Goal: Task Accomplishment & Management: Use online tool/utility

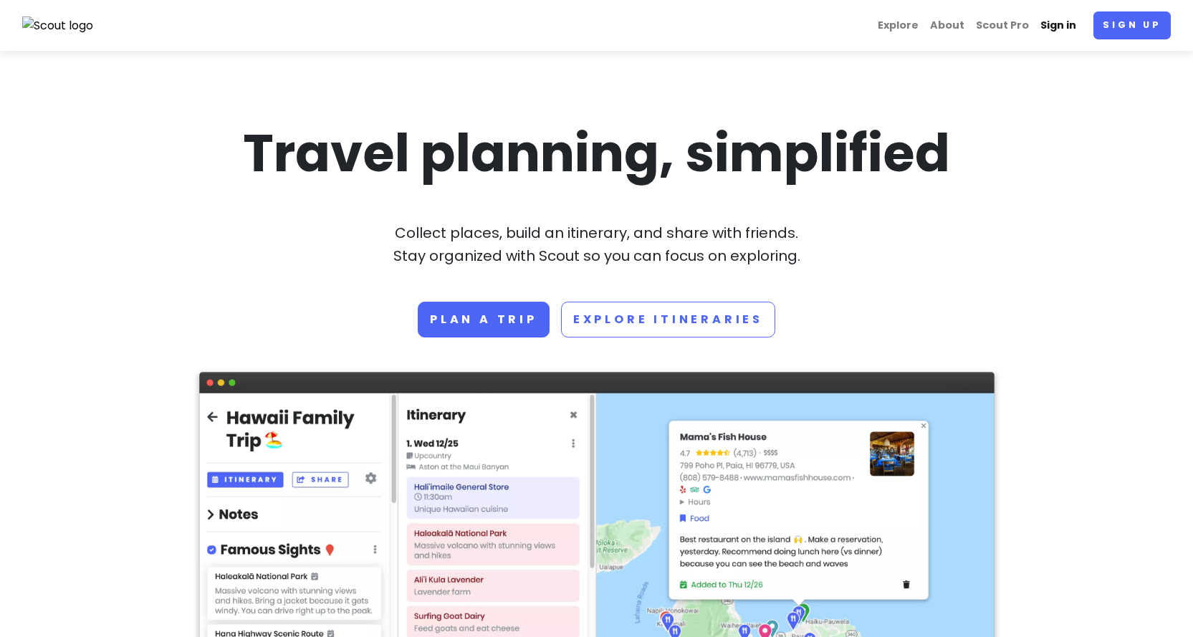
click at [1050, 25] on link "Sign in" at bounding box center [1058, 25] width 47 height 28
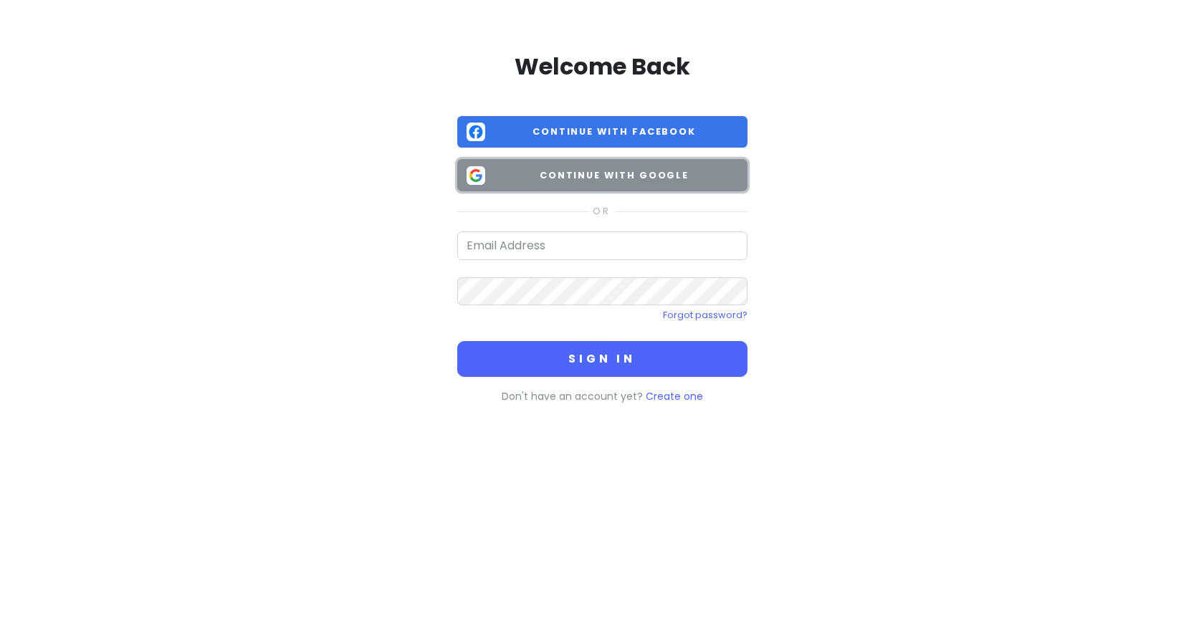
click at [546, 177] on span "Continue with Google" at bounding box center [614, 175] width 247 height 14
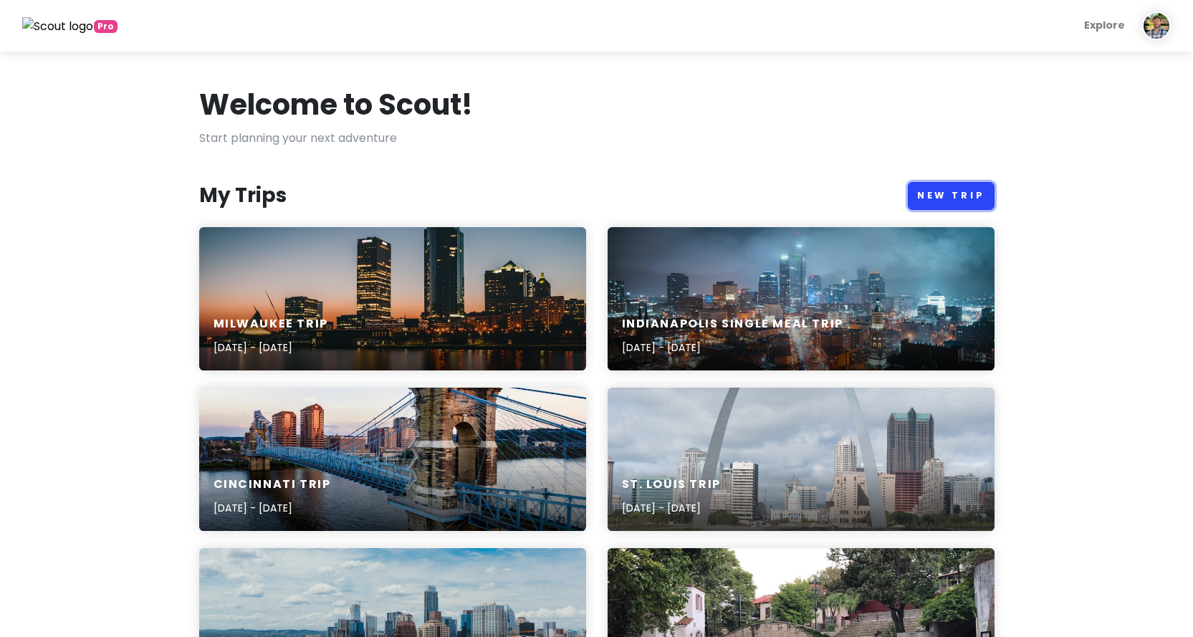
click at [934, 186] on link "New Trip" at bounding box center [951, 196] width 87 height 28
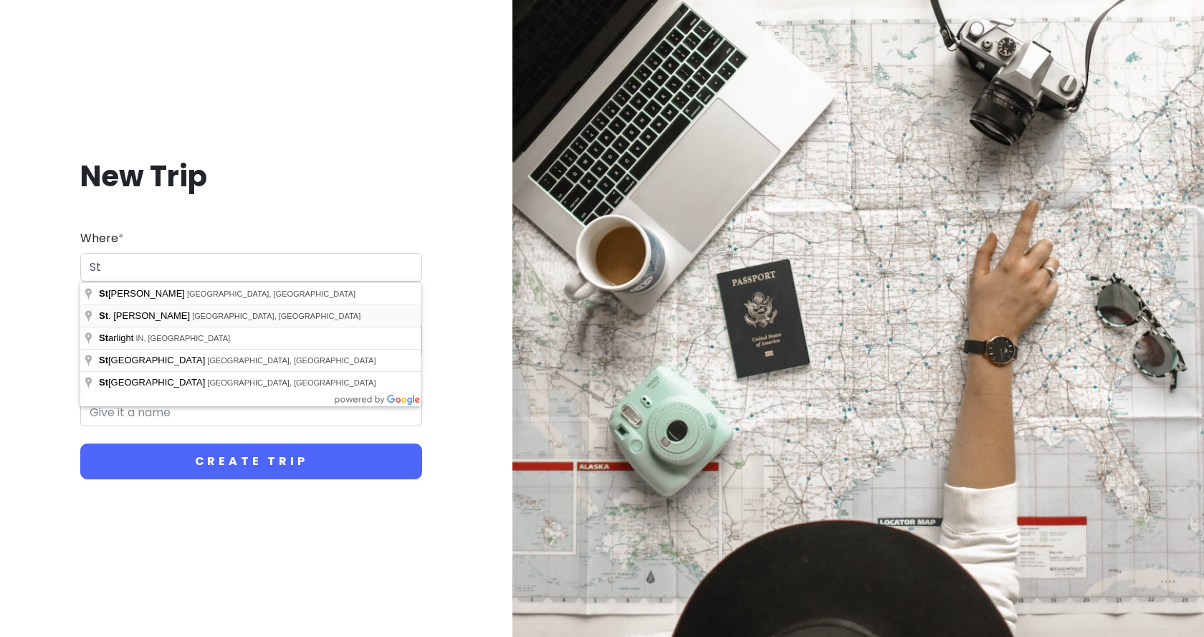
type input "[GEOGRAPHIC_DATA], [GEOGRAPHIC_DATA], [GEOGRAPHIC_DATA]"
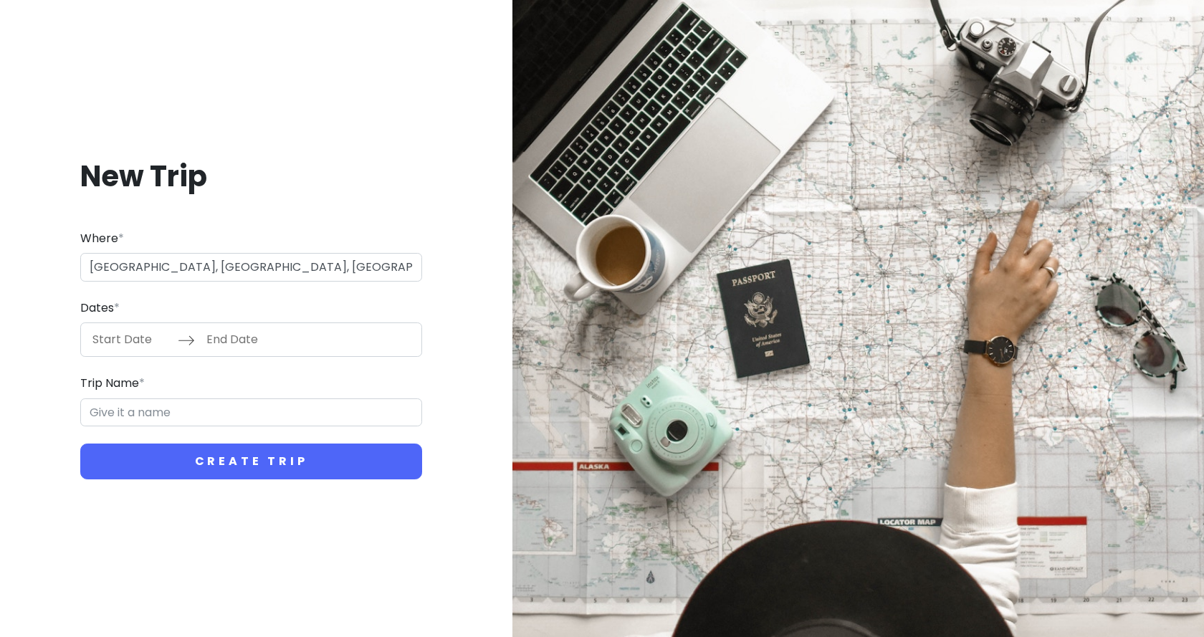
type input "St. Louis Trip"
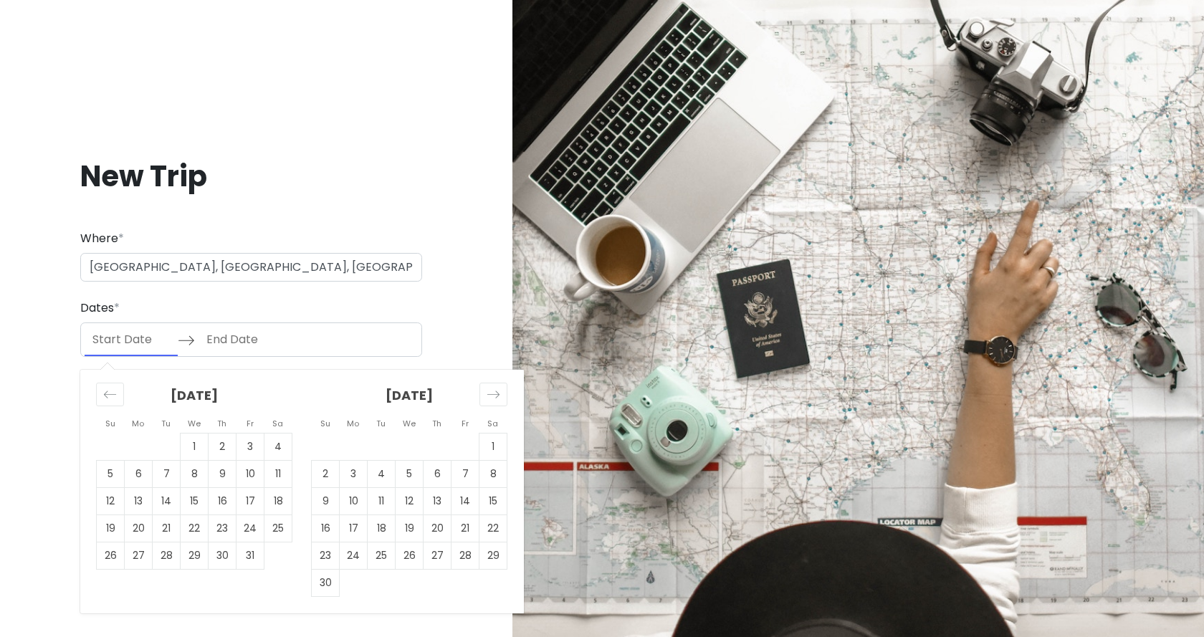
click at [111, 340] on input "Start Date" at bounding box center [131, 339] width 93 height 33
click at [481, 394] on div "Move forward to switch to the next month." at bounding box center [494, 395] width 28 height 24
click at [465, 449] on td "5" at bounding box center [466, 447] width 28 height 27
type input "[DATE]"
click at [355, 473] on td "8" at bounding box center [354, 474] width 28 height 27
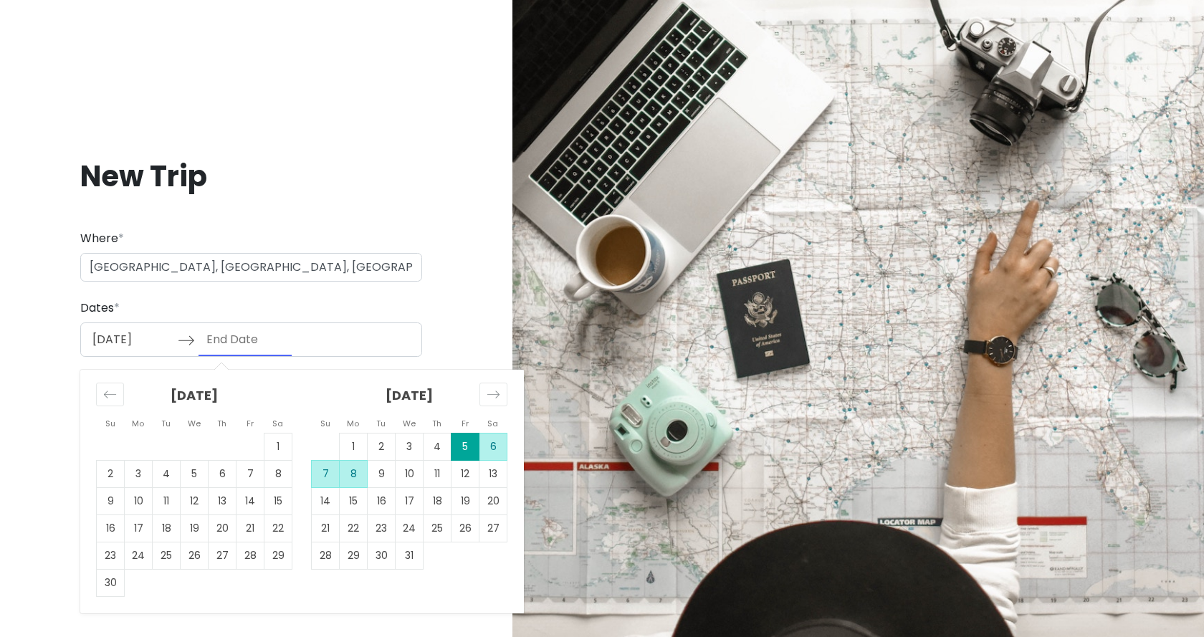
type input "[DATE]"
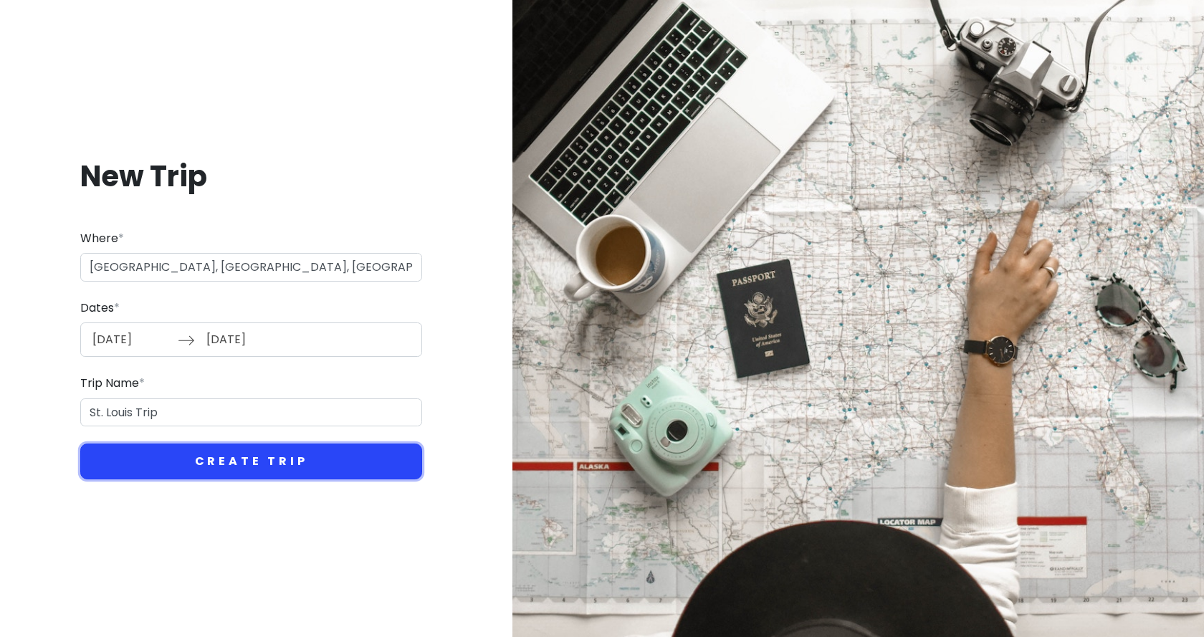
click at [153, 464] on button "Create Trip" at bounding box center [251, 462] width 342 height 36
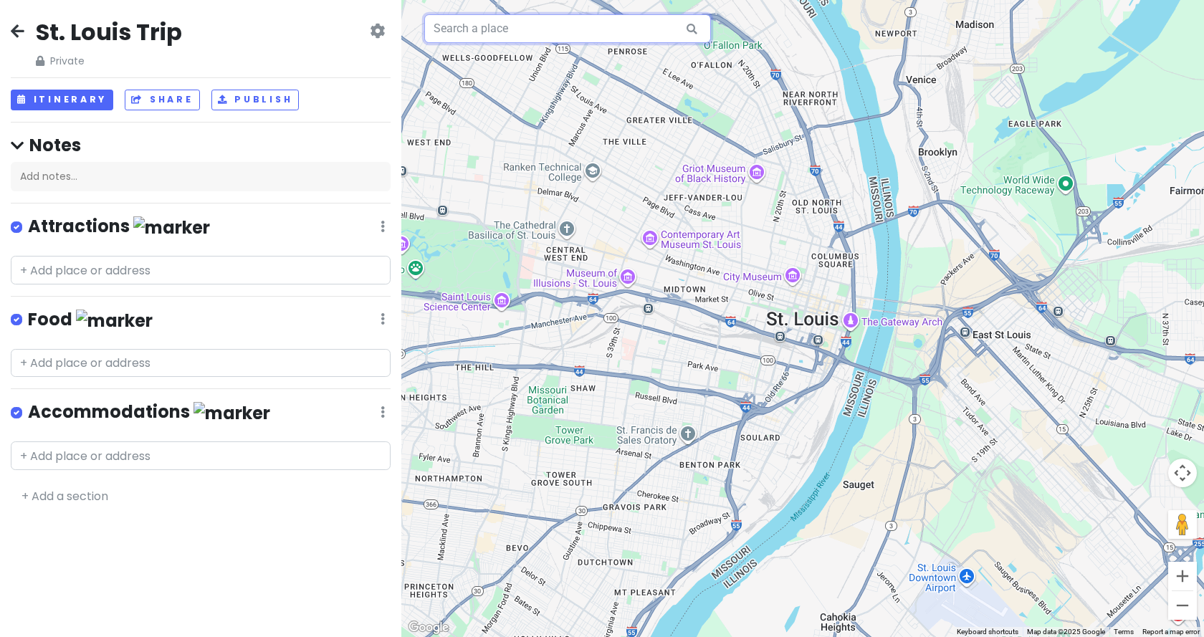
click at [512, 34] on input "text" at bounding box center [567, 28] width 287 height 29
click at [61, 490] on link "+ Add a section" at bounding box center [65, 496] width 87 height 16
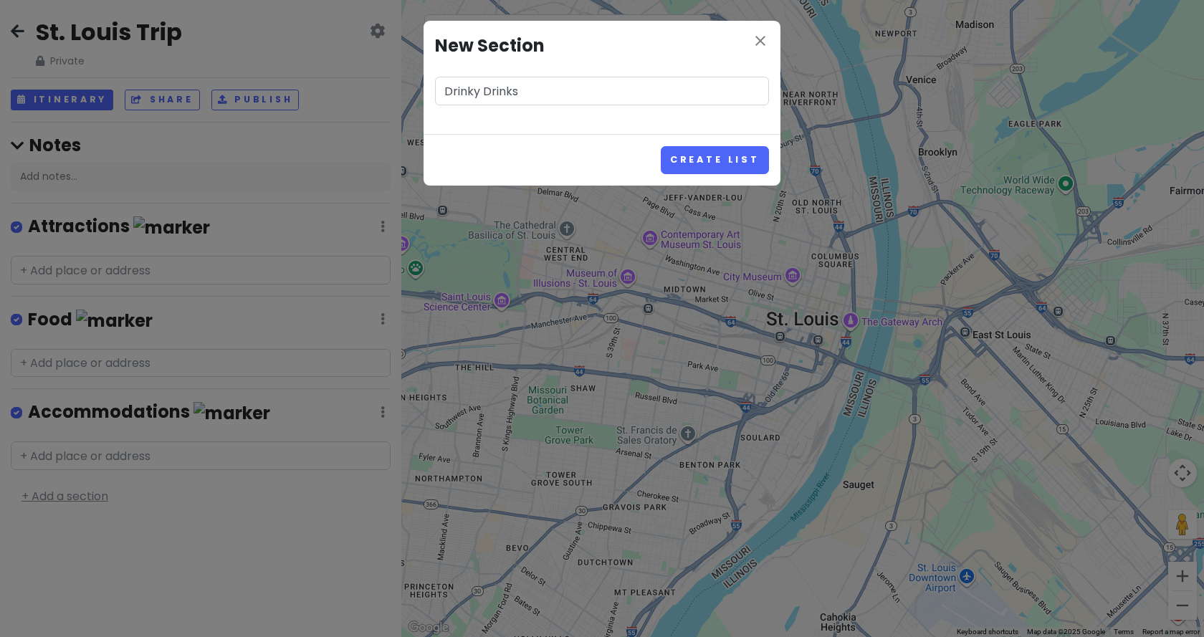
type input "Drinky Drinks"
click at [661, 146] on button "Create List" at bounding box center [715, 160] width 108 height 28
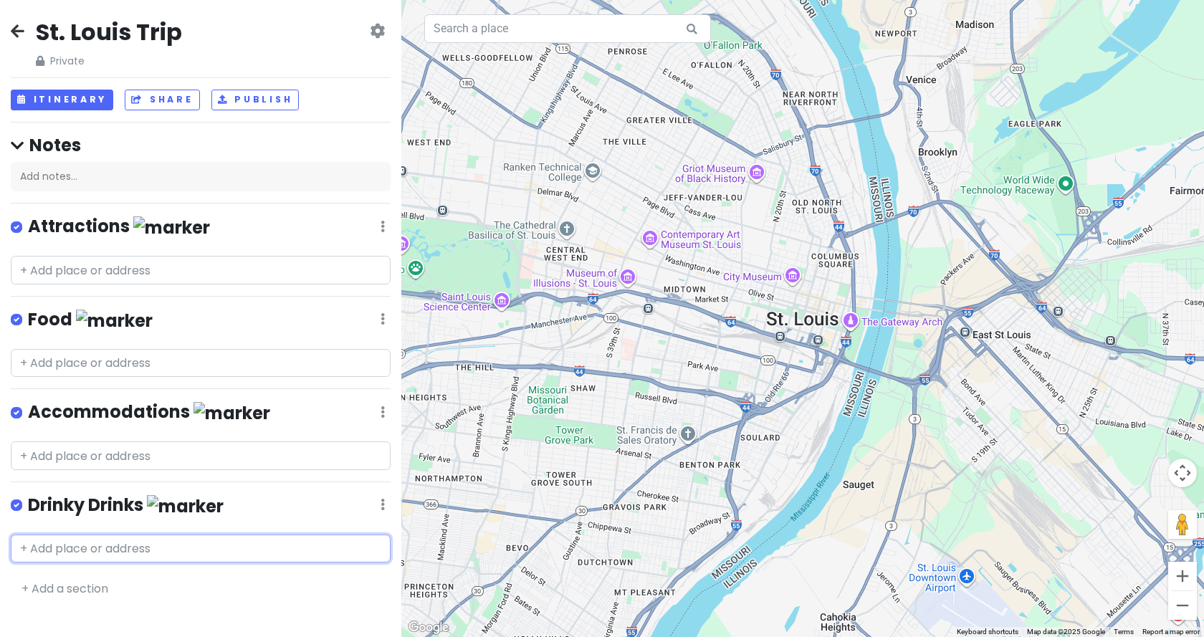
click at [68, 545] on input "text" at bounding box center [201, 549] width 380 height 29
type input "side pro"
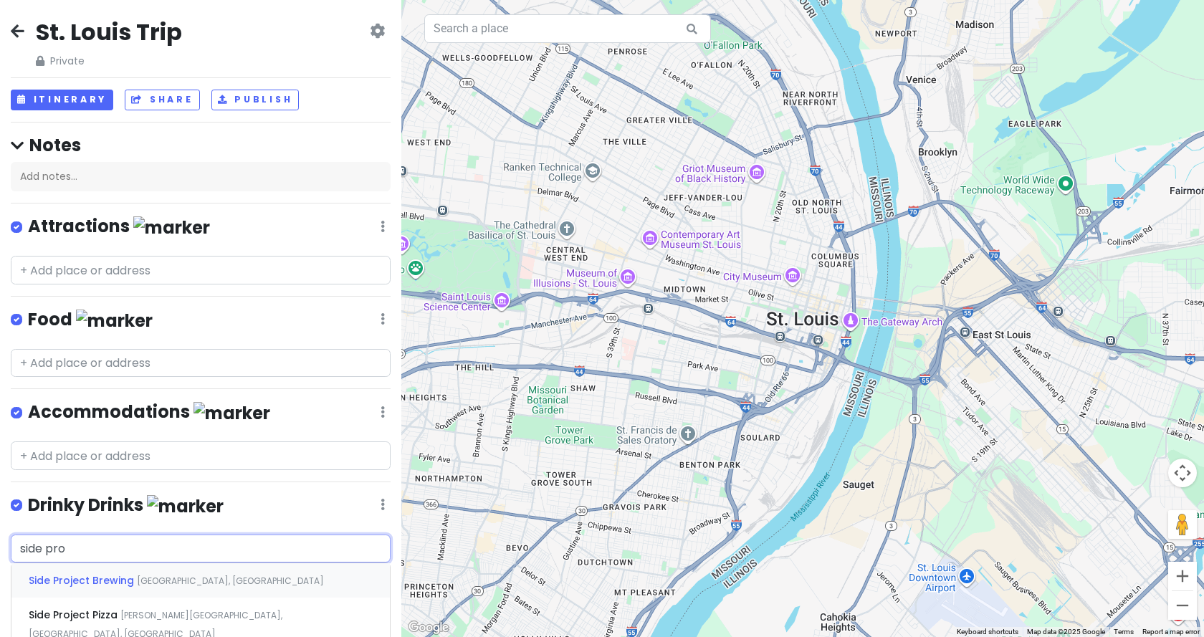
click at [97, 577] on span "Side Project Brewing" at bounding box center [83, 580] width 108 height 14
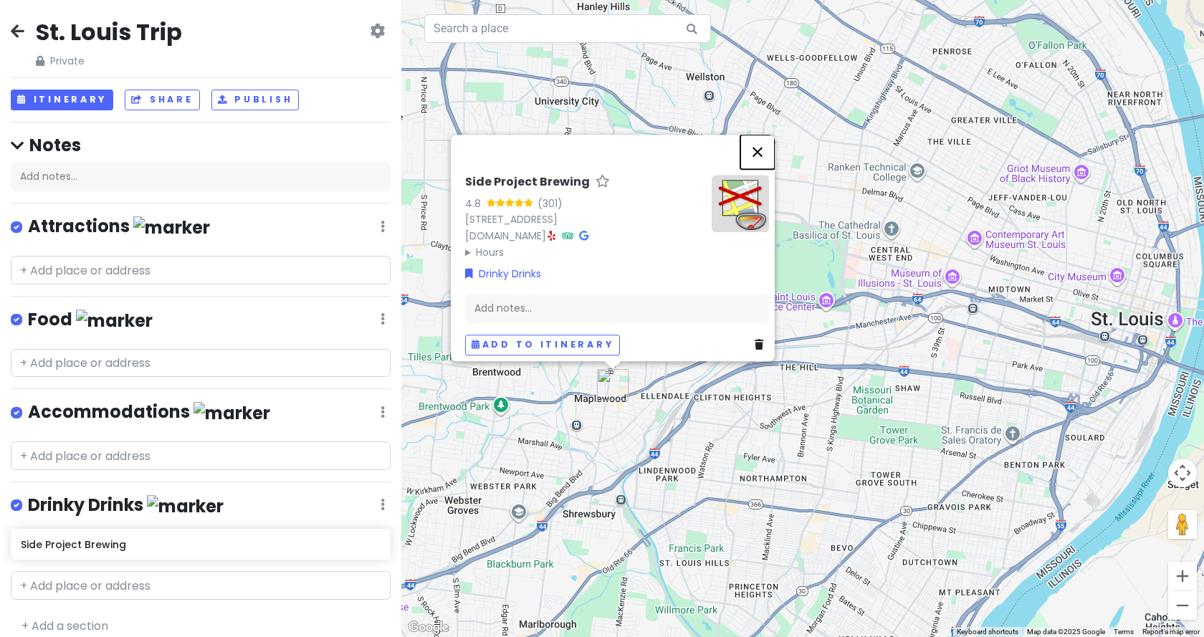
click at [764, 135] on button "Close" at bounding box center [757, 152] width 34 height 34
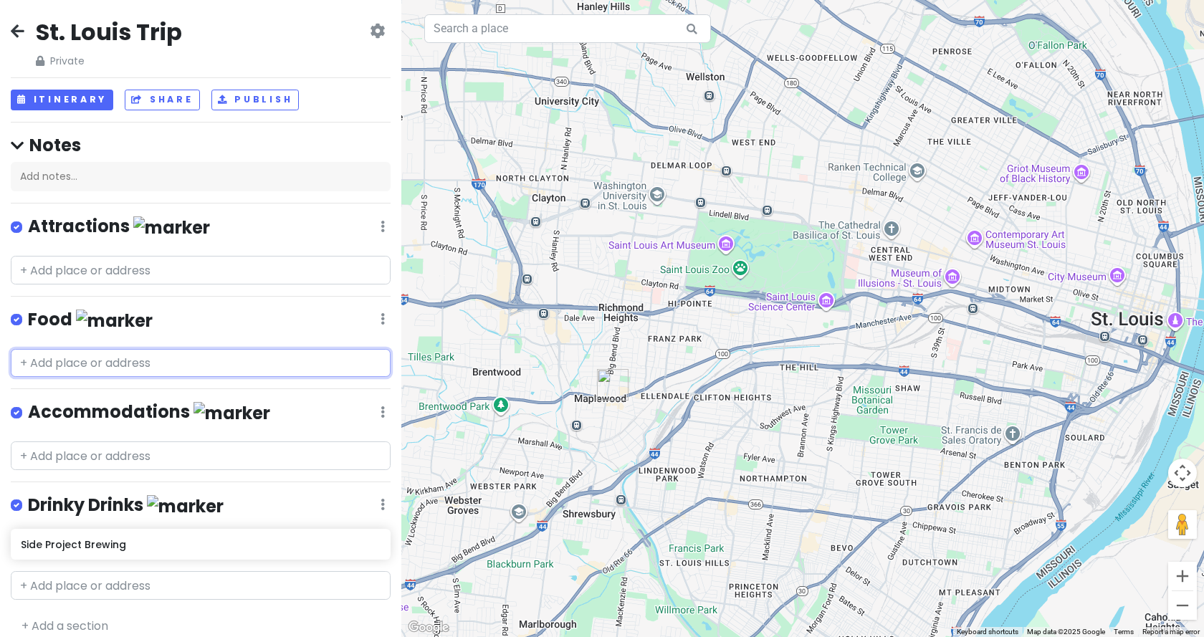
click at [76, 356] on input "text" at bounding box center [201, 363] width 380 height 29
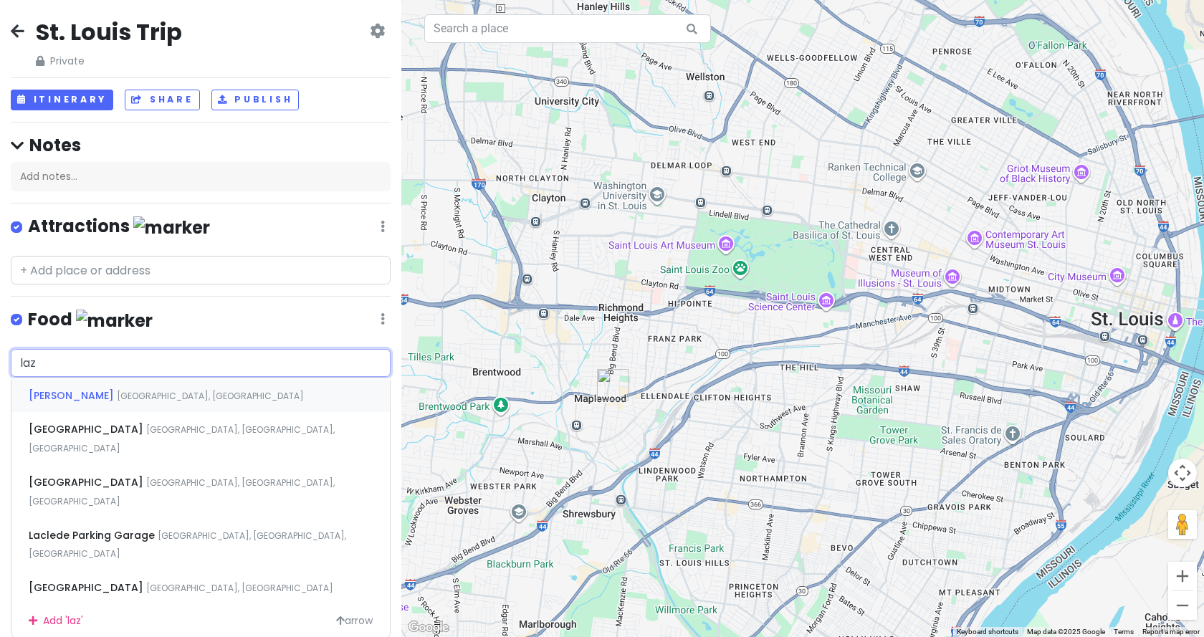
type input "lazy"
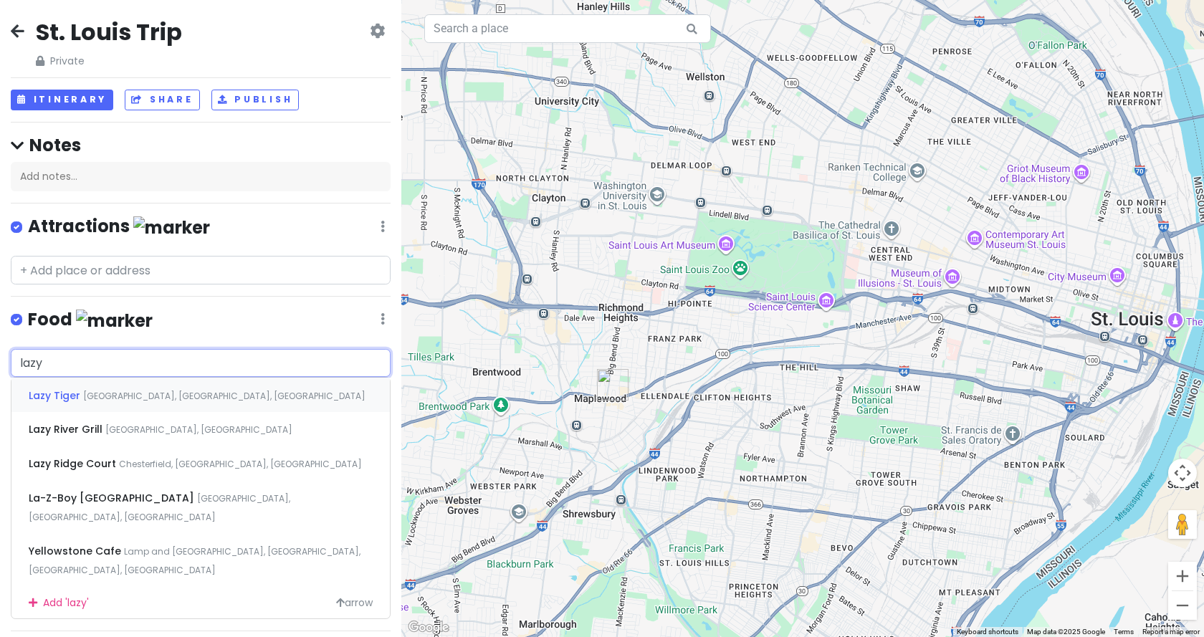
click at [105, 396] on span "[GEOGRAPHIC_DATA], [GEOGRAPHIC_DATA], [GEOGRAPHIC_DATA]" at bounding box center [224, 396] width 282 height 12
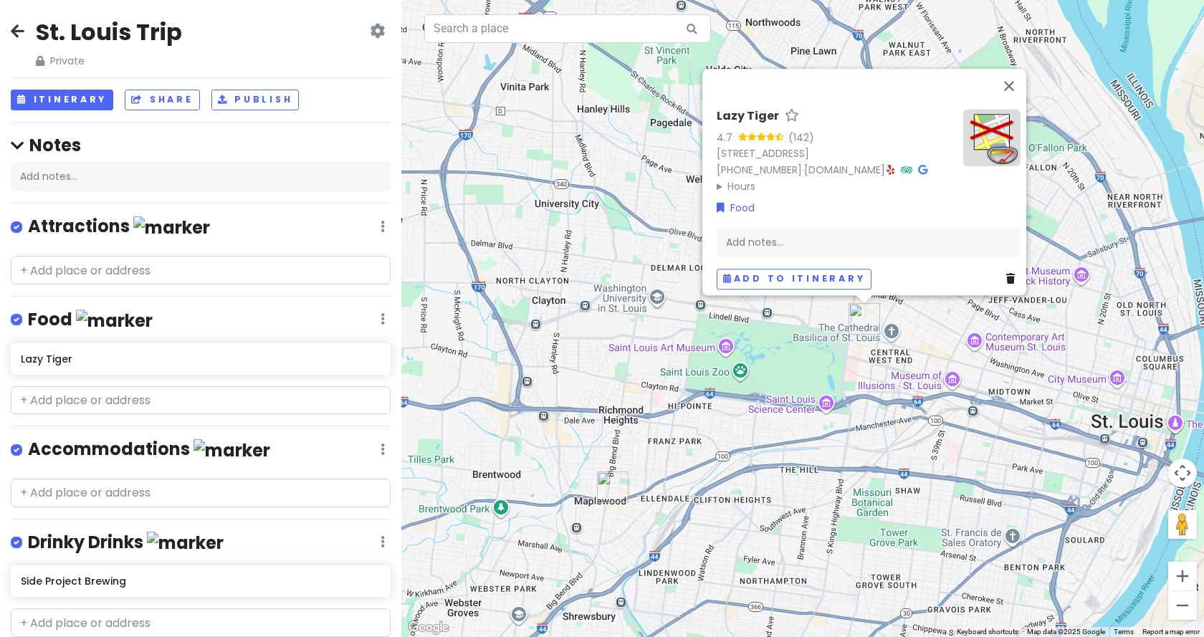
click at [603, 354] on div "Lazy Tiger 4.7 (142) [STREET_ADDRESS][PERSON_NAME] [PHONE_NUMBER] · [DOMAIN_NAM…" at bounding box center [802, 318] width 803 height 637
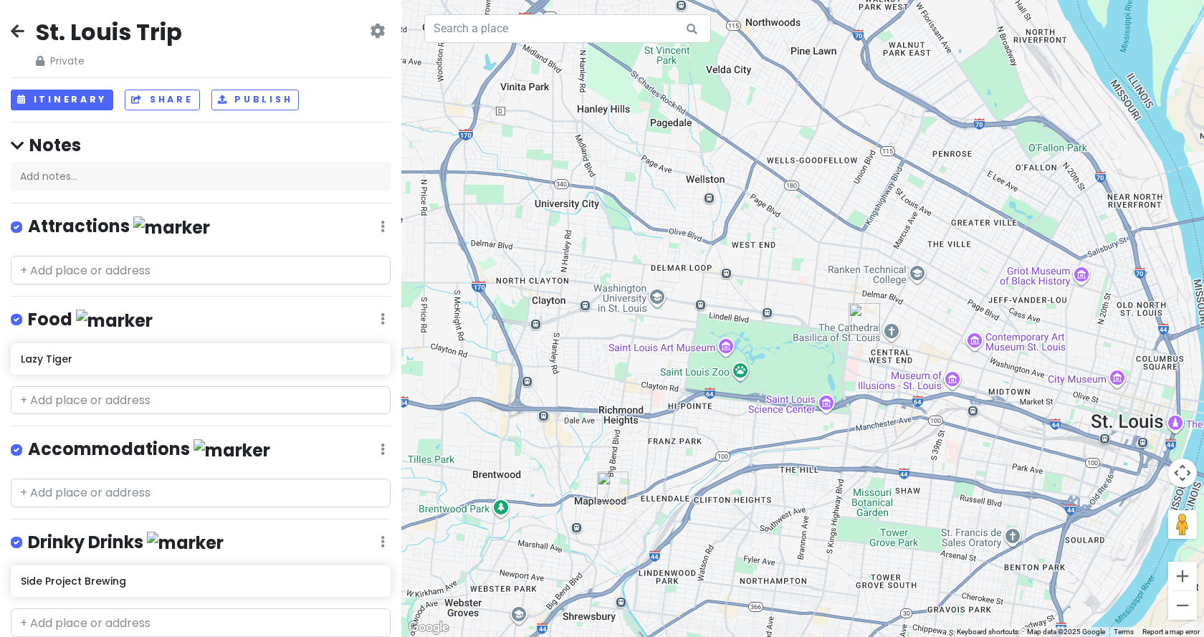
click at [856, 313] on img "Lazy Tiger" at bounding box center [865, 319] width 32 height 32
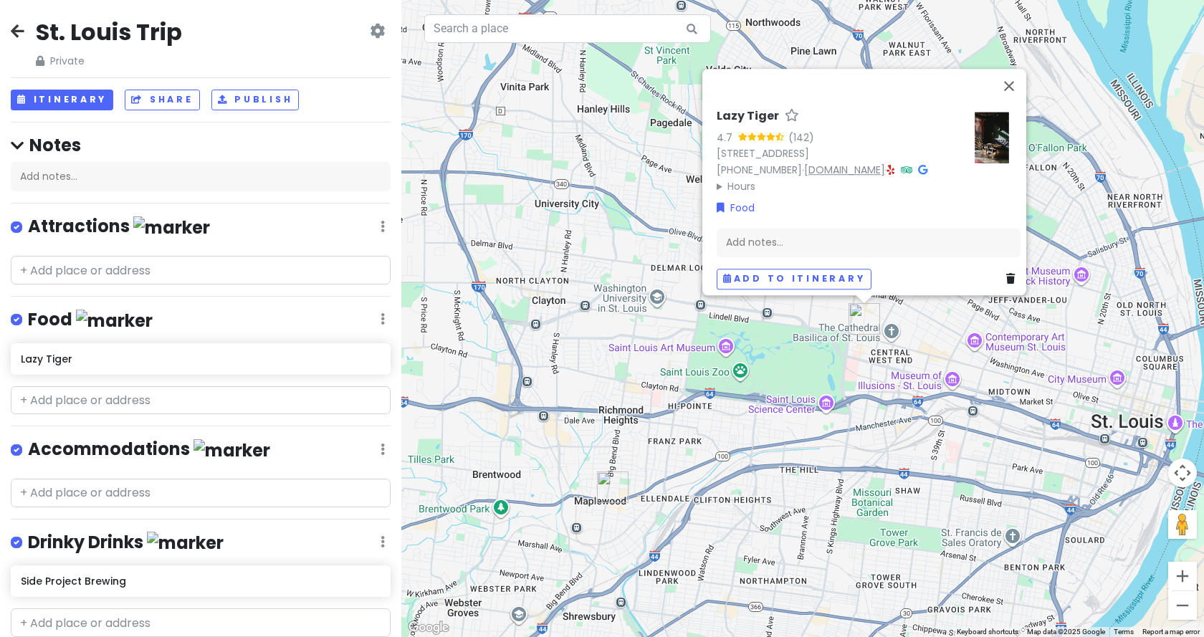
click at [829, 163] on link "[DOMAIN_NAME]" at bounding box center [844, 170] width 81 height 14
click at [1020, 69] on button "Close" at bounding box center [1009, 86] width 34 height 34
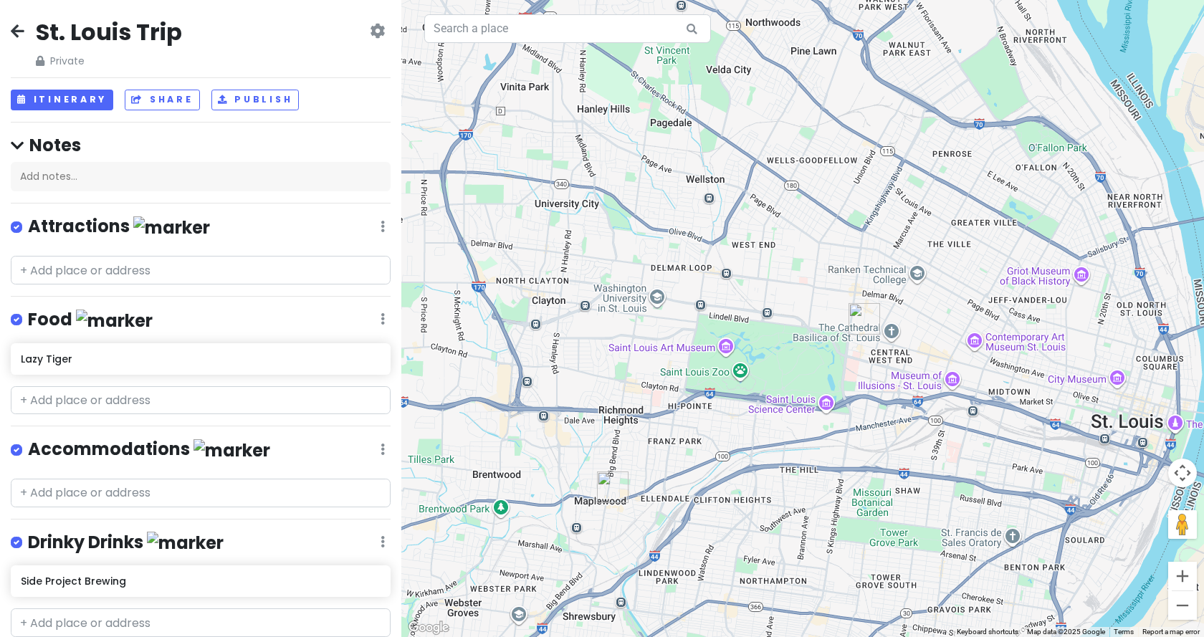
click at [14, 31] on icon at bounding box center [18, 30] width 14 height 11
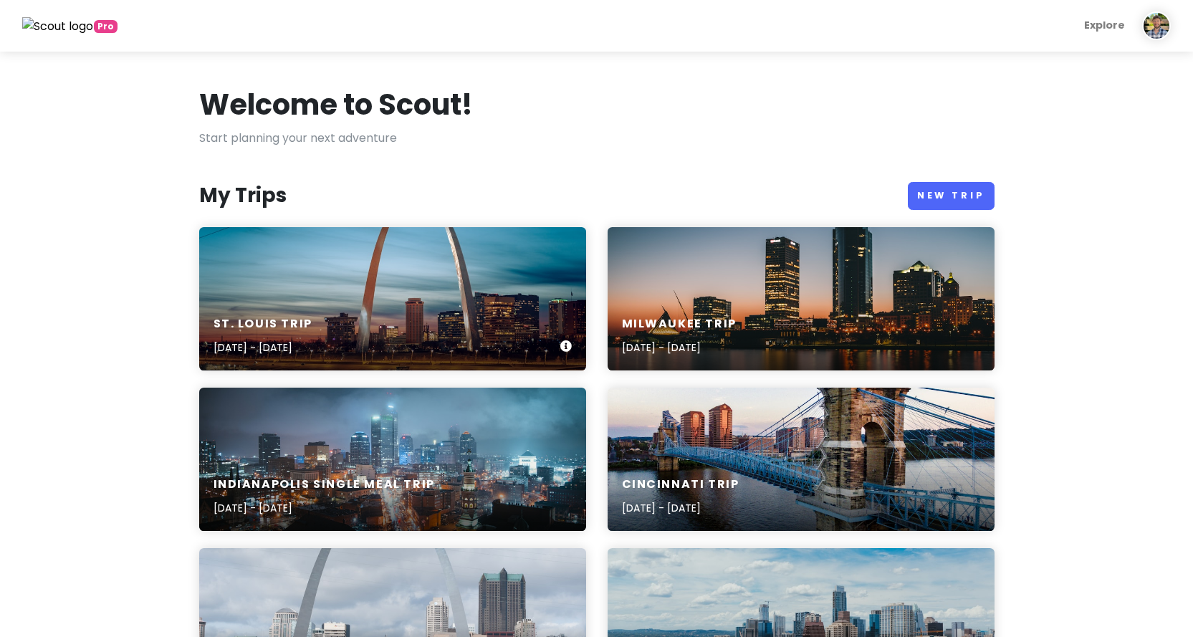
scroll to position [287, 0]
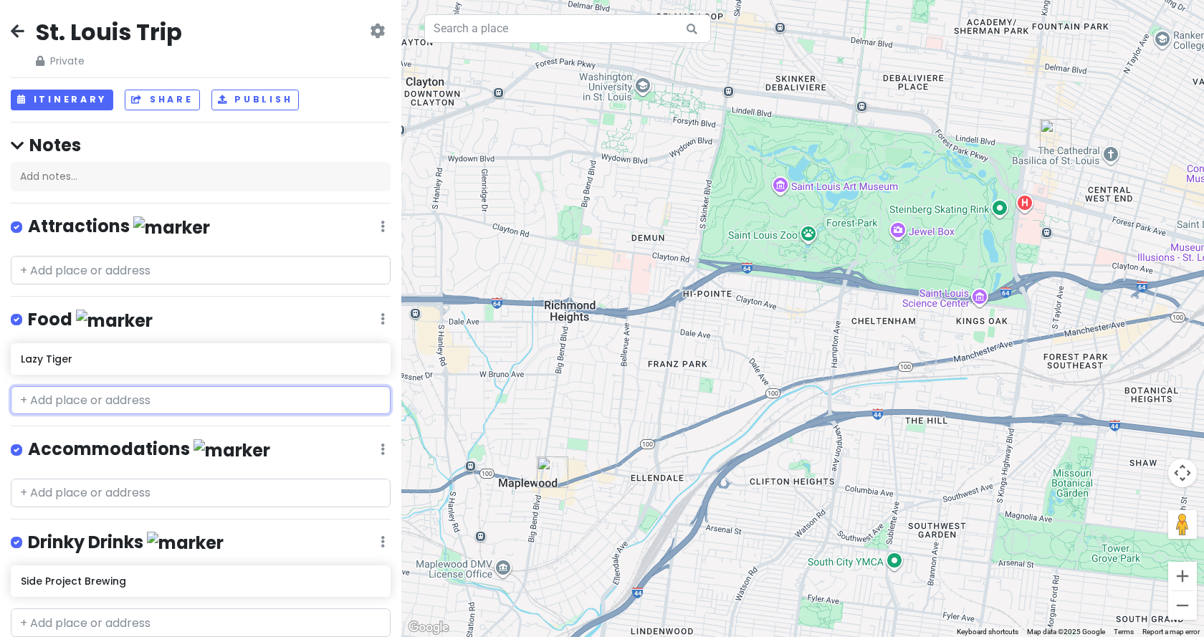
click at [57, 404] on input "text" at bounding box center [201, 400] width 380 height 29
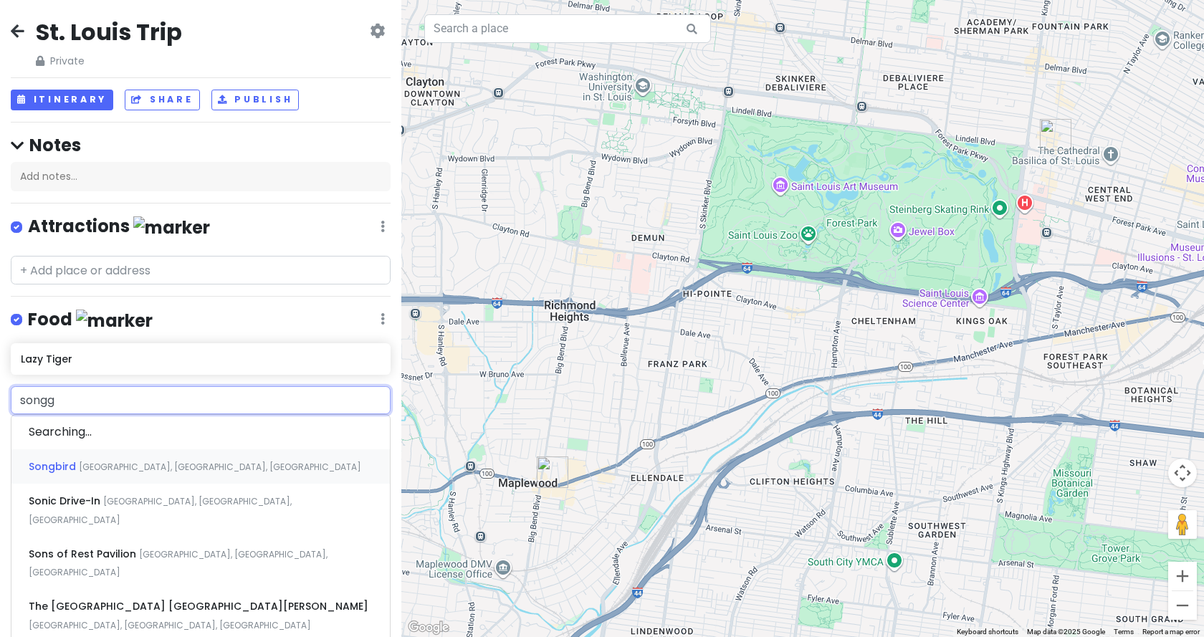
type input "song"
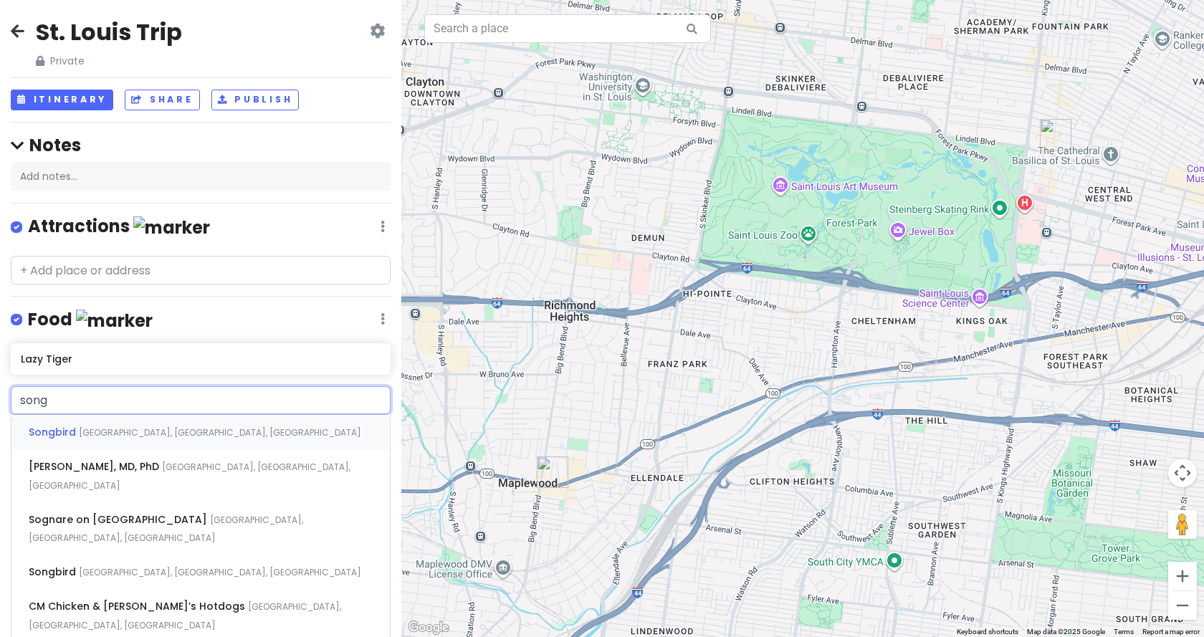
click at [115, 427] on span "Chouteau Avenue, St. Louis, MO, USA" at bounding box center [220, 432] width 282 height 12
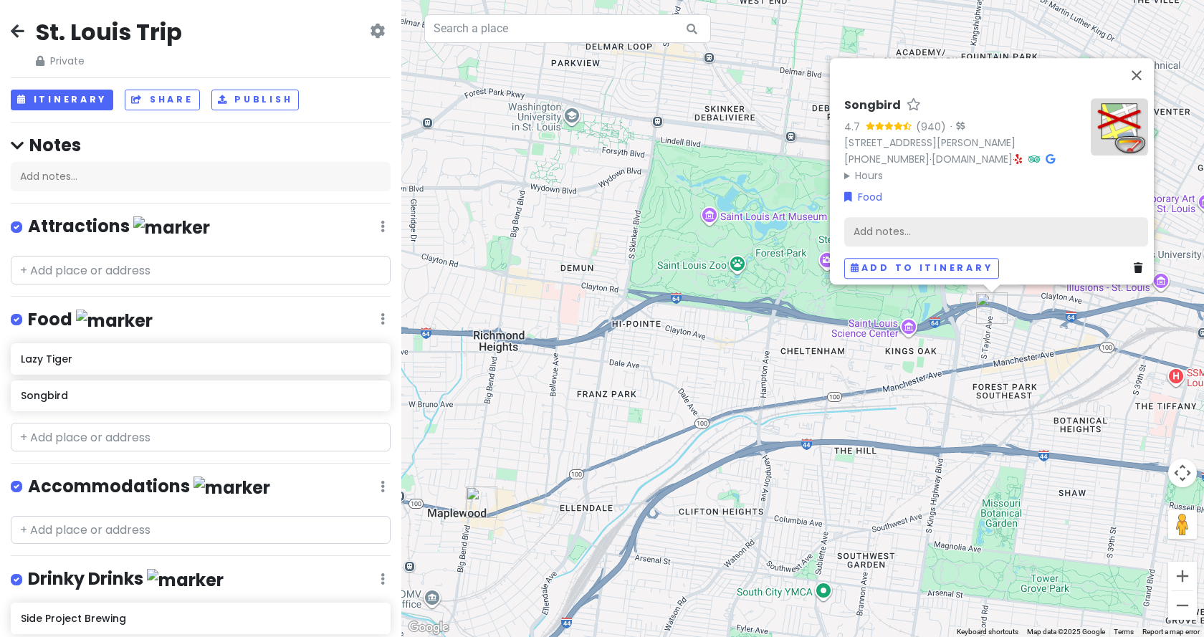
click at [893, 216] on div "Add notes..." at bounding box center [996, 231] width 304 height 30
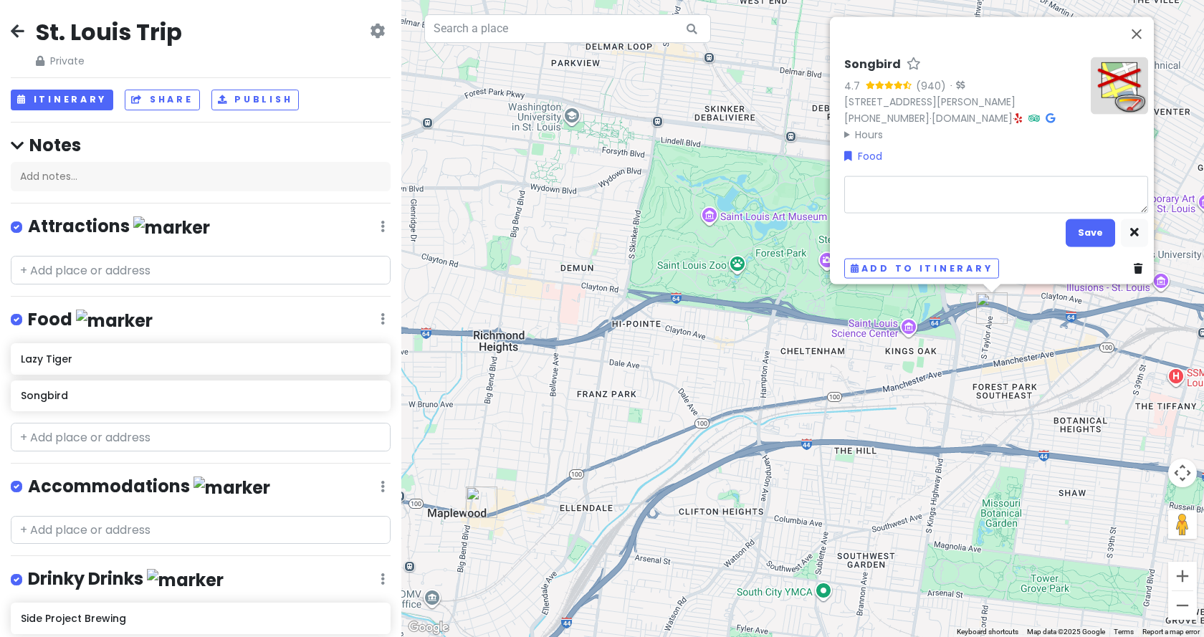
type textarea "x"
type textarea "B"
type textarea "x"
type textarea "Br"
type textarea "x"
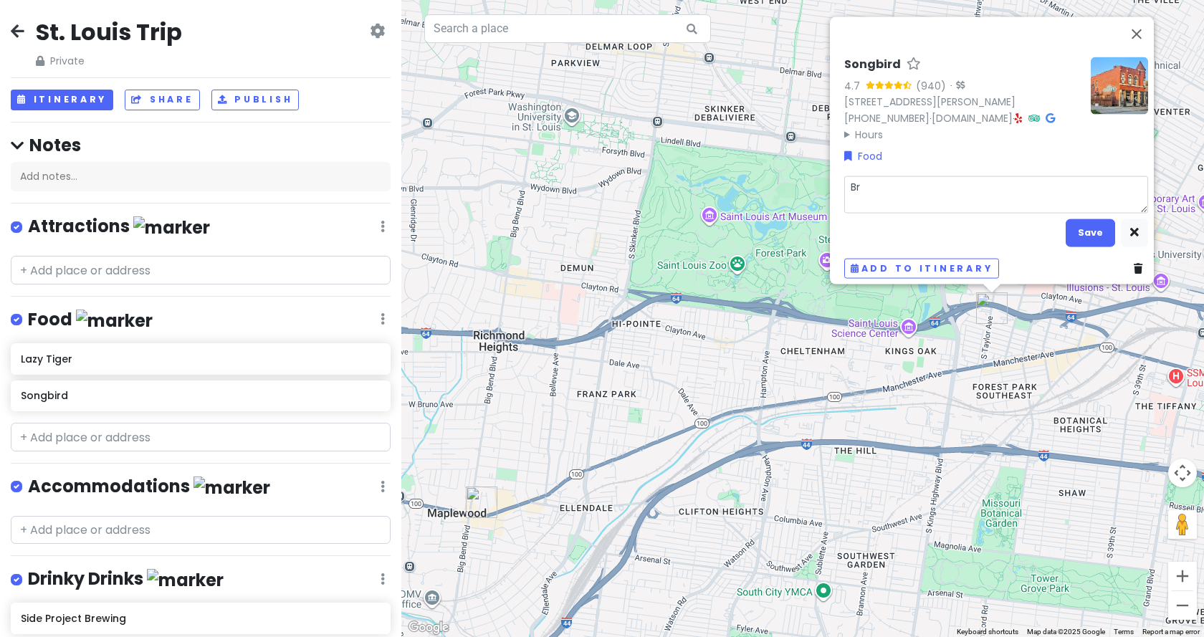
type textarea "Bre"
type textarea "x"
type textarea "Brea"
type textarea "x"
type textarea "Break"
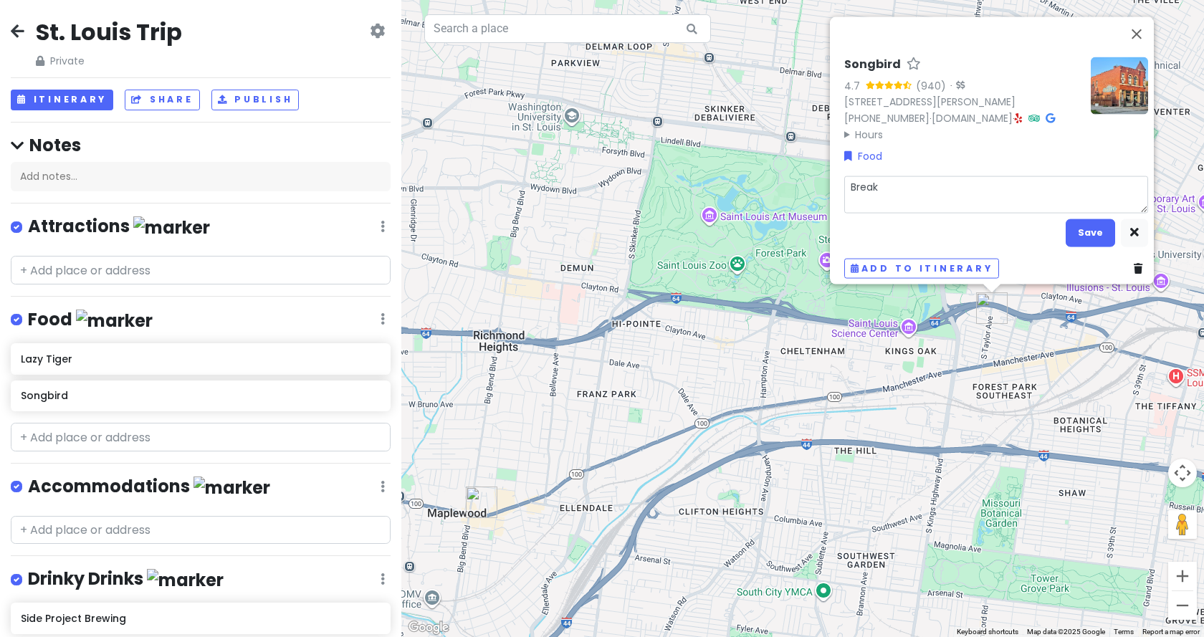
type textarea "x"
type textarea "Breakf"
type textarea "x"
type textarea "Breakfa"
type textarea "x"
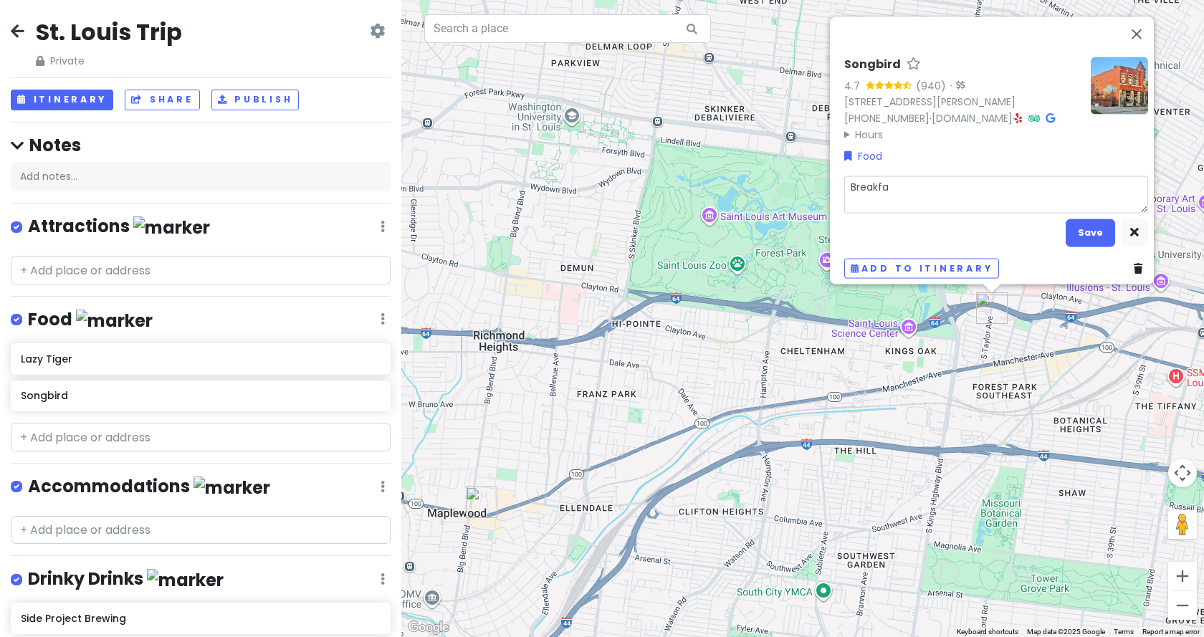
type textarea "Breakfas"
type textarea "x"
type textarea "Breakfast"
type textarea "x"
type textarea "Breakfast"
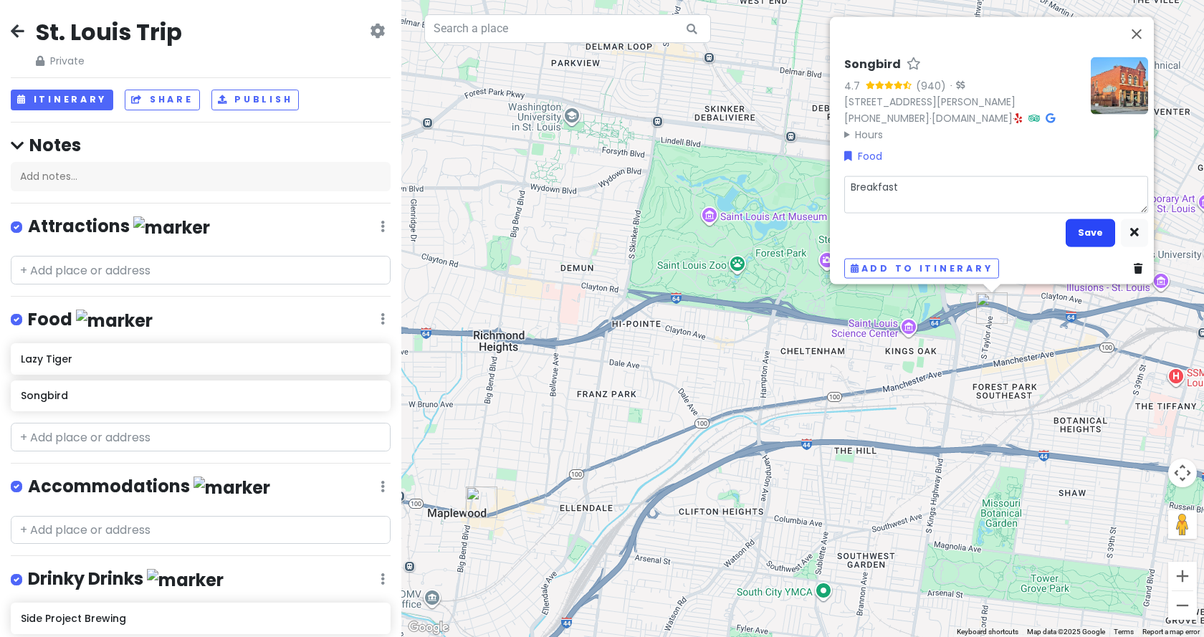
type textarea "x"
type textarea "Breakfast"
click at [1083, 224] on button "Save" at bounding box center [1090, 233] width 49 height 28
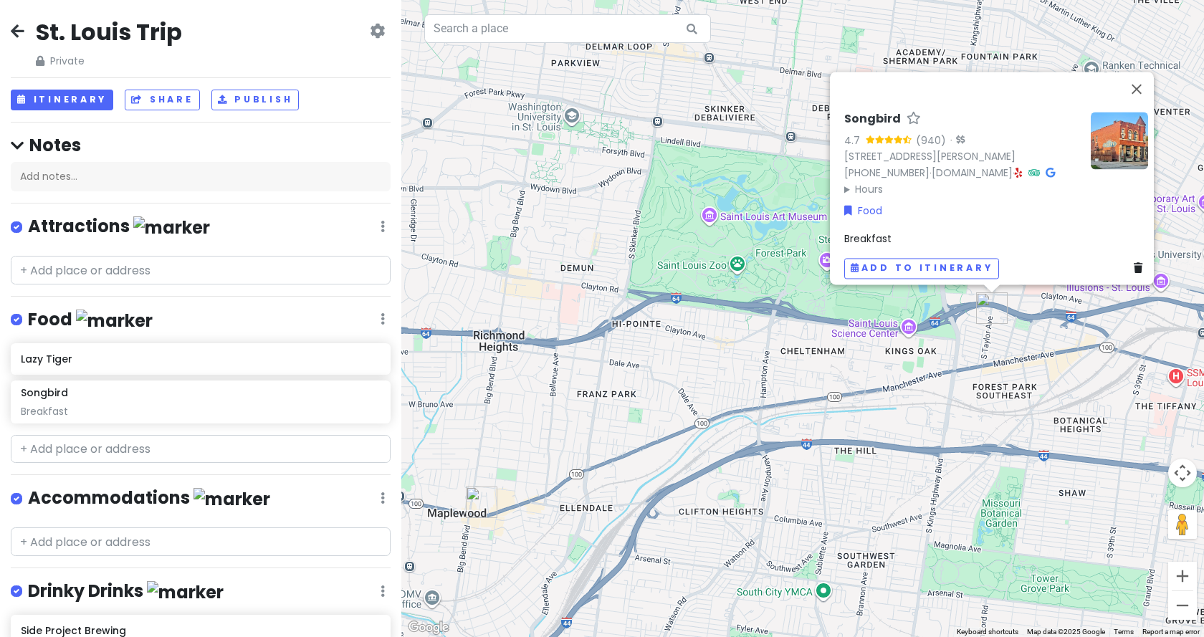
click at [879, 232] on span "Breakfast" at bounding box center [867, 239] width 47 height 14
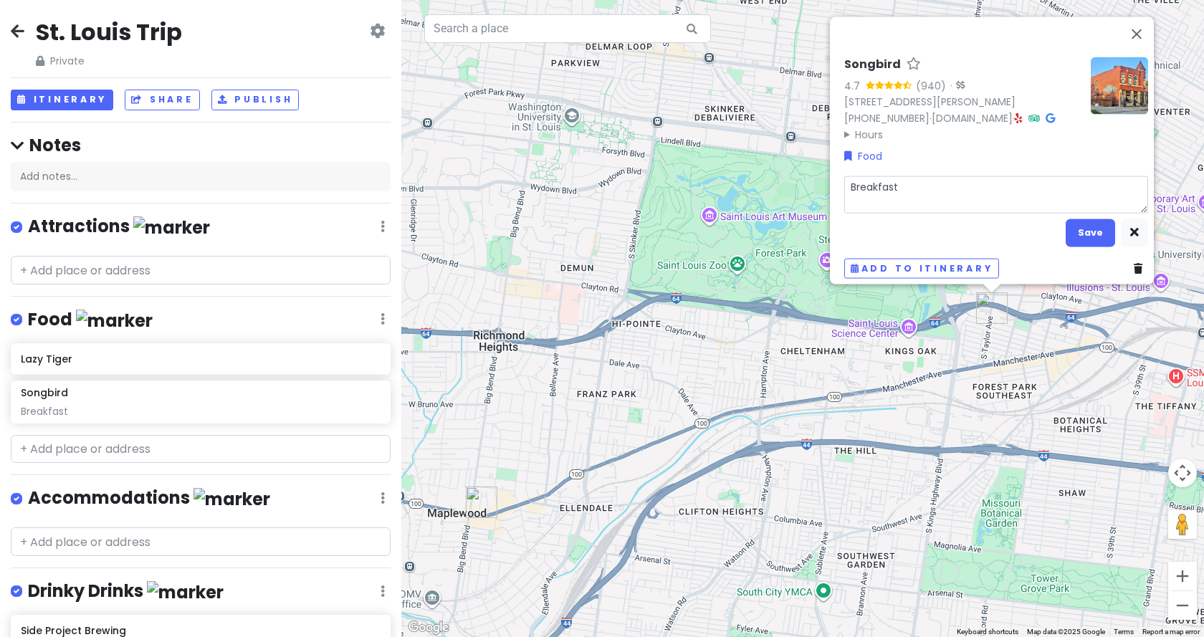
click at [916, 183] on textarea "Breakfast" at bounding box center [996, 194] width 304 height 37
type textarea "x"
type textarea "Breakfast"
type textarea "x"
type textarea "Breakfast s"
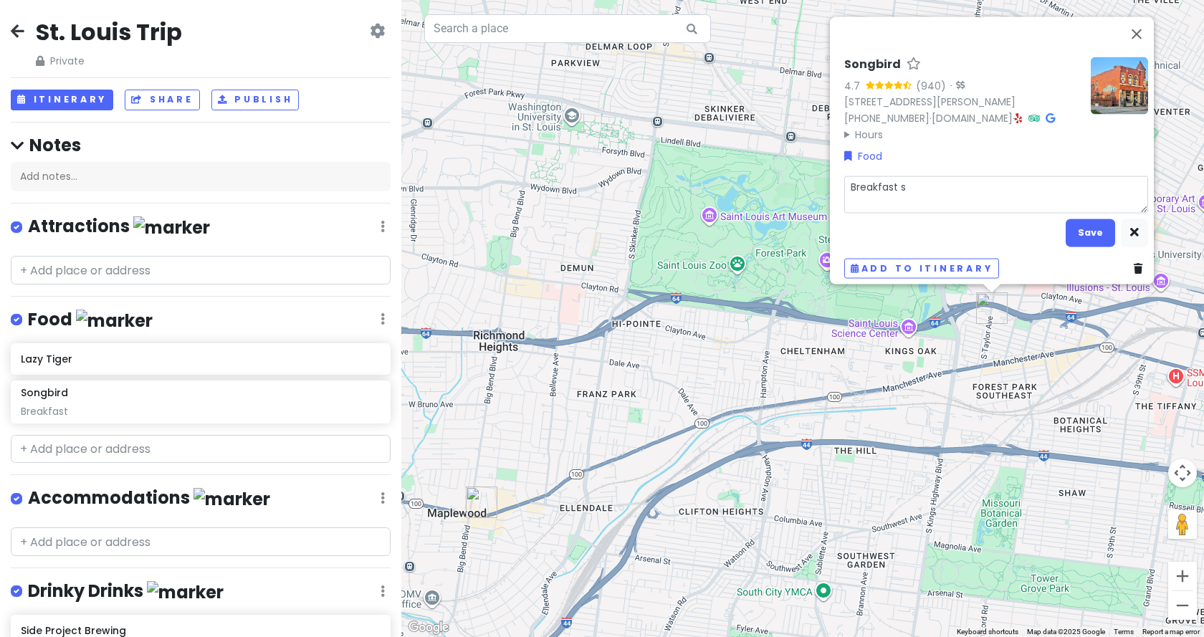
type textarea "x"
type textarea "Breakfast sa"
type textarea "x"
type textarea "Breakfast sam"
type textarea "x"
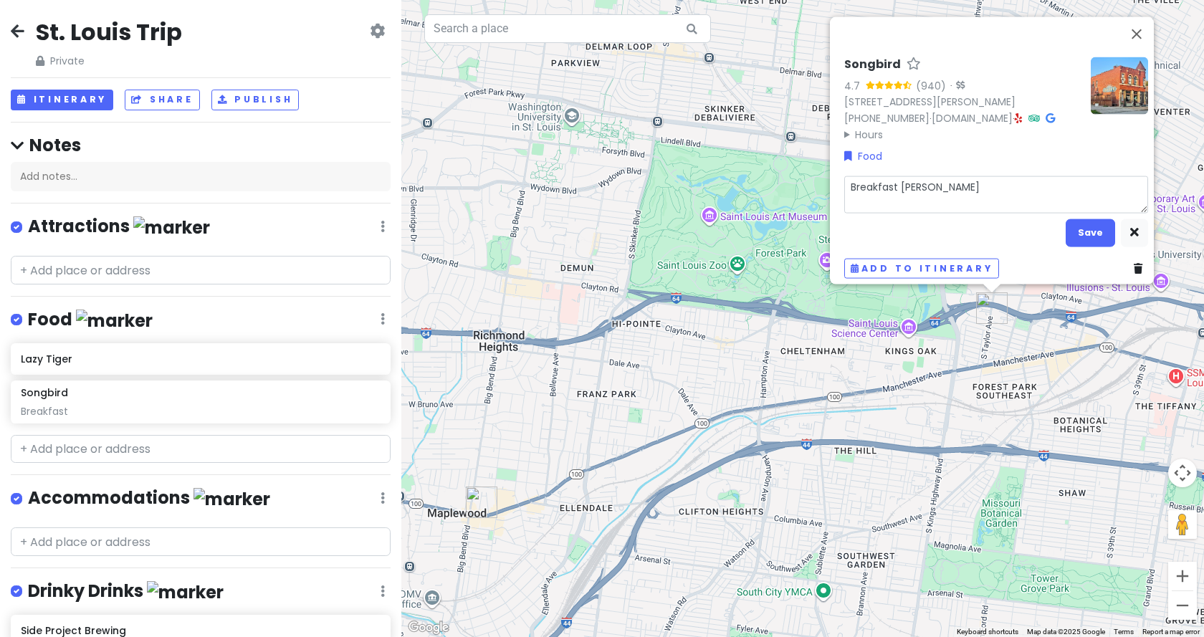
type textarea "Breakfast samm"
type textarea "x"
type textarea "Breakfast sammy"
type textarea "x"
type textarea "Breakfast sammy"
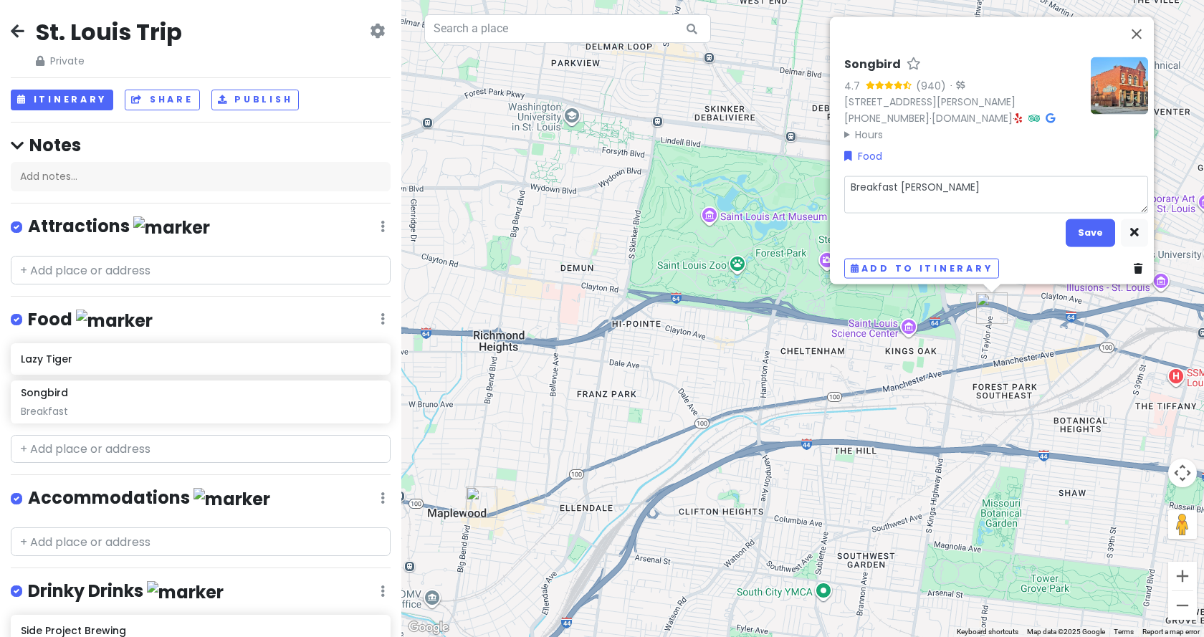
type textarea "x"
type textarea "Breakfast sammy"
click at [1087, 233] on button "Save" at bounding box center [1090, 233] width 49 height 28
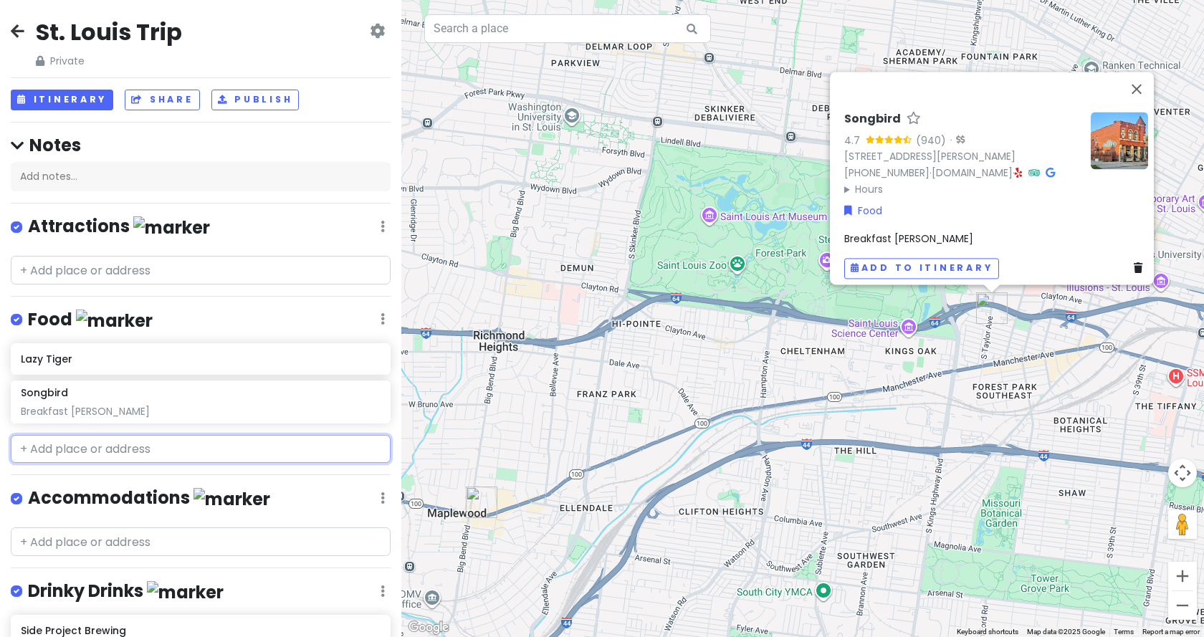
click at [102, 454] on input "text" at bounding box center [201, 449] width 380 height 29
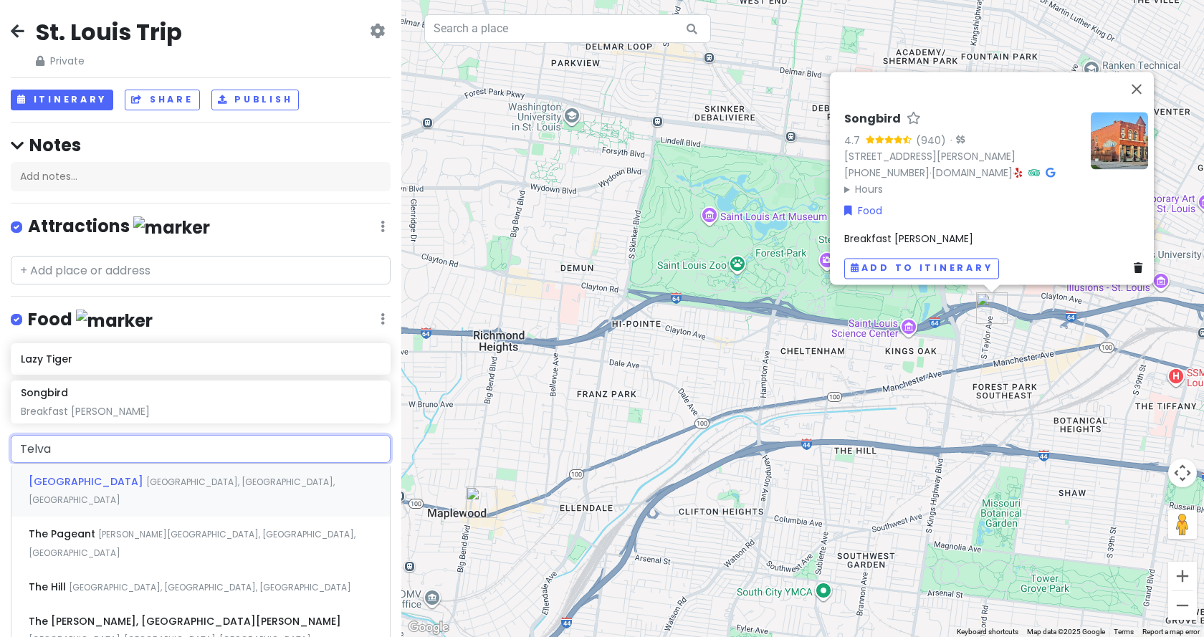
type input "Telva"
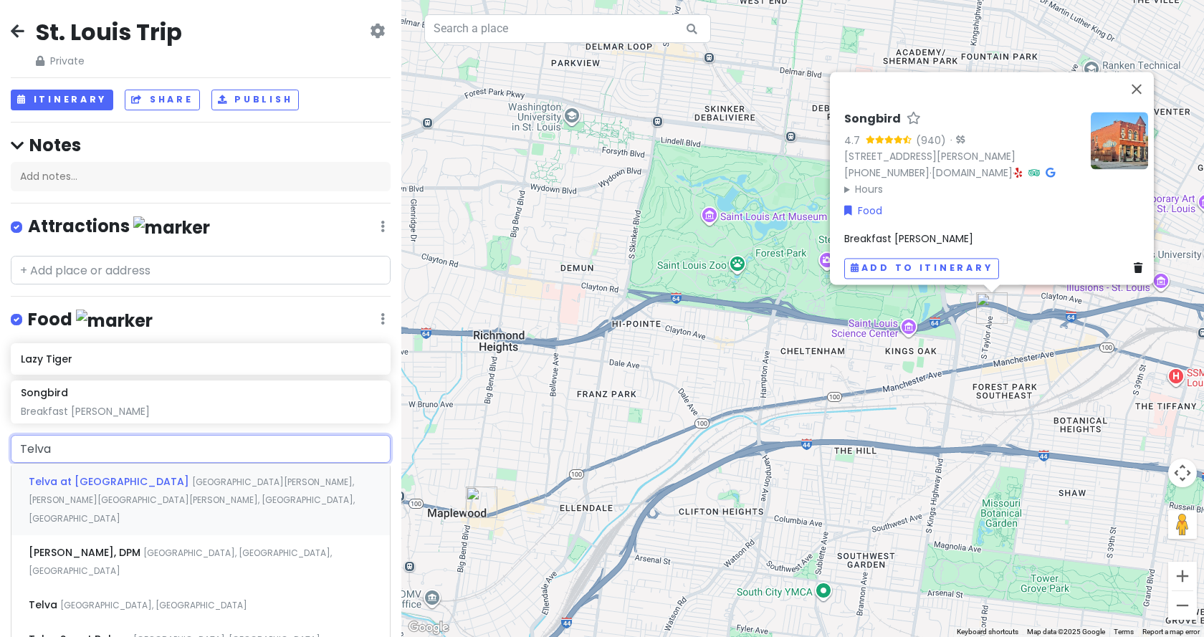
click at [102, 474] on span "Telva at The Ridge" at bounding box center [110, 481] width 163 height 14
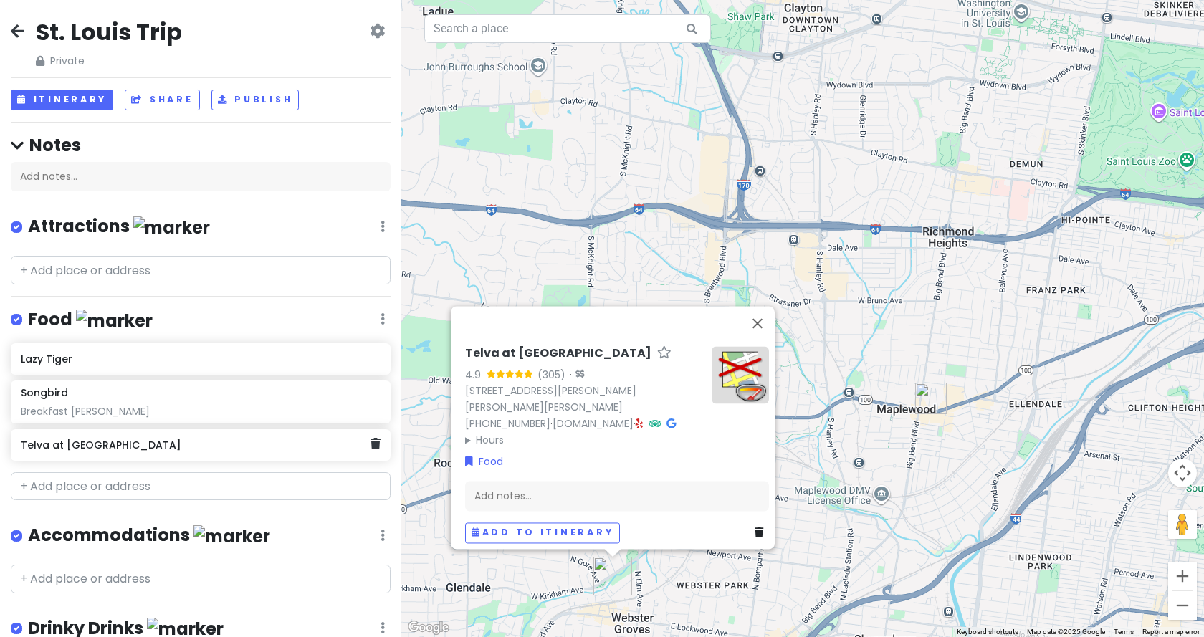
click at [108, 442] on h6 "Telva at The Ridge" at bounding box center [195, 445] width 349 height 13
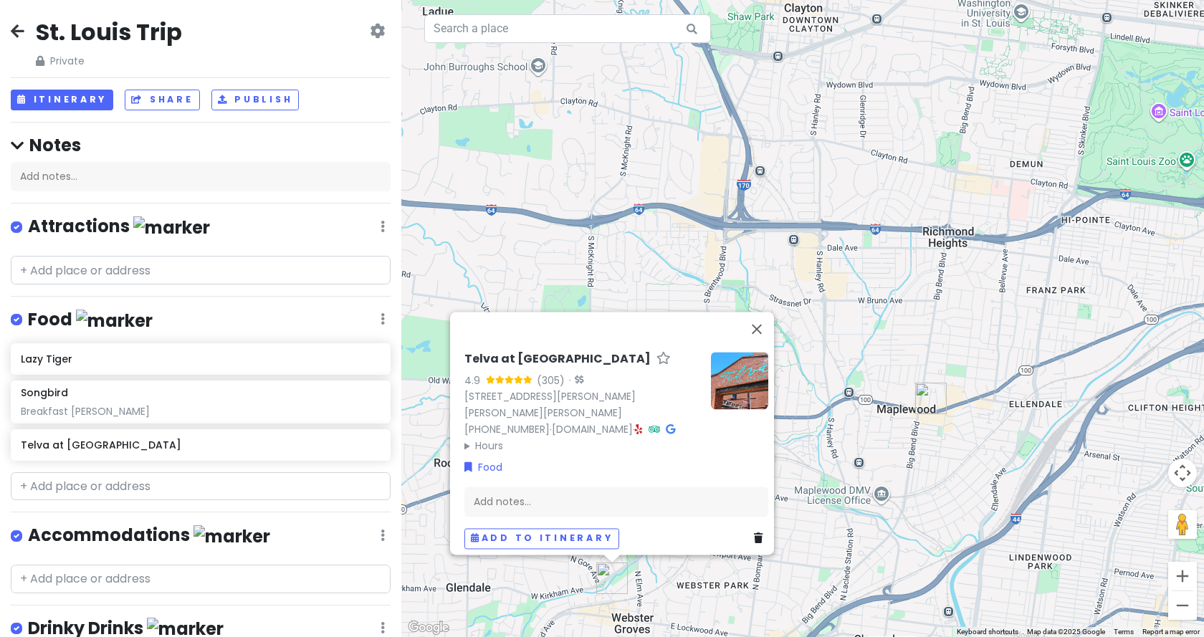
click at [476, 438] on summary "Hours" at bounding box center [581, 446] width 235 height 16
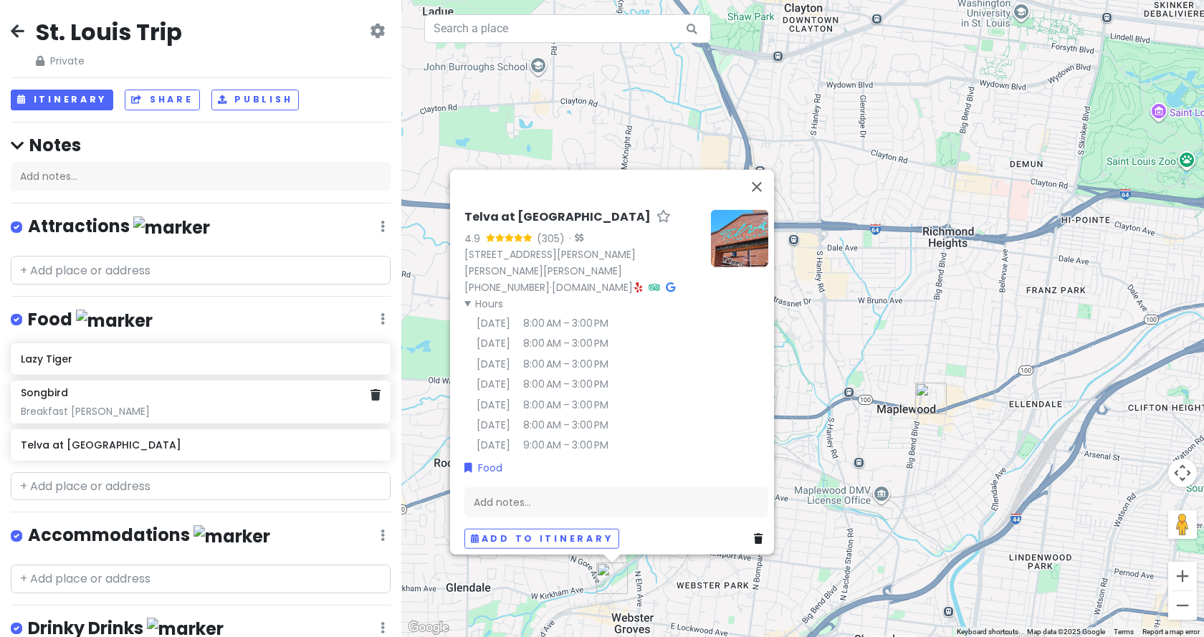
click at [46, 405] on div "Breakfast sammy" at bounding box center [200, 411] width 359 height 13
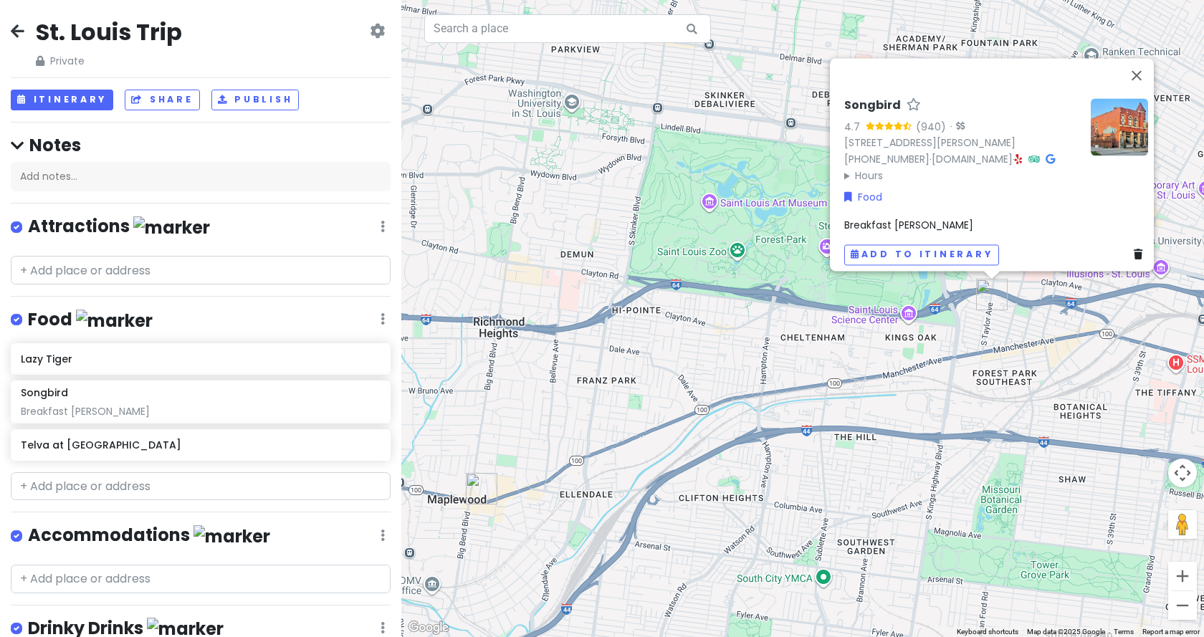
click at [861, 169] on summary "Hours" at bounding box center [961, 176] width 235 height 16
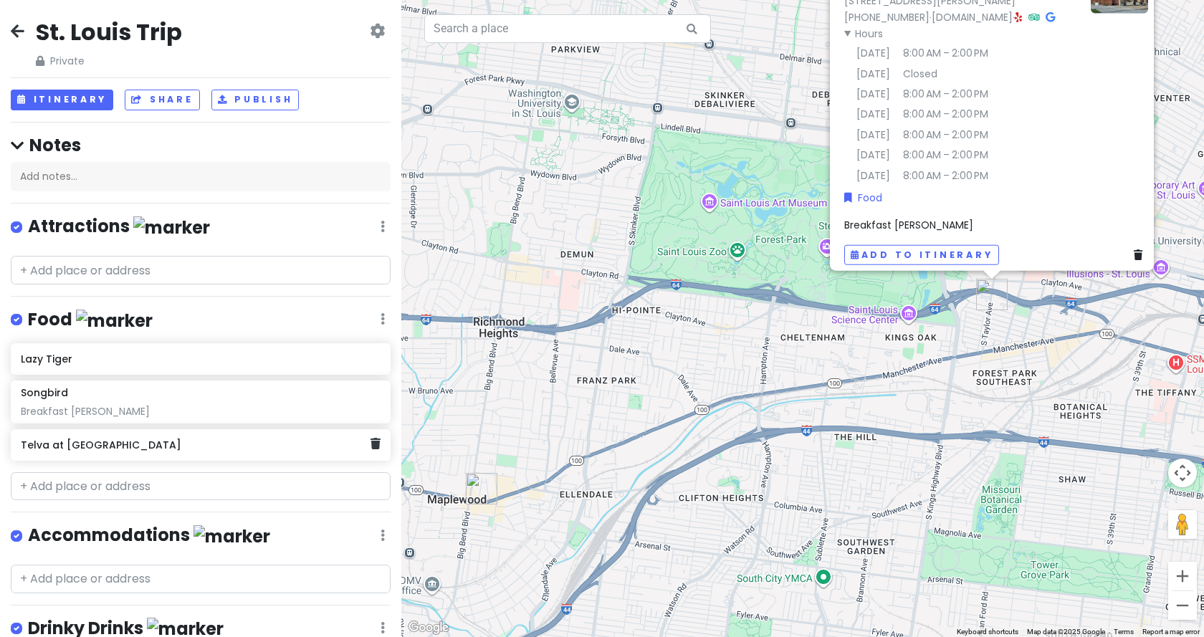
click at [170, 443] on h6 "Telva at The Ridge" at bounding box center [195, 445] width 349 height 13
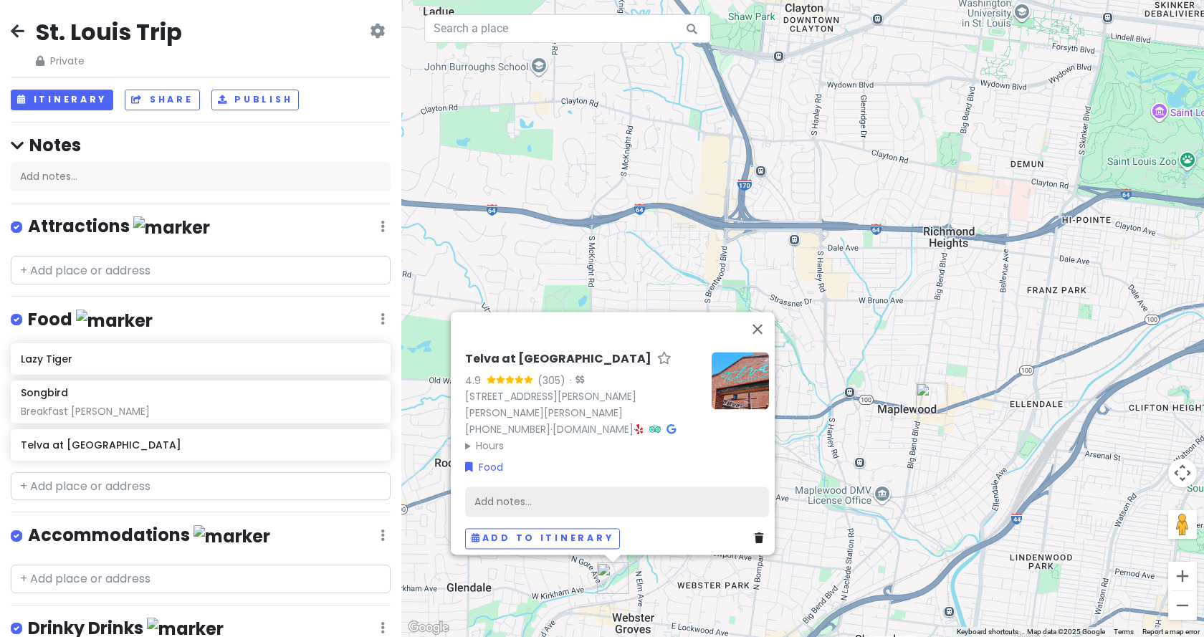
click at [535, 500] on div "Add notes..." at bounding box center [617, 502] width 304 height 30
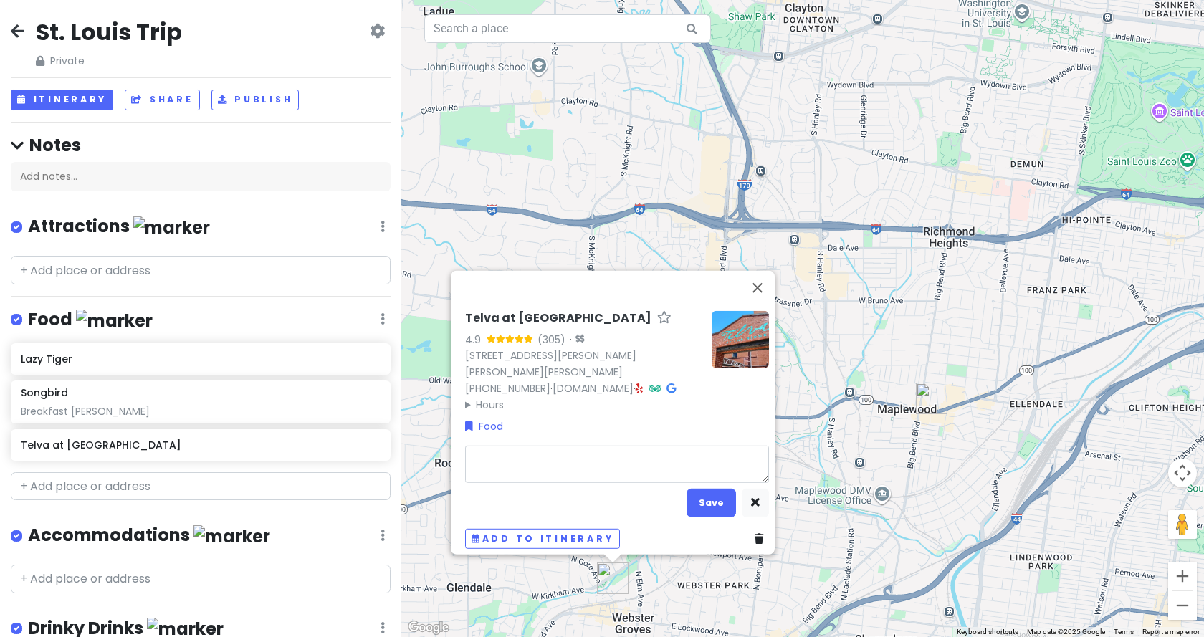
type textarea "x"
type textarea "B"
type textarea "x"
type textarea "Be"
type textarea "x"
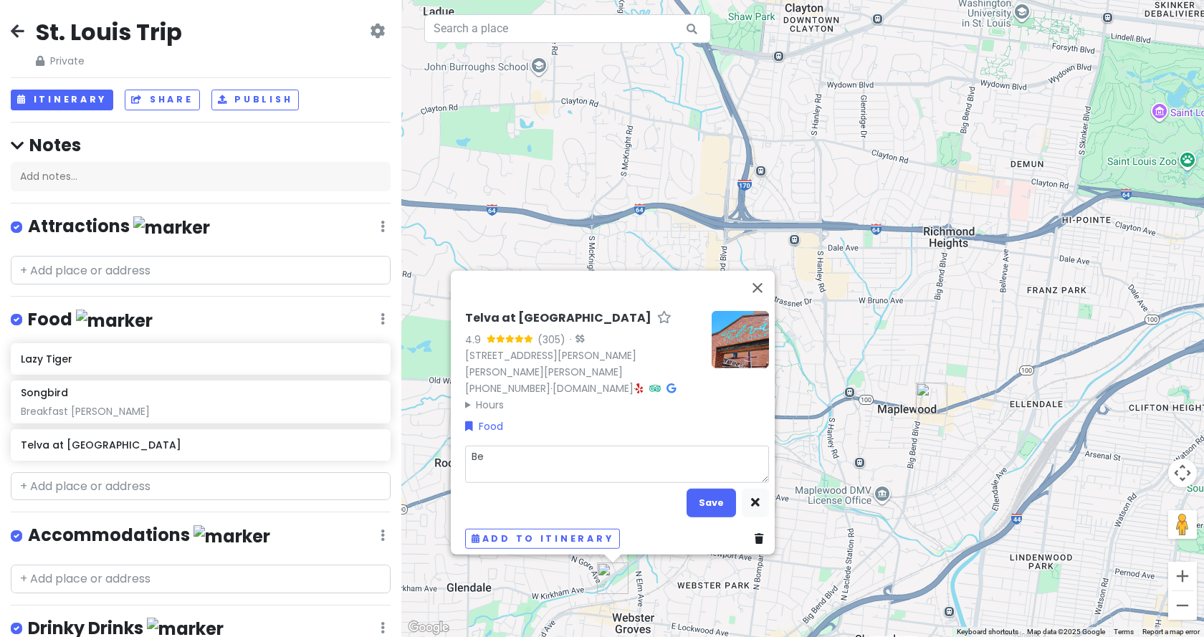
type textarea "B"
type textarea "x"
type textarea "Br"
type textarea "x"
type textarea "Bre"
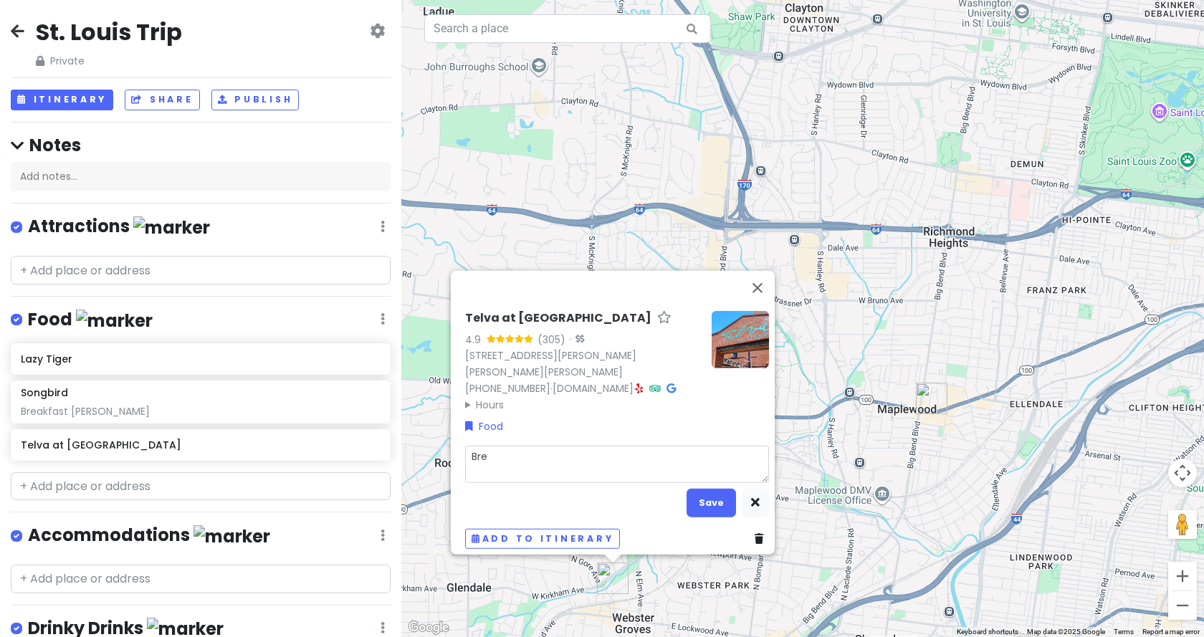
type textarea "x"
type textarea "Brek"
type textarea "x"
type textarea "Bre"
type textarea "x"
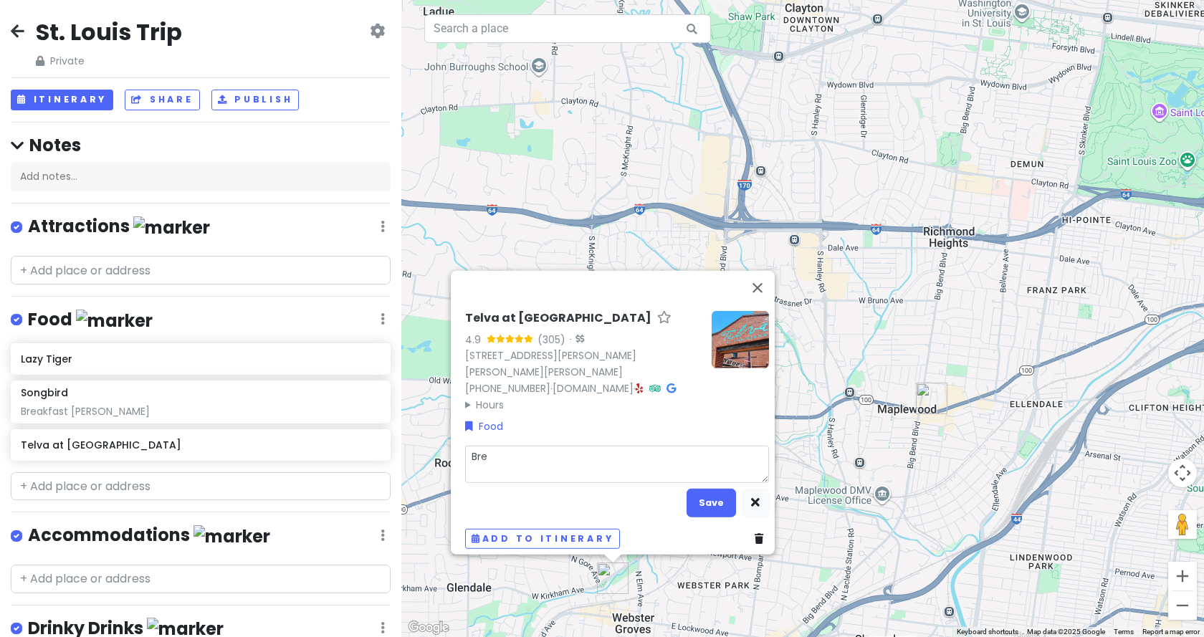
type textarea "Brea"
type textarea "x"
type textarea "Break"
type textarea "x"
type textarea "Breakf"
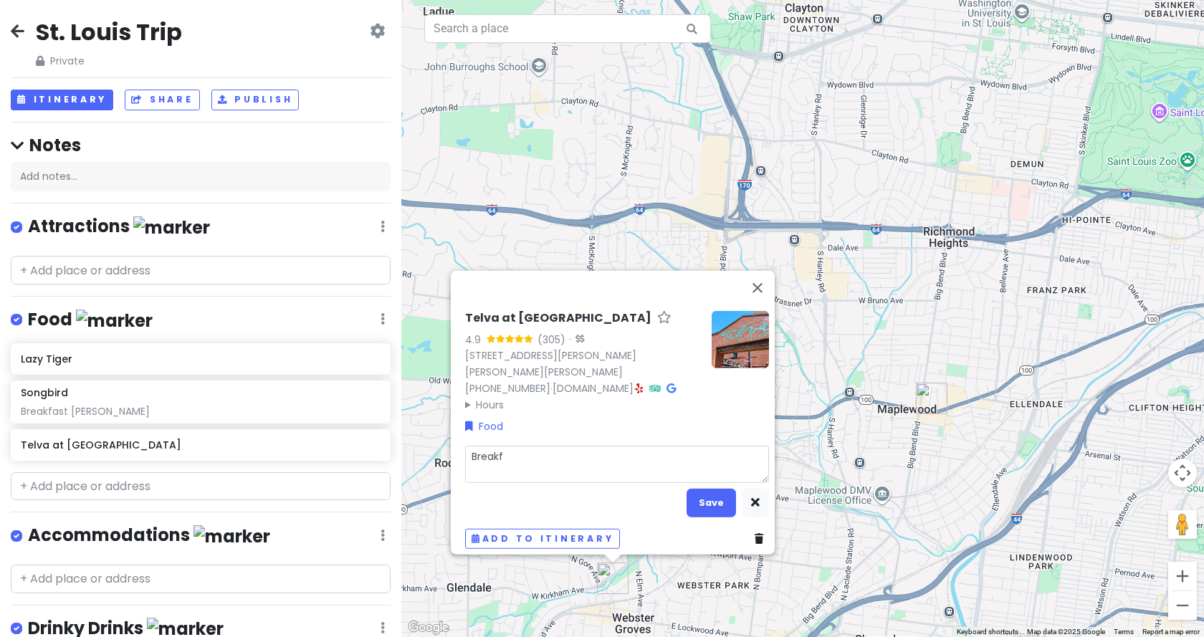
type textarea "x"
type textarea "Breakfa"
type textarea "x"
type textarea "Breakfas"
type textarea "x"
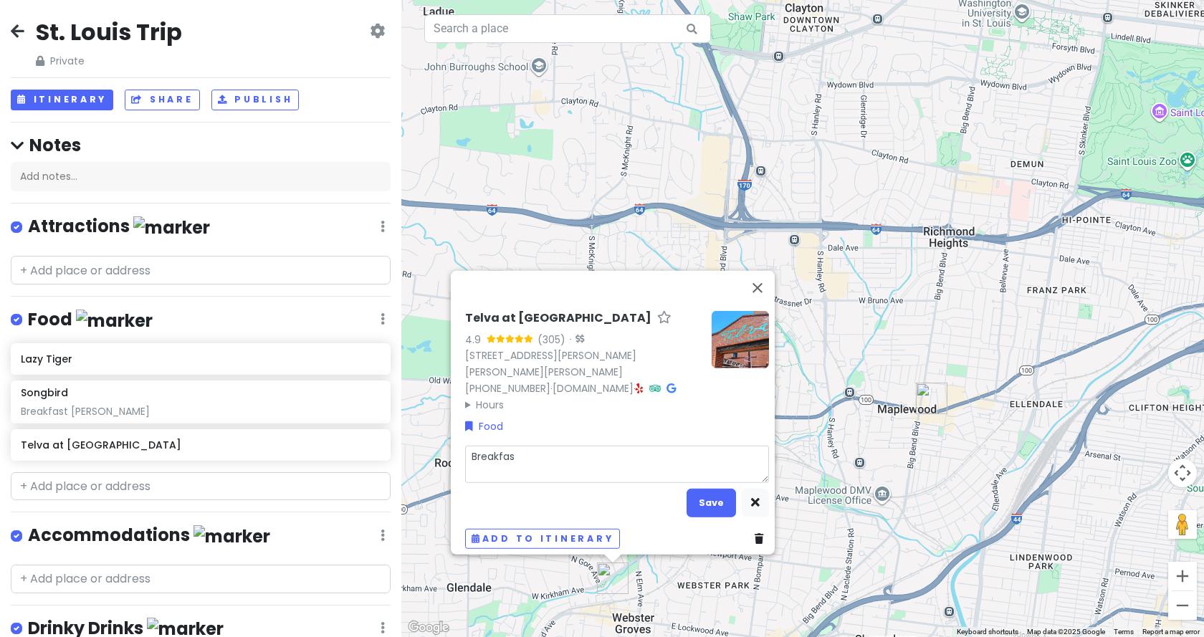
type textarea "Breakfast"
type textarea "x"
type textarea "Breakfast/"
type textarea "x"
type textarea "Breakfast/B"
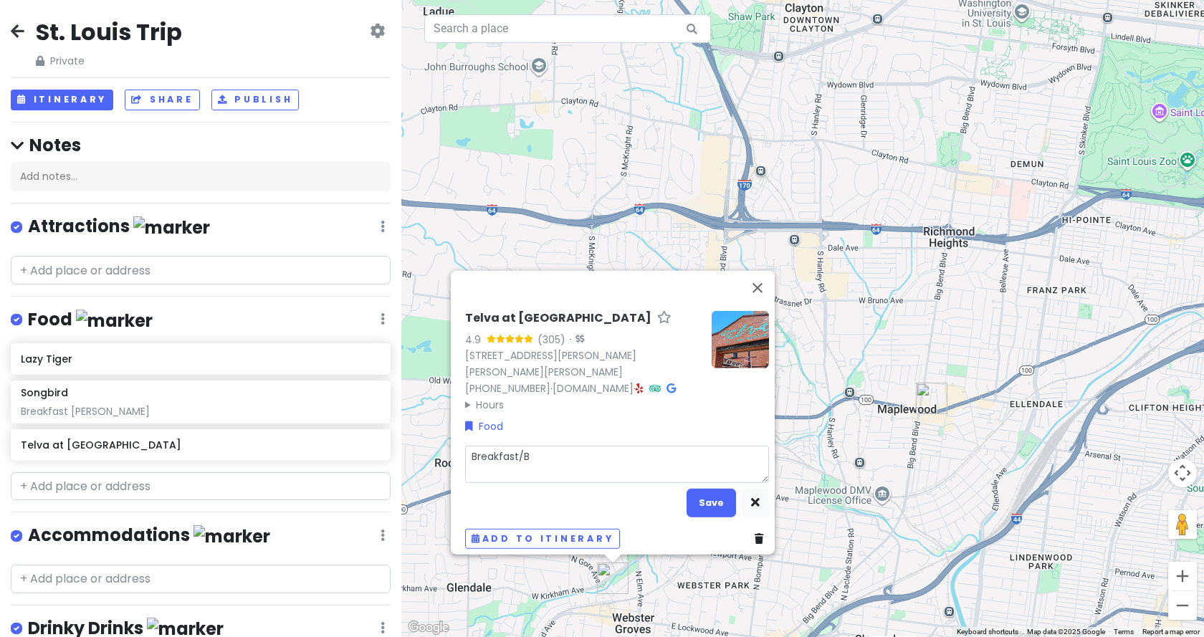
type textarea "x"
type textarea "Breakfast/Br"
type textarea "x"
type textarea "Breakfast/Bru"
type textarea "x"
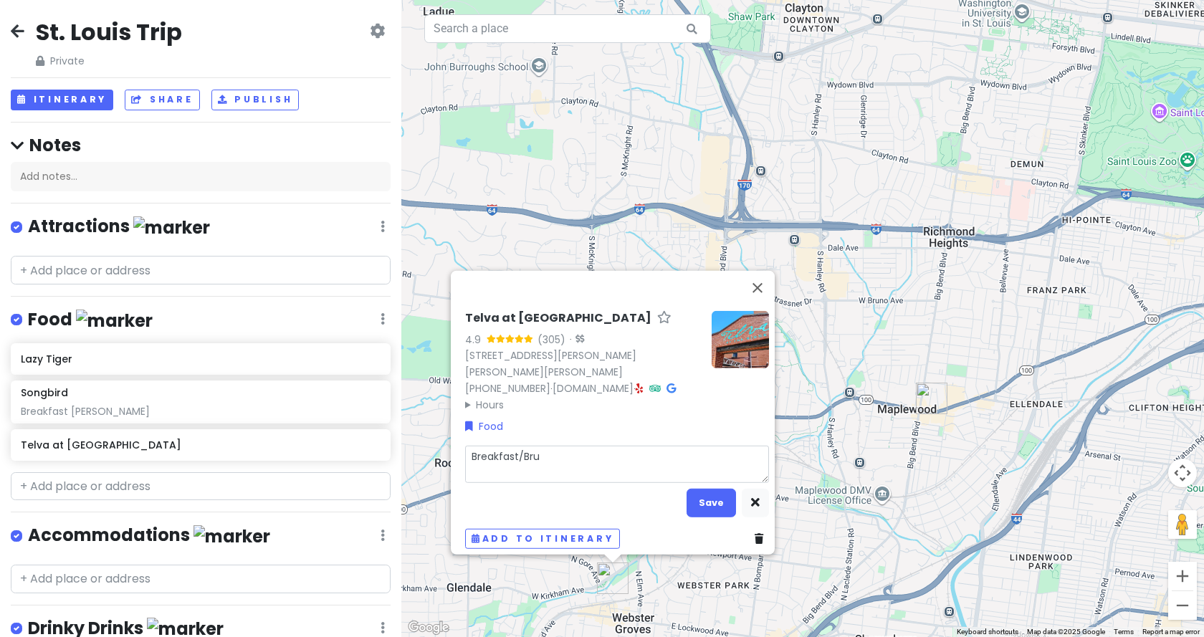
type textarea "Breakfast/Brun"
type textarea "x"
type textarea "Breakfast/Brunc"
type textarea "x"
type textarea "Breakfast/Brunch"
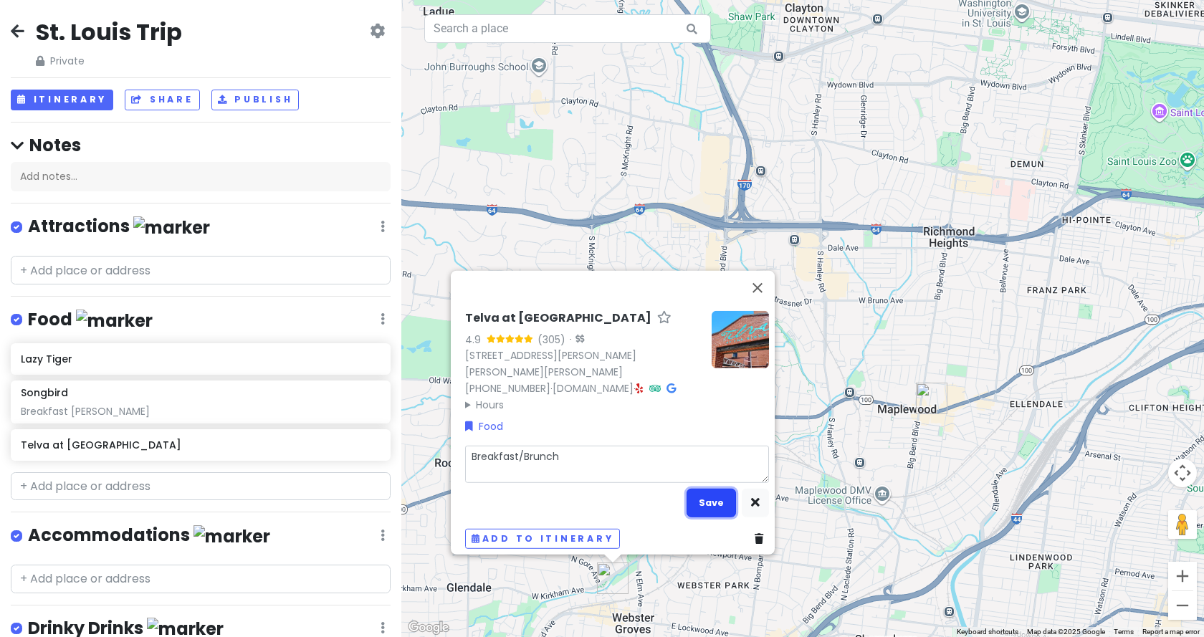
click at [695, 497] on button "Save" at bounding box center [711, 503] width 49 height 28
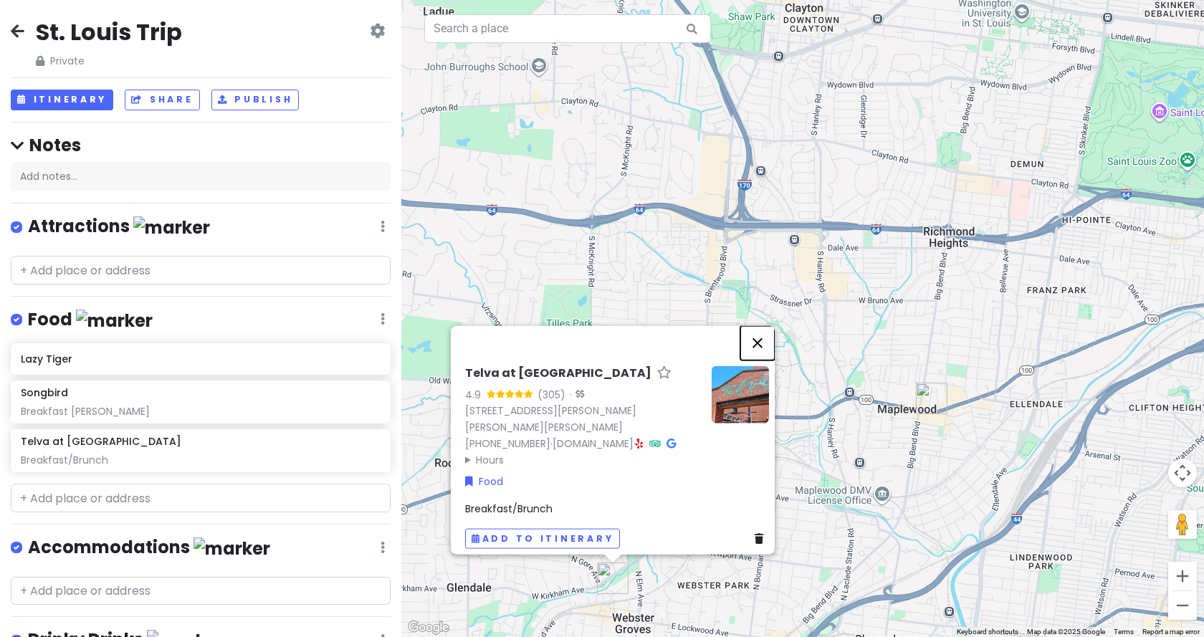
click at [766, 355] on button "Close" at bounding box center [757, 342] width 34 height 34
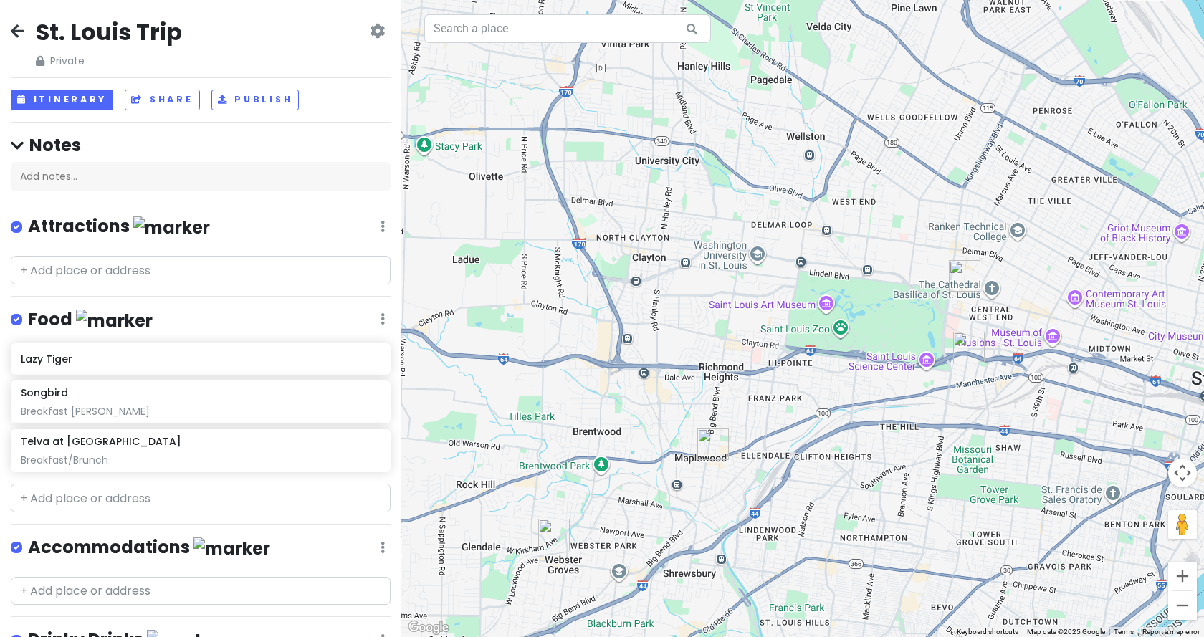
drag, startPoint x: 668, startPoint y: 384, endPoint x: 561, endPoint y: 434, distance: 117.7
click at [561, 434] on div at bounding box center [802, 318] width 803 height 637
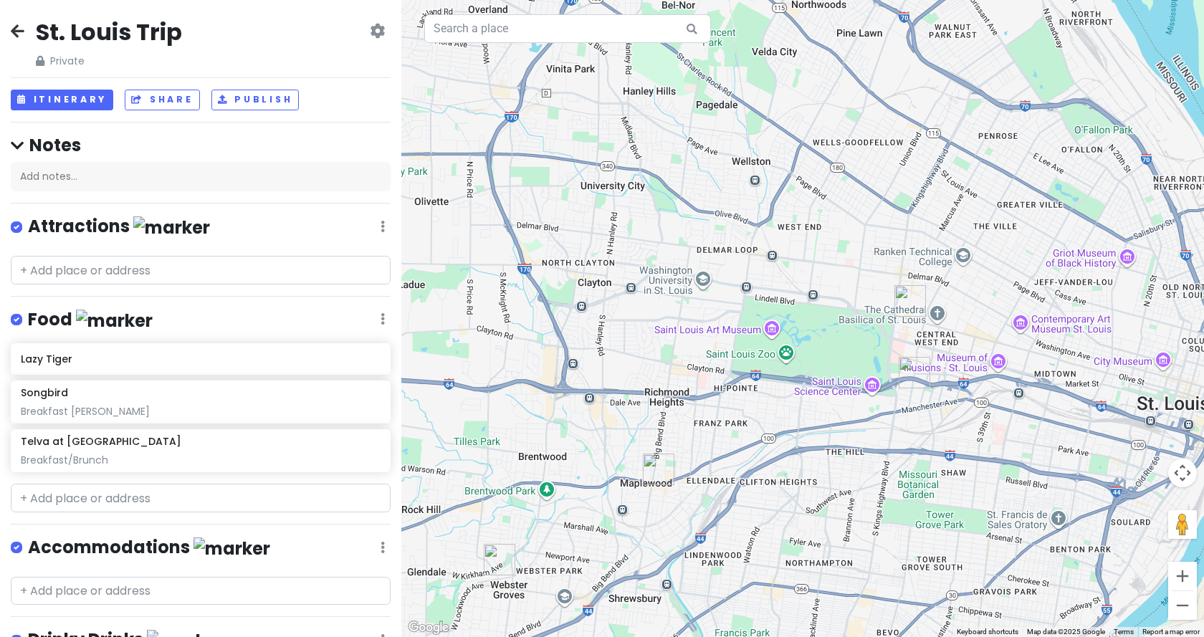
drag, startPoint x: 735, startPoint y: 343, endPoint x: 725, endPoint y: 348, distance: 11.6
click at [725, 348] on div at bounding box center [802, 318] width 803 height 637
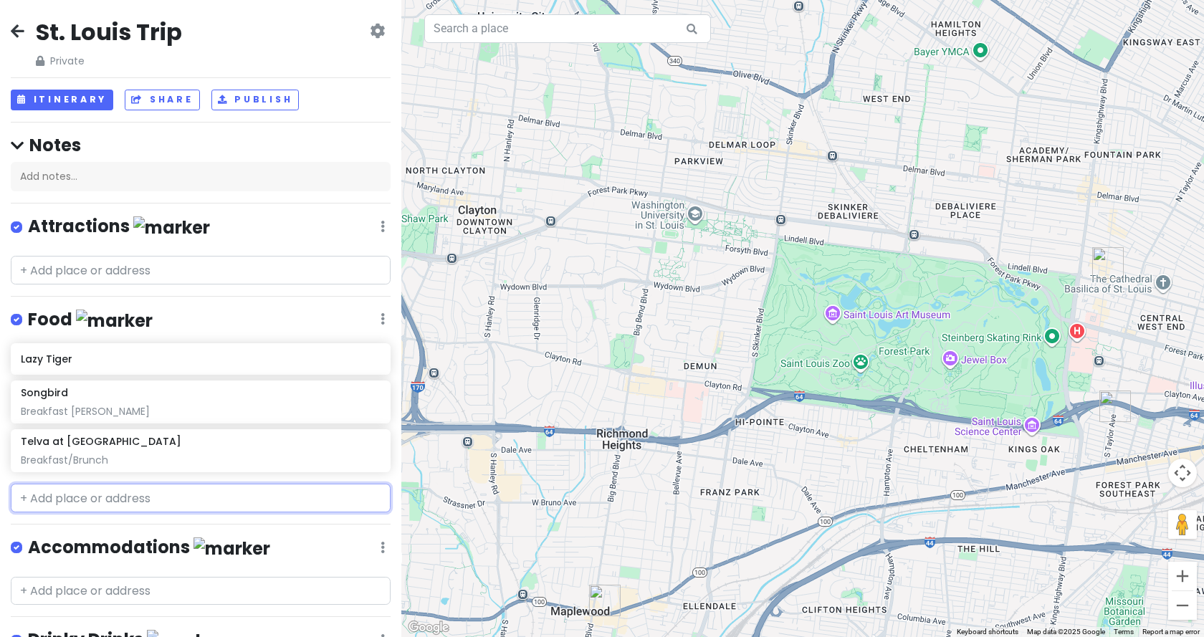
click at [77, 491] on input "text" at bounding box center [201, 498] width 380 height 29
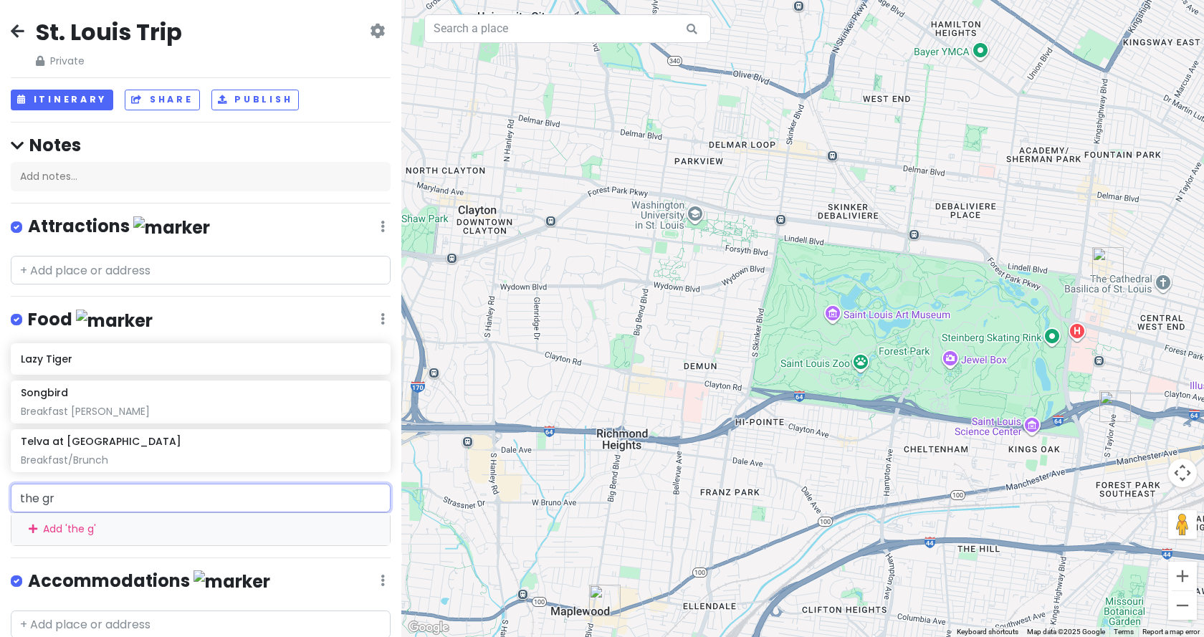
type input "the gra"
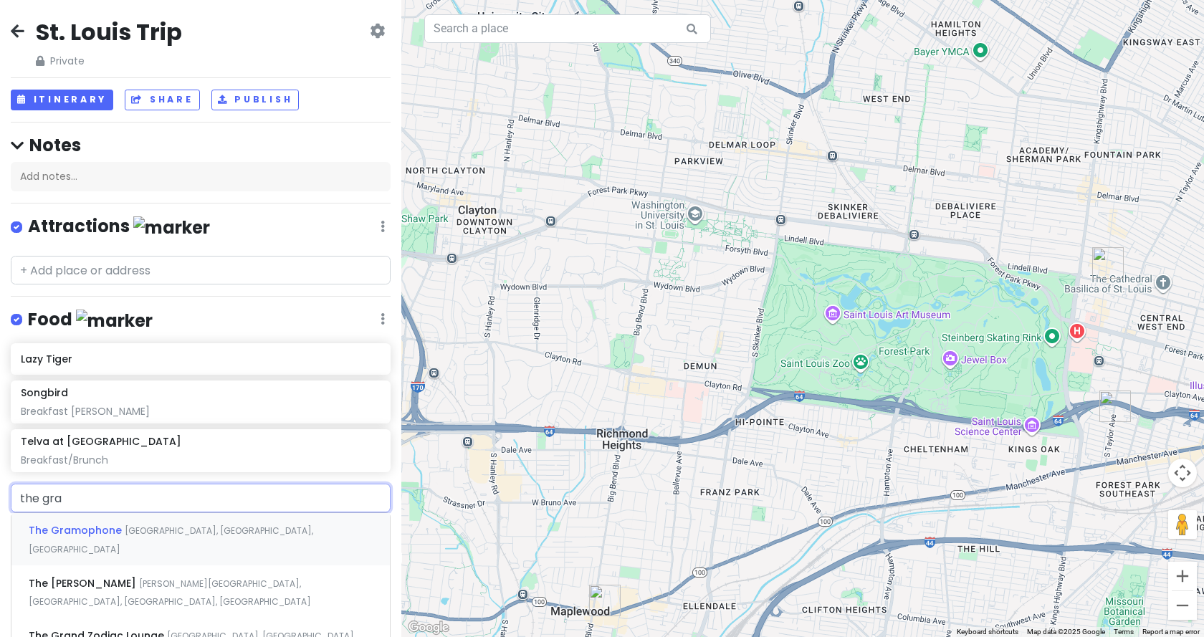
click at [85, 526] on span "The Gramophone" at bounding box center [77, 530] width 96 height 14
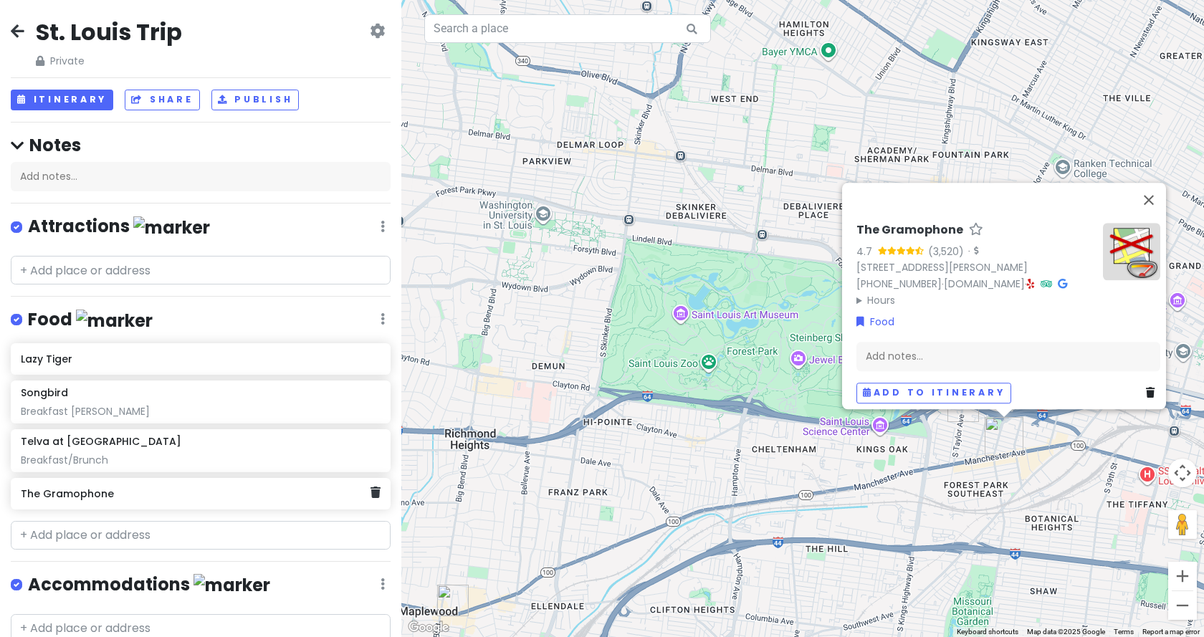
click at [106, 495] on h6 "The Gramophone" at bounding box center [195, 493] width 349 height 13
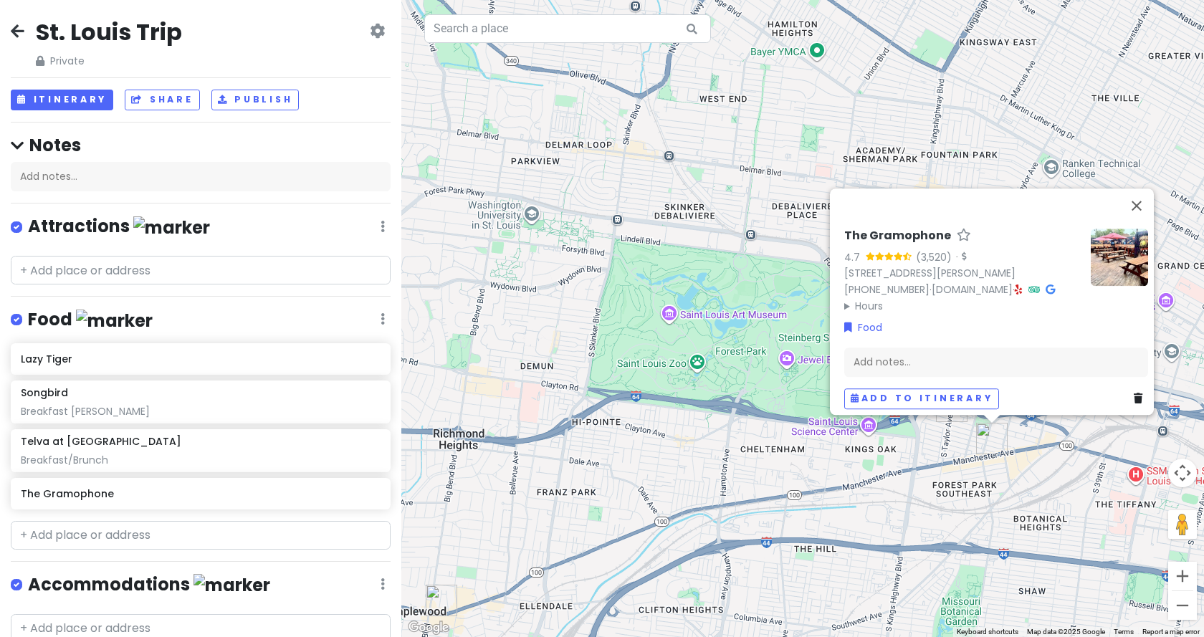
click at [844, 298] on summary "Hours" at bounding box center [961, 306] width 235 height 16
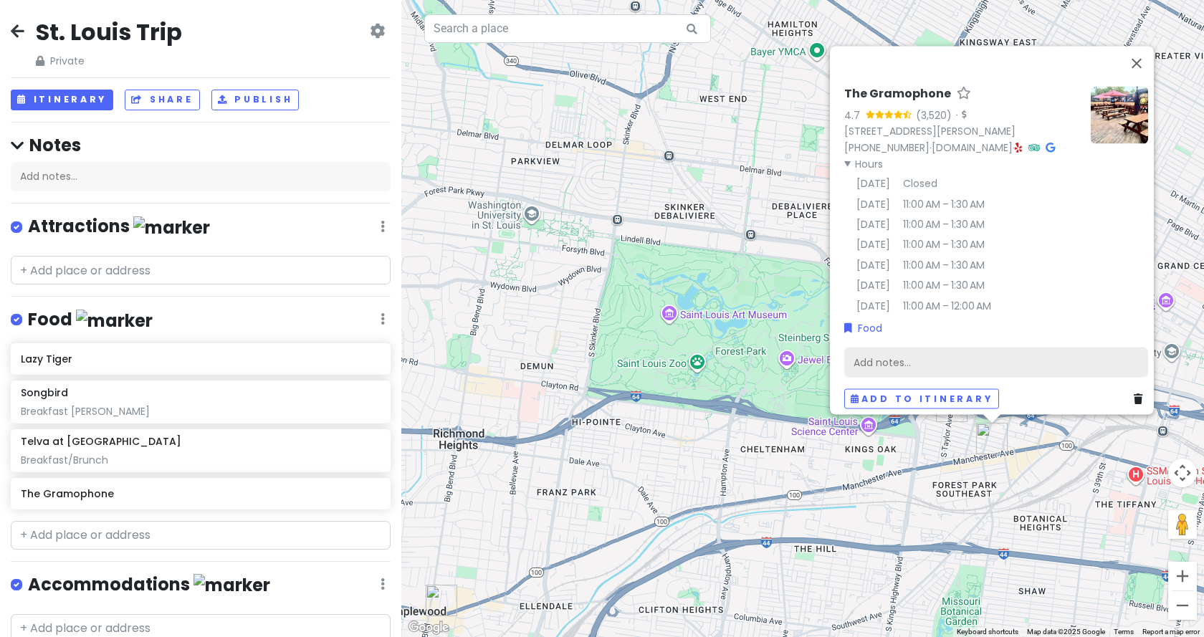
click at [886, 353] on div "Add notes..." at bounding box center [996, 362] width 304 height 30
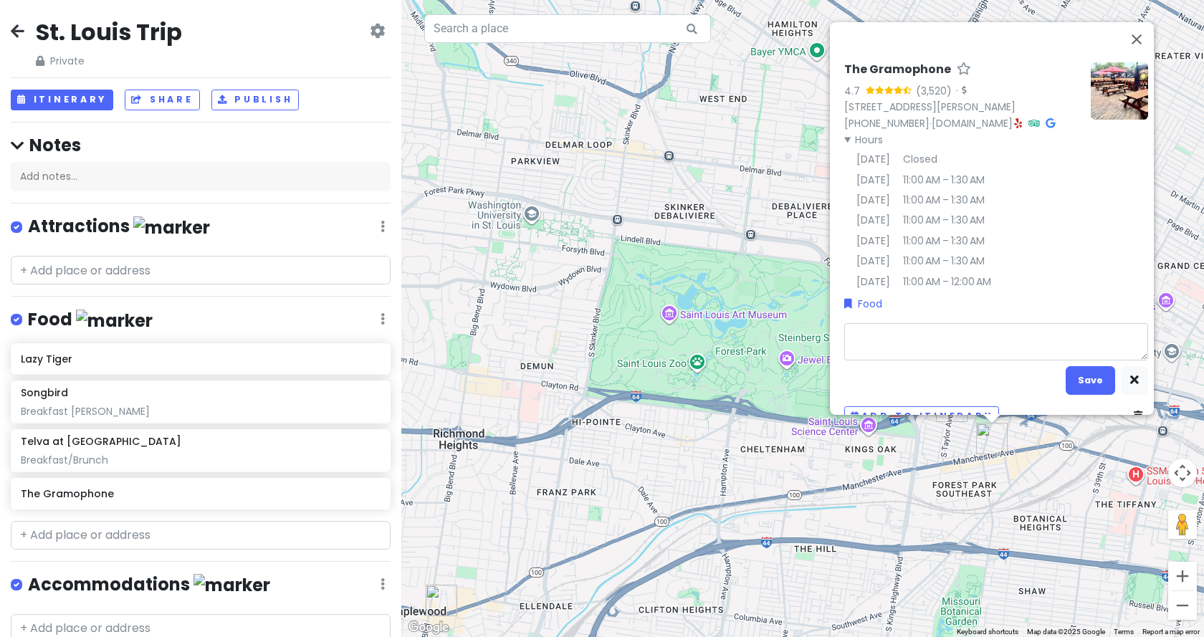
type textarea "x"
type textarea "S"
type textarea "x"
type textarea "Sa"
type textarea "x"
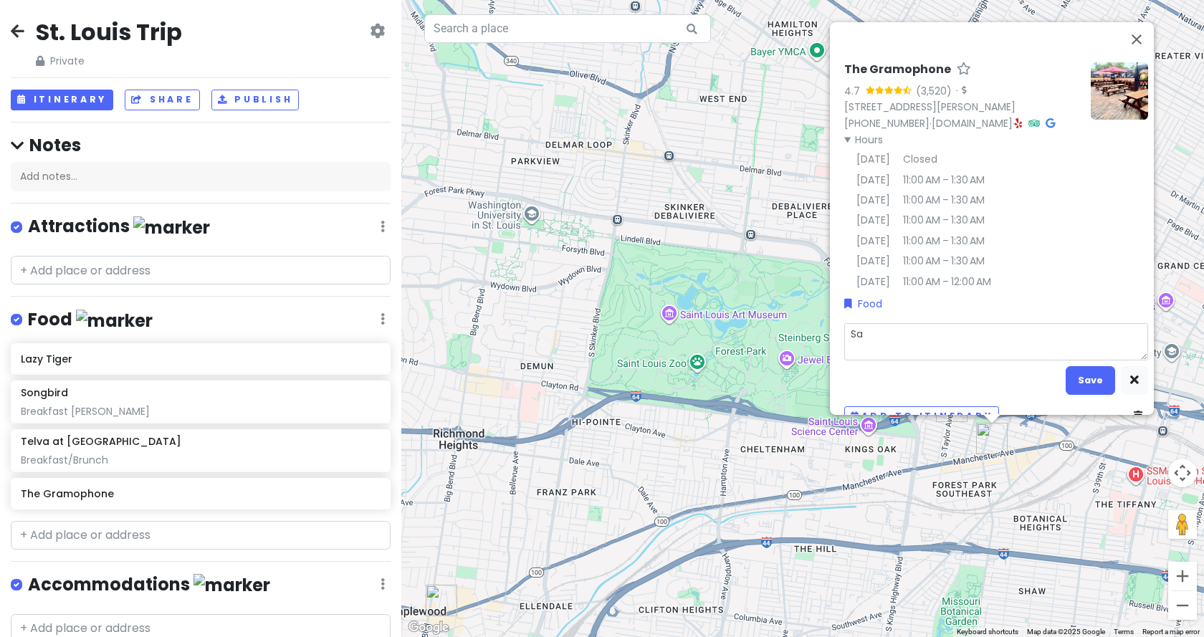
type textarea "San"
type textarea "x"
type textarea "Sand"
type textarea "x"
type textarea "San"
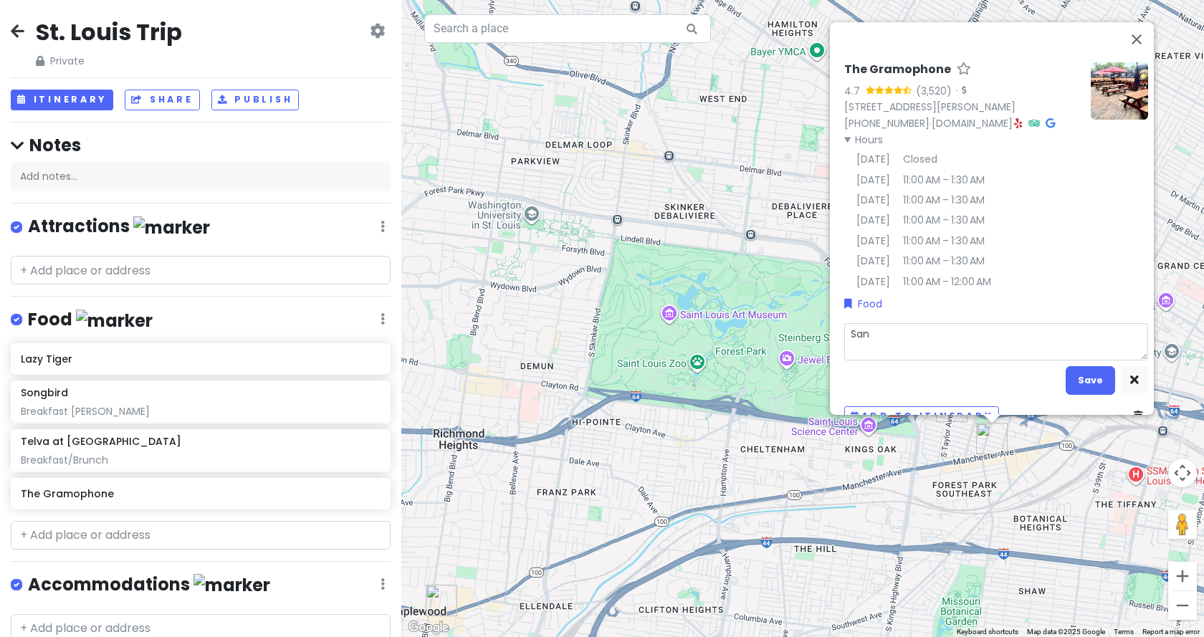
type textarea "x"
type textarea "Sa"
type textarea "x"
type textarea "S"
type textarea "x"
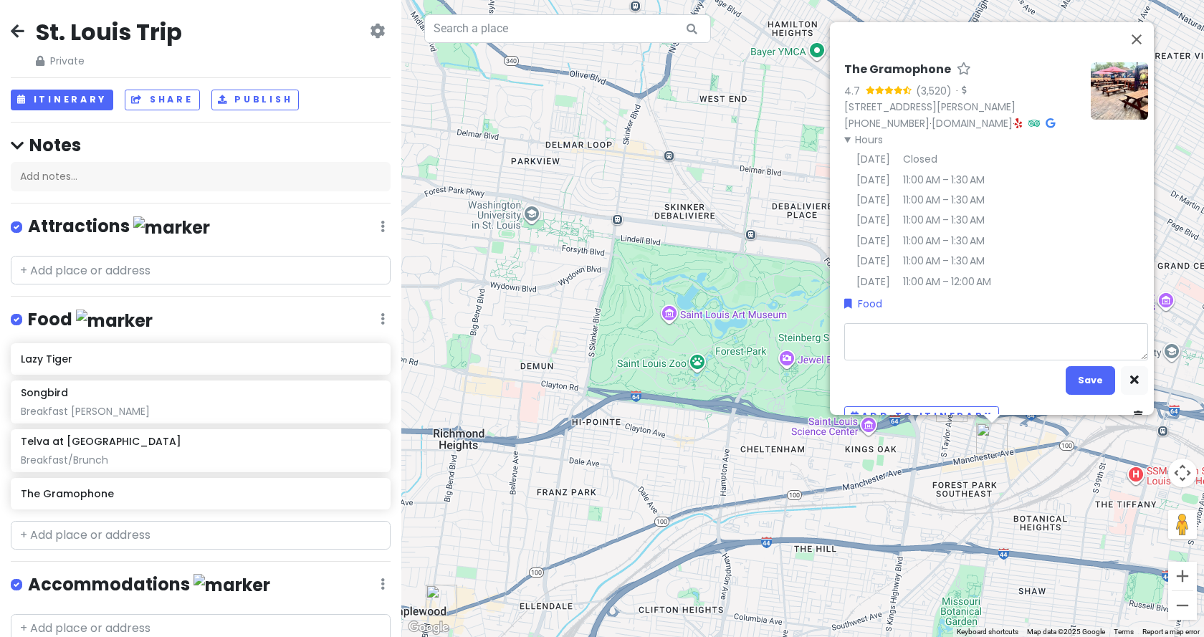
type textarea "T"
type textarea "x"
type textarea "To"
type textarea "x"
type textarea "Ton"
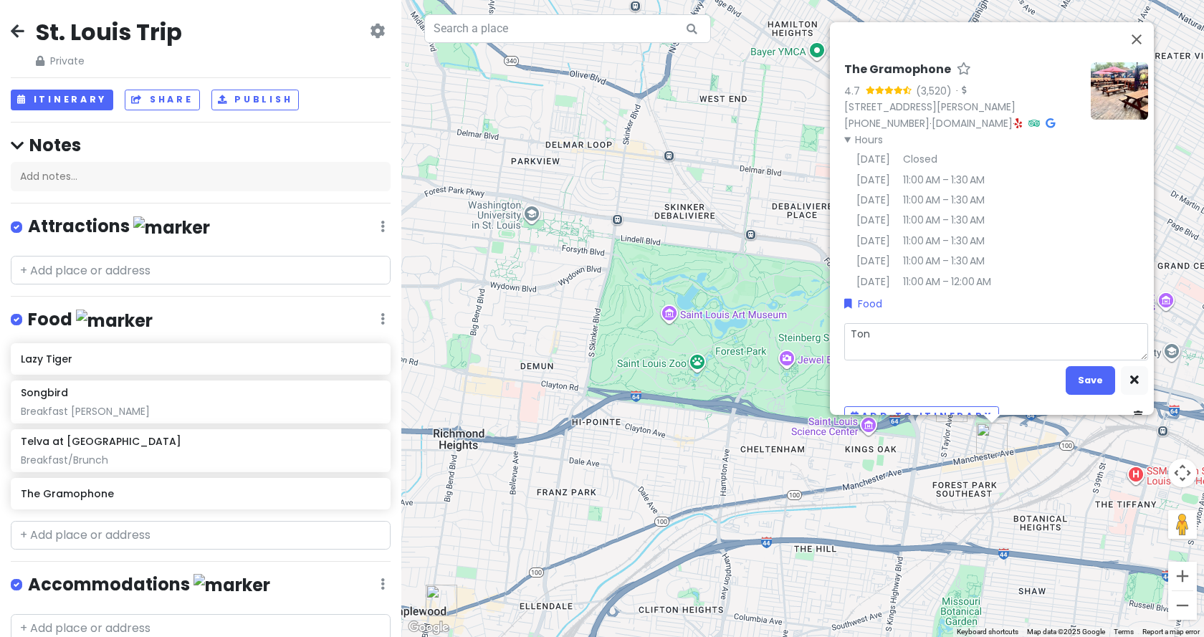
type textarea "x"
type textarea "Tons"
type textarea "x"
type textarea "Tons"
type textarea "x"
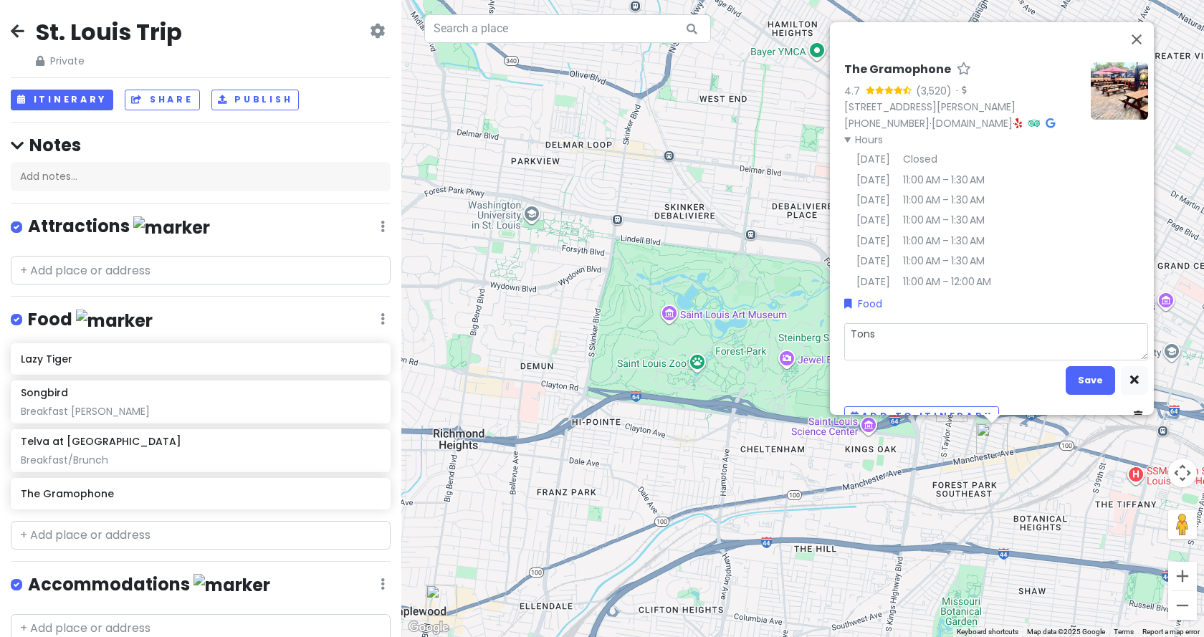
type textarea "Tons o"
type textarea "x"
type textarea "Tons of"
type textarea "x"
type textarea "Tons of"
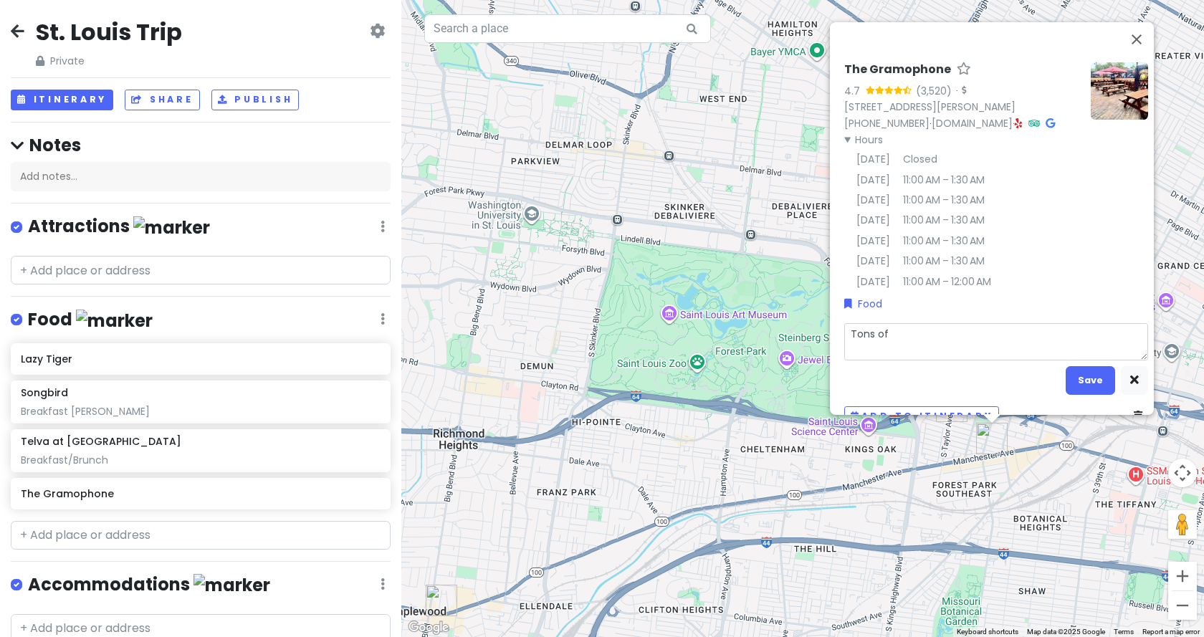
type textarea "x"
type textarea "Tons of s"
type textarea "x"
type textarea "Tons of sa"
type textarea "x"
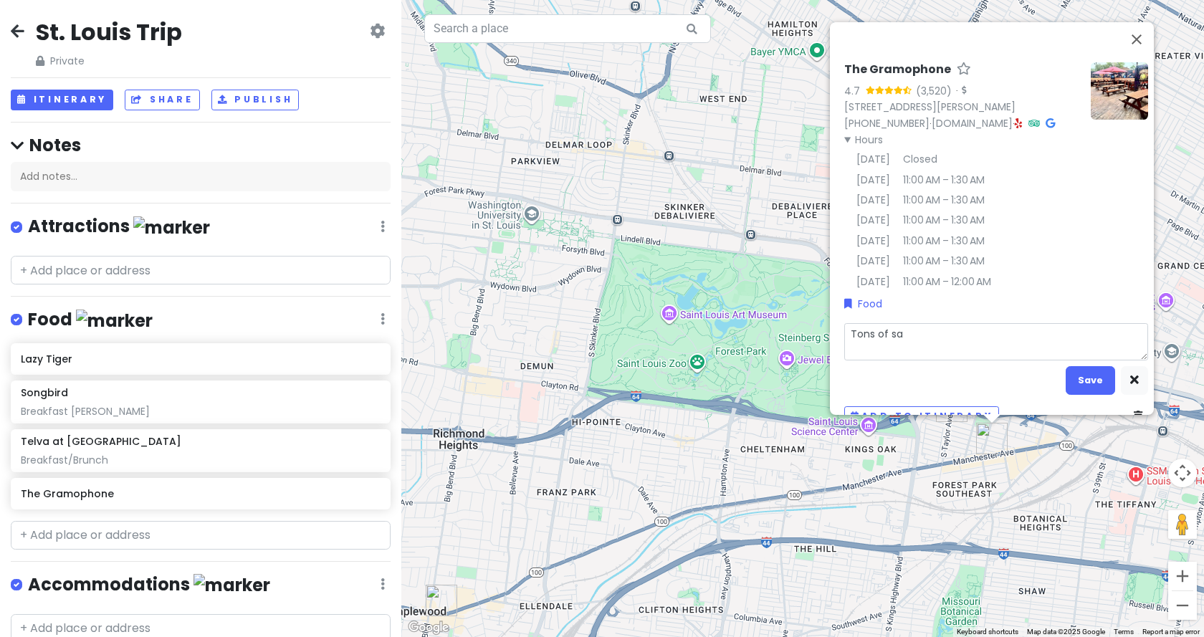
type textarea "Tons of san"
type textarea "x"
type textarea "Tons of sand"
type textarea "x"
type textarea "Tons of sandw"
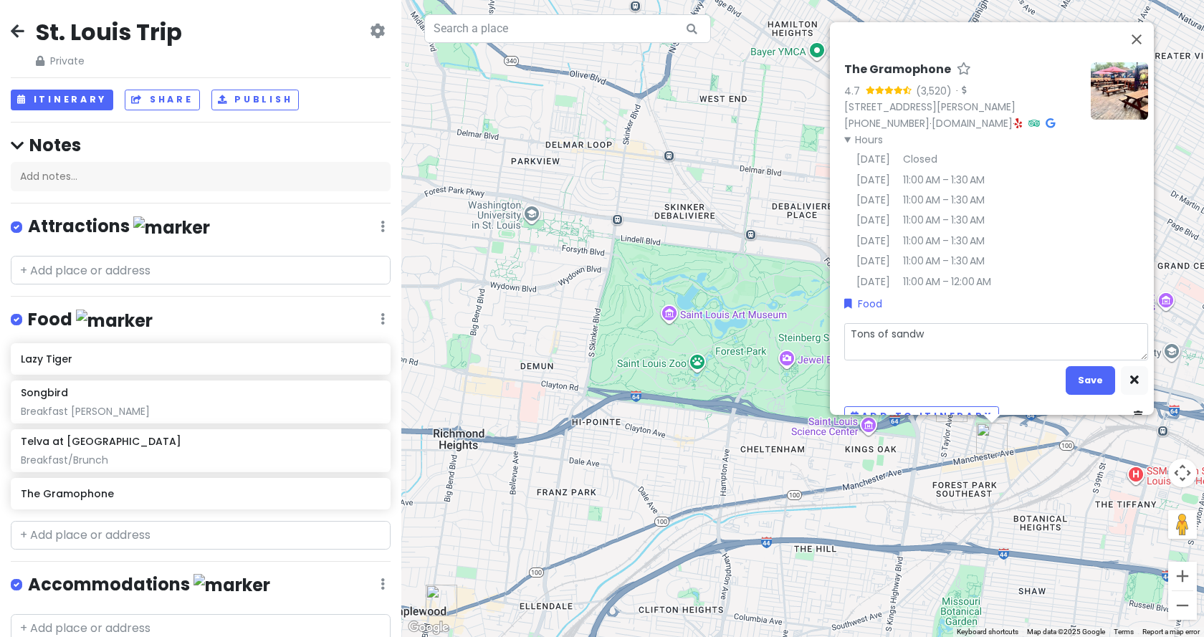
type textarea "x"
type textarea "Tons of sandwi"
type textarea "x"
type textarea "Tons of sandwic"
type textarea "x"
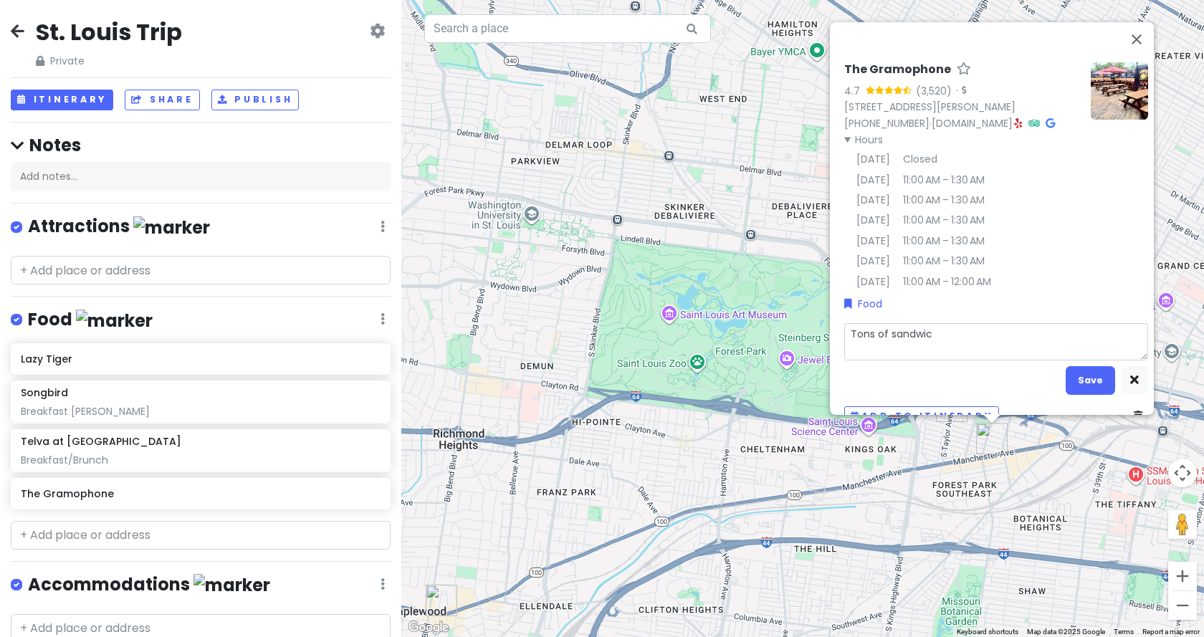
type textarea "Tons of sandwich"
type textarea "x"
type textarea "Tons of sandwiche"
type textarea "x"
type textarea "Tons of sandwiches"
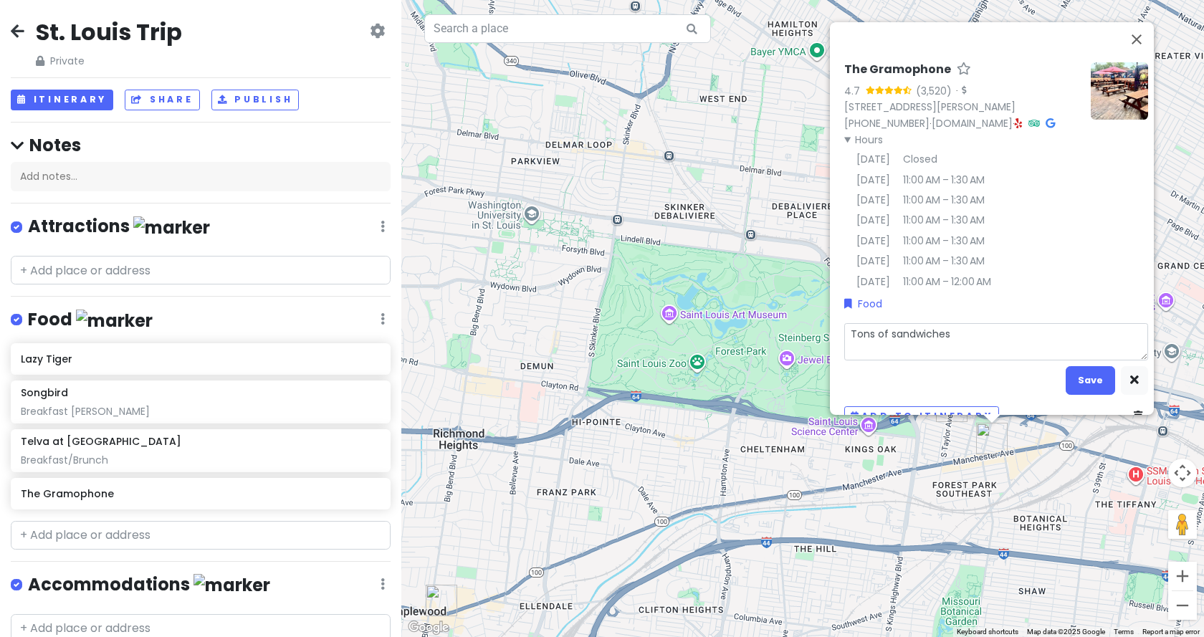
type textarea "x"
type textarea "Tons of sandwiches"
type textarea "x"
type textarea "Tons of sandwiches"
click at [1077, 378] on button "Save" at bounding box center [1090, 380] width 49 height 28
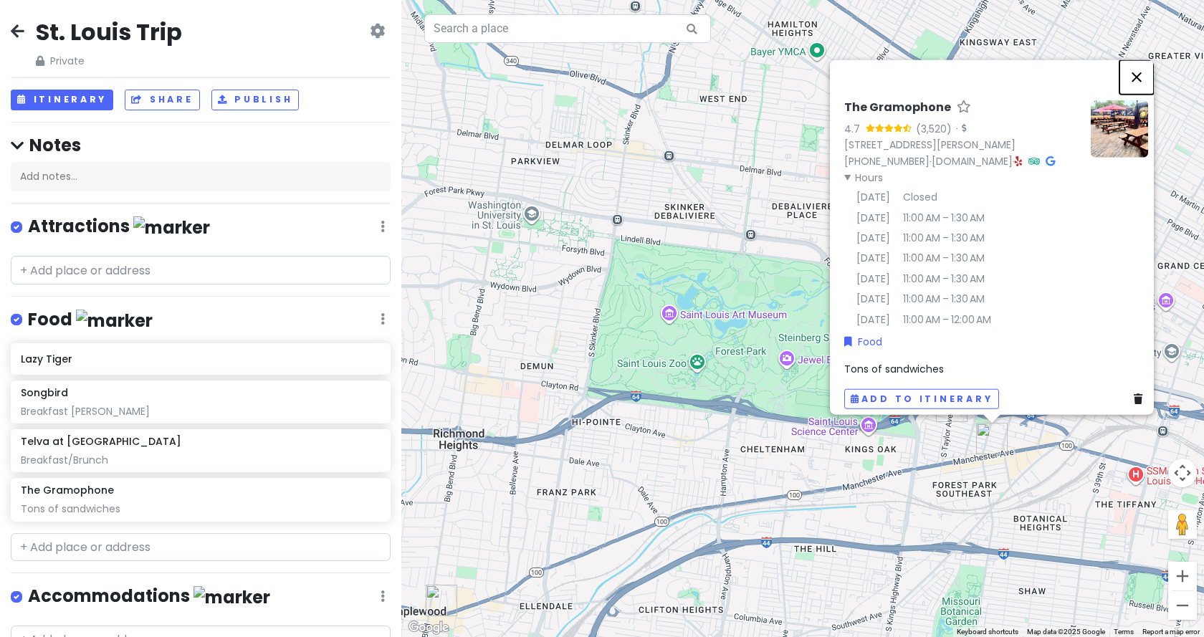
click at [1145, 59] on button "Close" at bounding box center [1137, 76] width 34 height 34
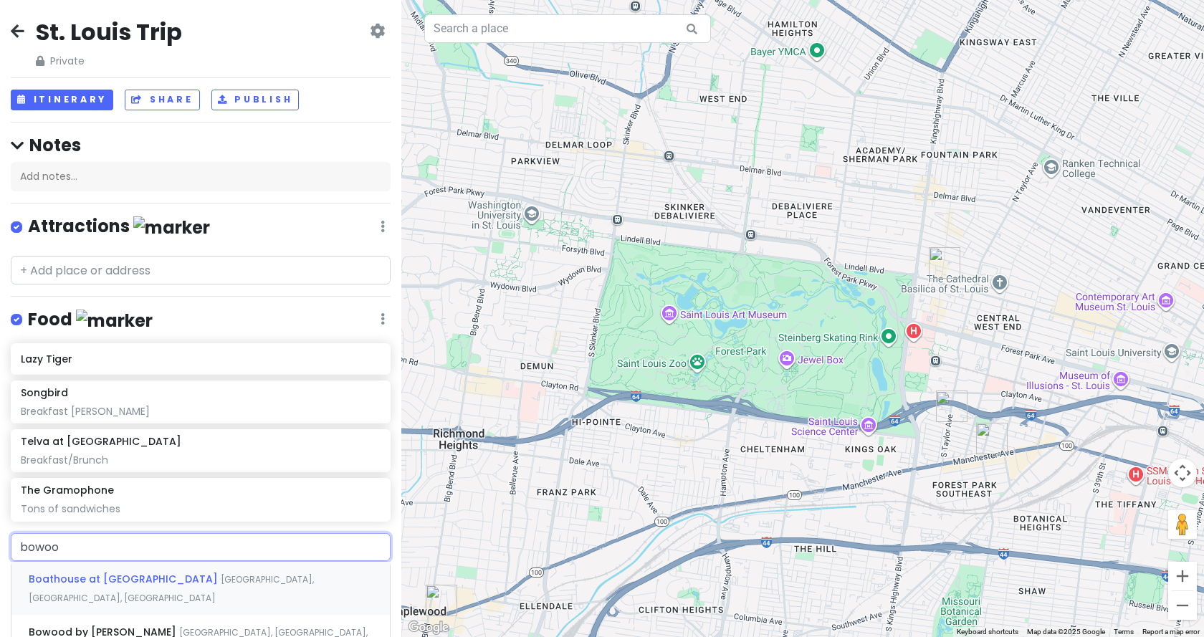
type input "bowood"
click at [142, 575] on span "Olive Street, St. Louis, MO, USA" at bounding box center [198, 588] width 339 height 31
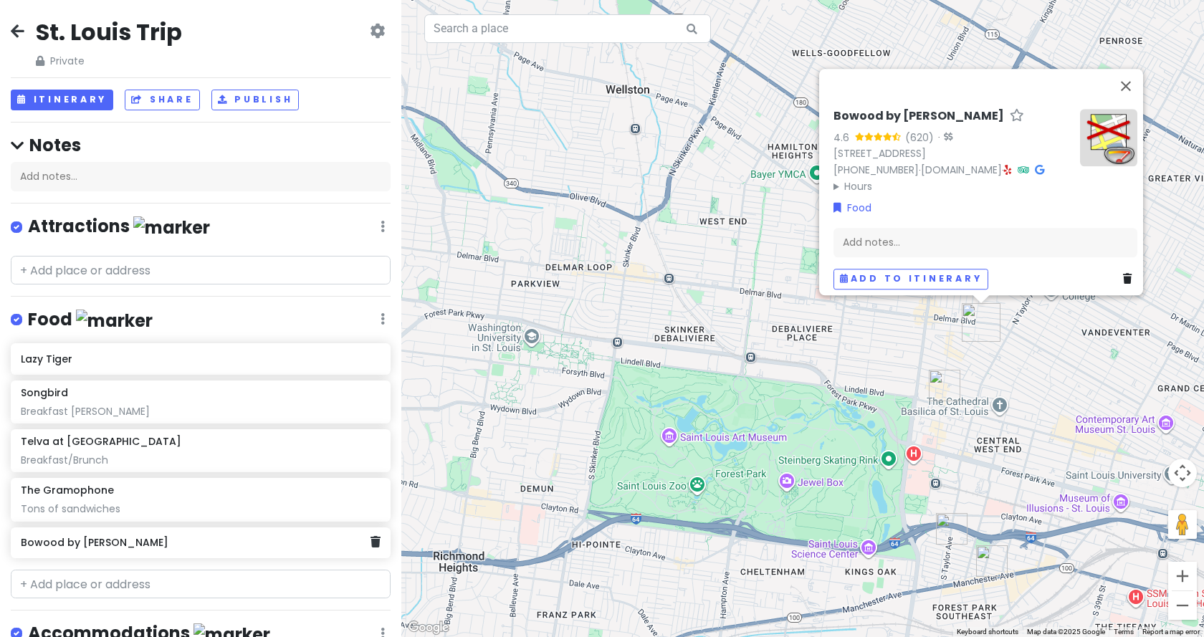
click at [104, 545] on h6 "Bowood by Niche" at bounding box center [195, 542] width 349 height 13
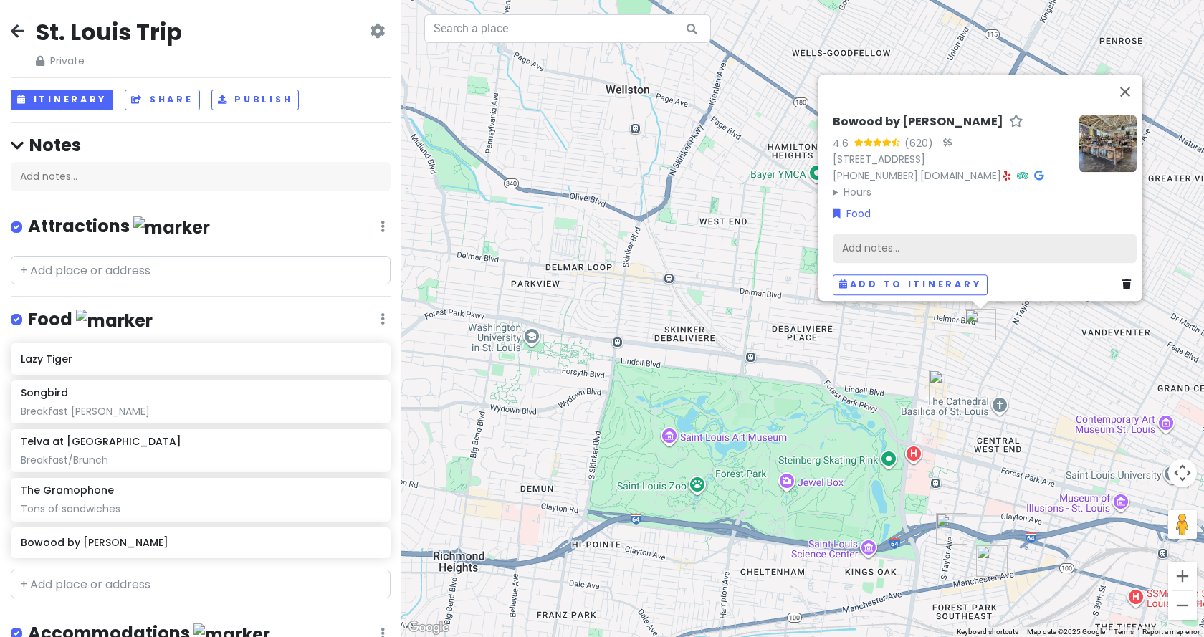
click at [907, 246] on div "Add notes..." at bounding box center [985, 248] width 304 height 30
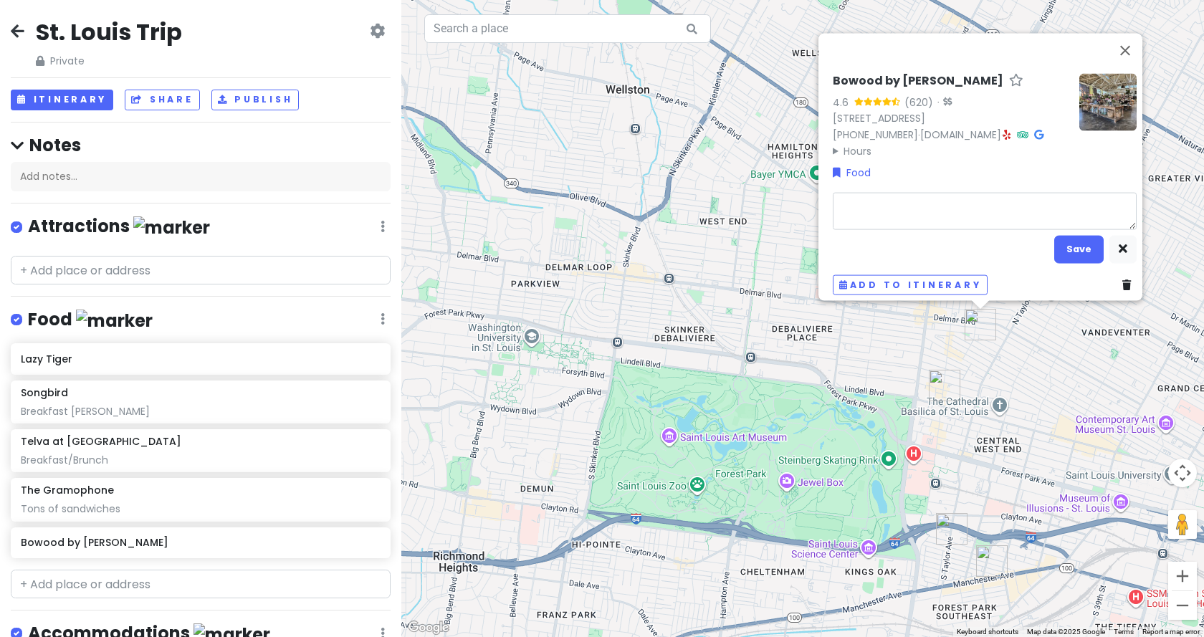
type textarea "x"
type textarea "B"
type textarea "x"
type textarea "Br"
type textarea "x"
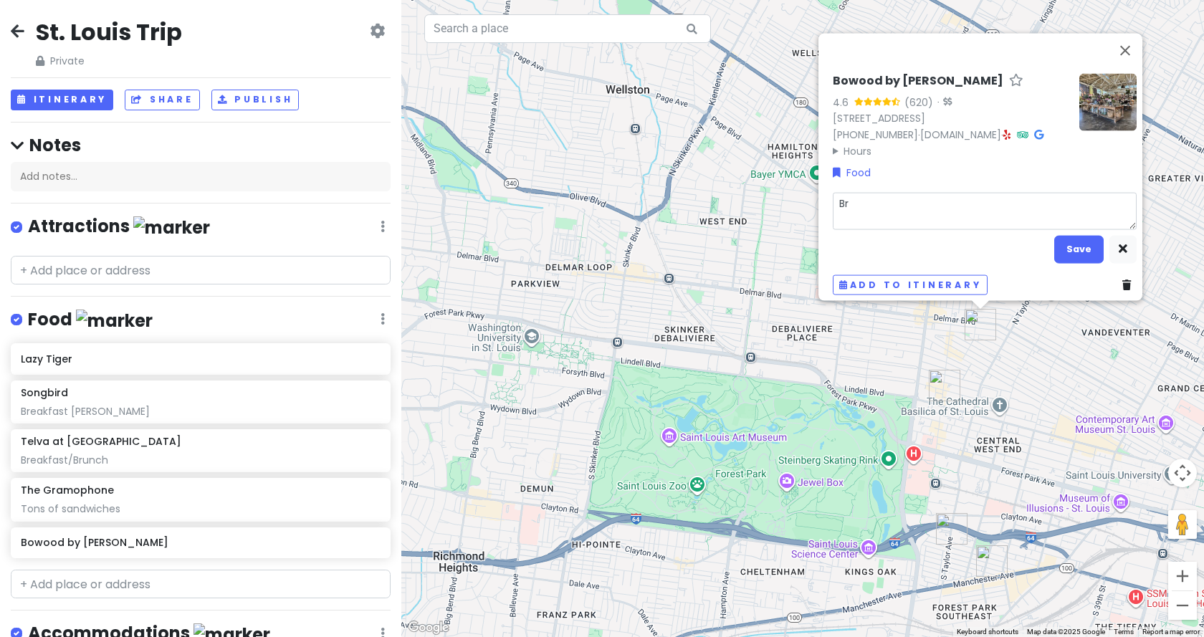
type textarea "Bru"
type textarea "x"
type textarea "Bruc"
type textarea "x"
type textarea "Bruch"
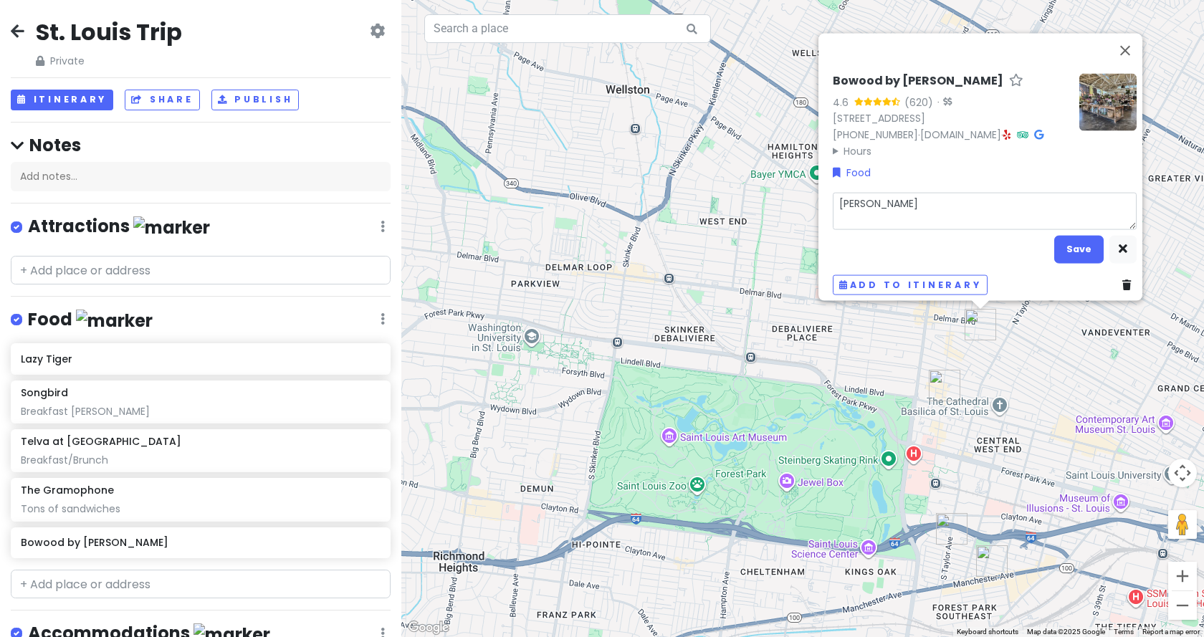
type textarea "x"
type textarea "Bruc"
type textarea "x"
type textarea "Bru"
type textarea "x"
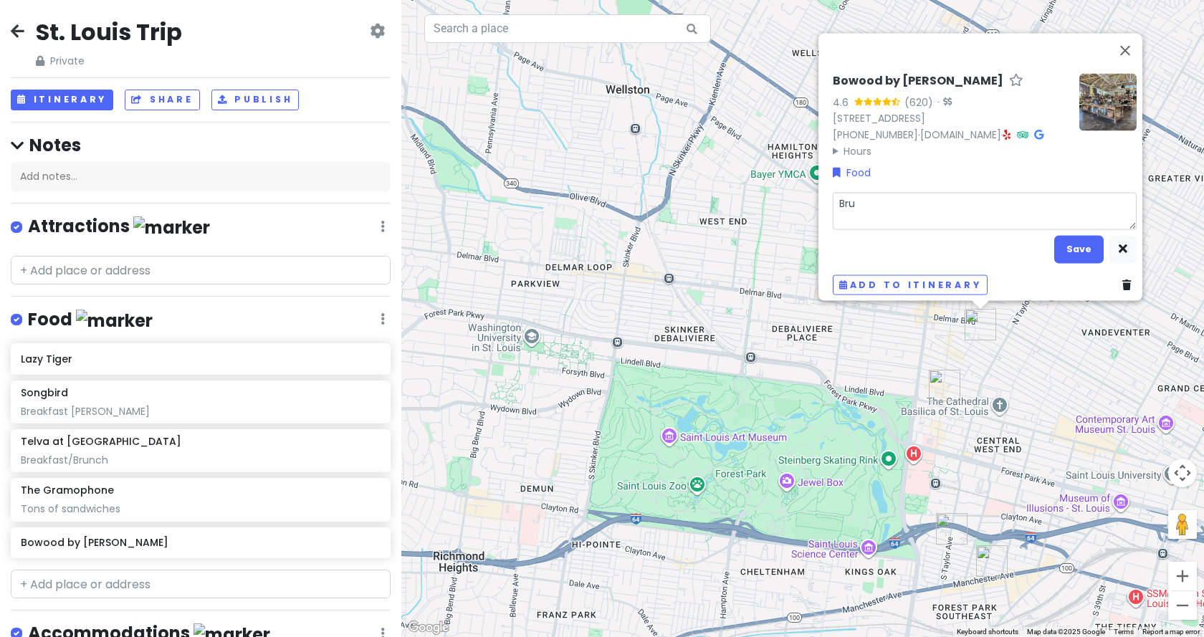
type textarea "Br"
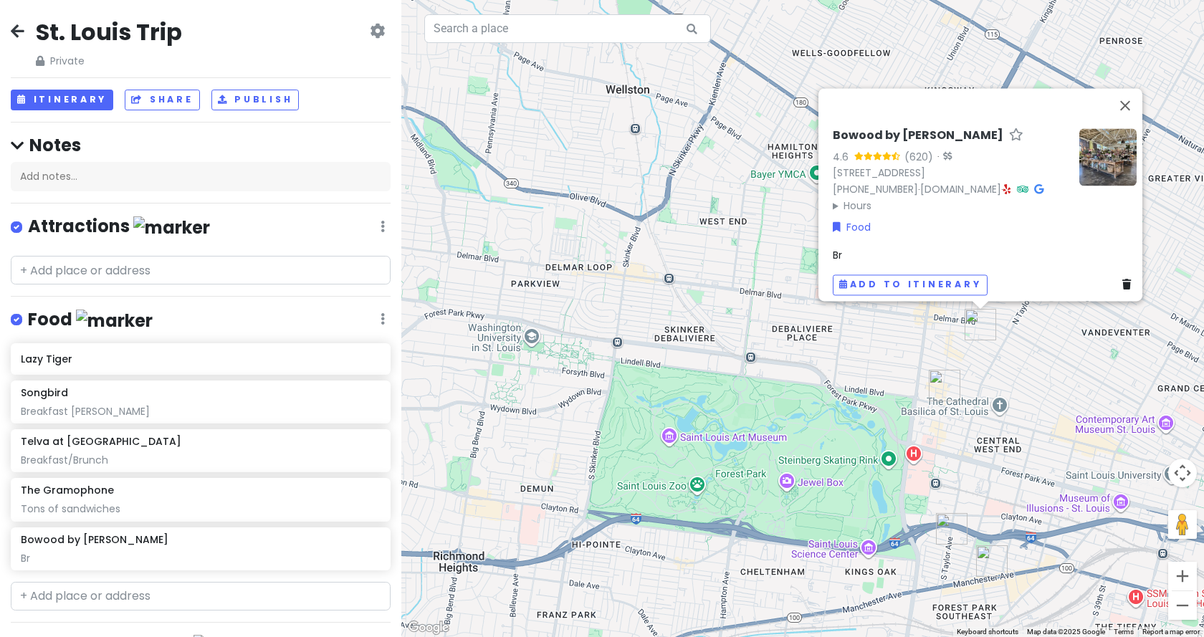
click at [847, 247] on div "Br" at bounding box center [985, 255] width 304 height 16
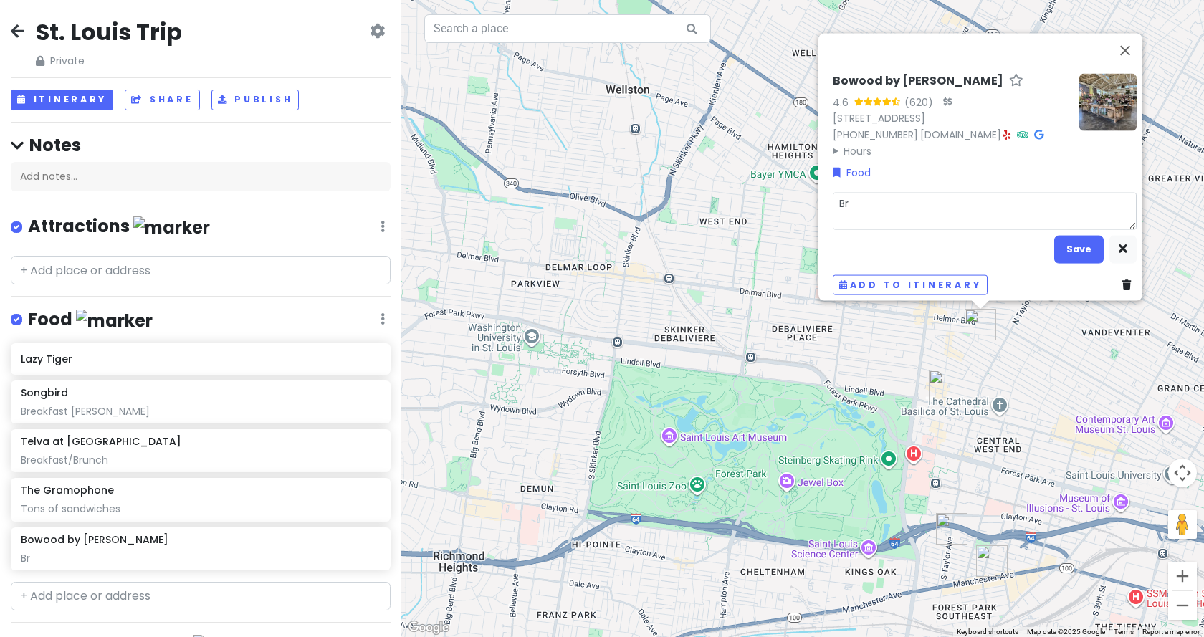
click at [869, 203] on textarea "Br" at bounding box center [985, 210] width 304 height 37
type textarea "x"
type textarea "Bre"
type textarea "x"
type textarea "Brea"
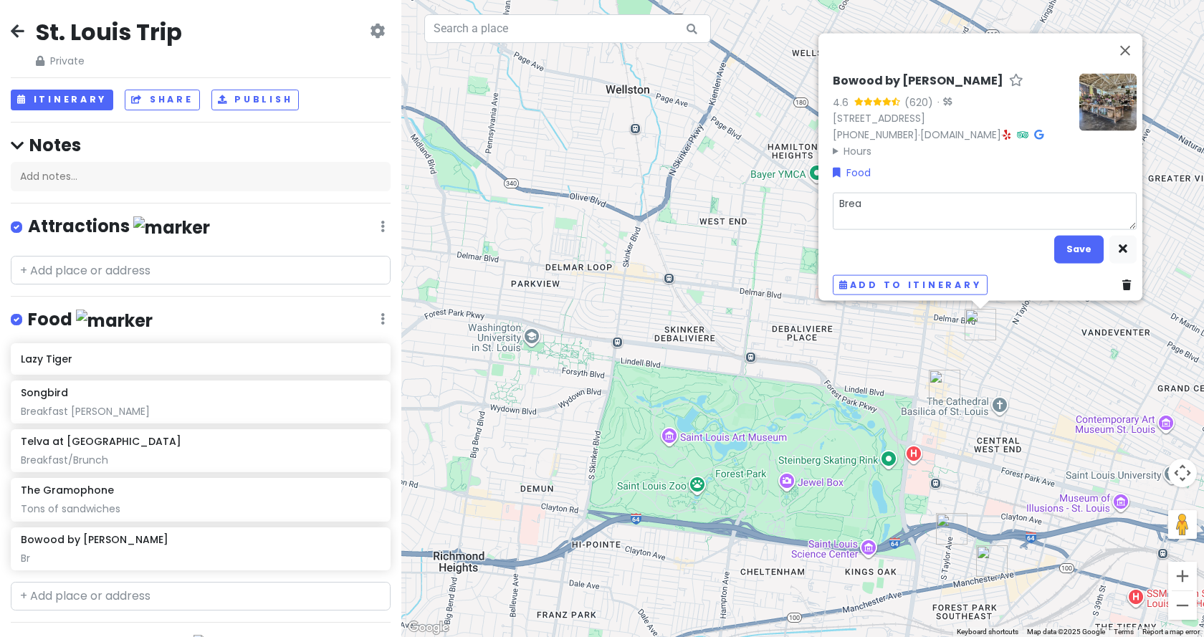
type textarea "x"
type textarea "Break"
type textarea "x"
type textarea "Breakf"
type textarea "x"
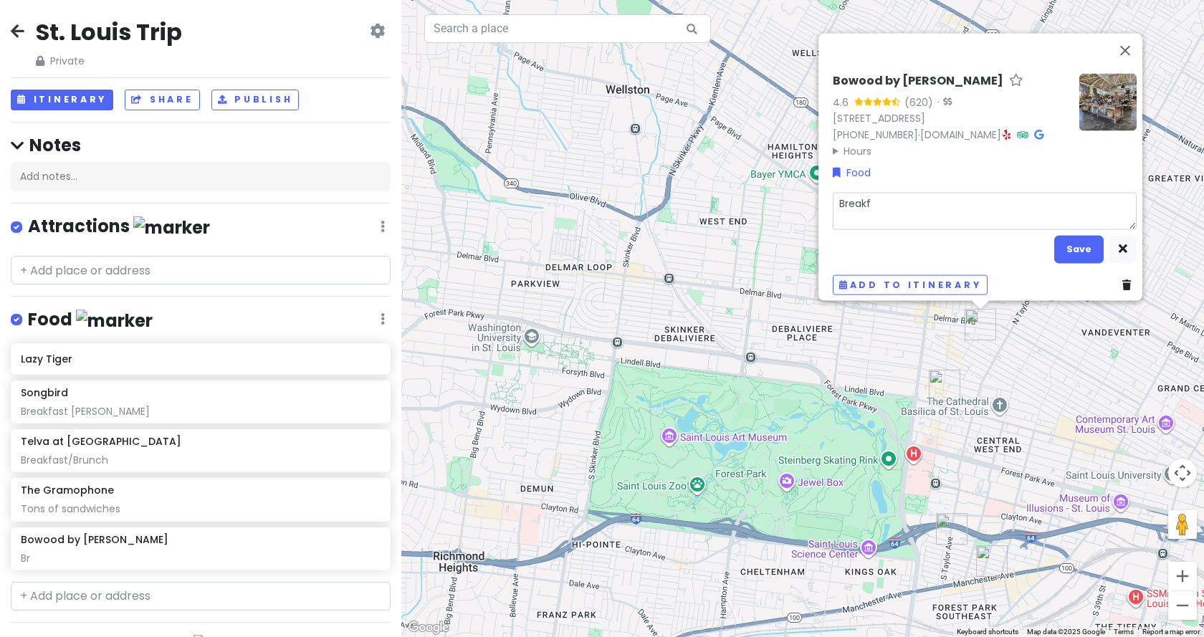
type textarea "Breakfa"
type textarea "x"
type textarea "Breakfas"
type textarea "x"
type textarea "Breakfast"
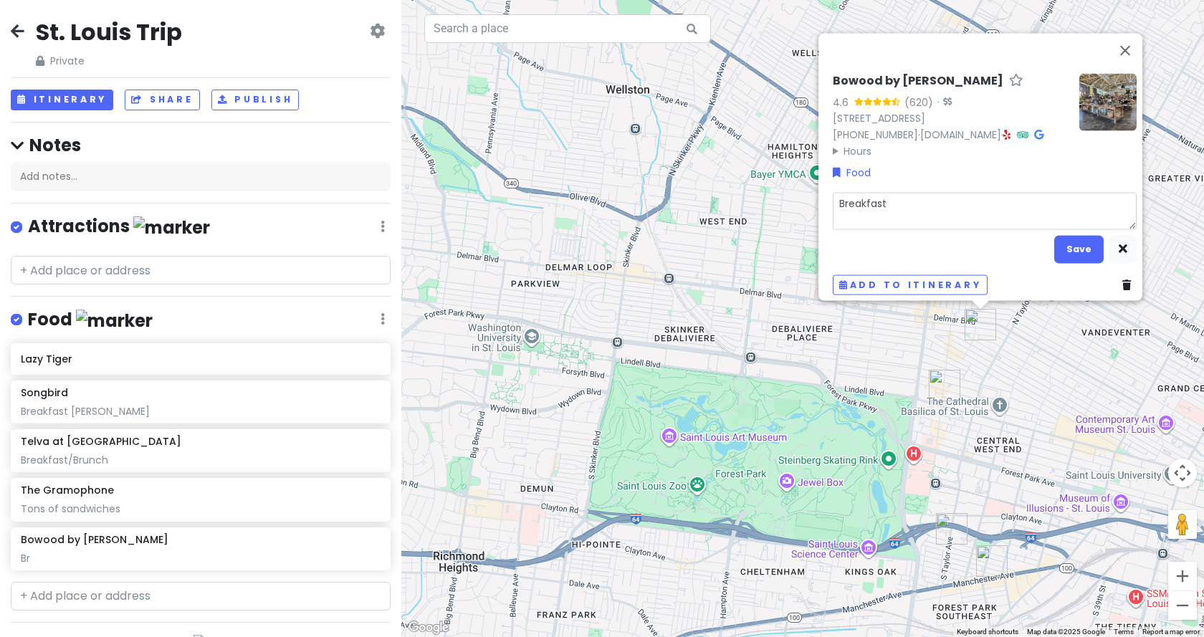
type textarea "x"
type textarea "Breakfast/"
type textarea "x"
type textarea "Breakfast/L"
type textarea "x"
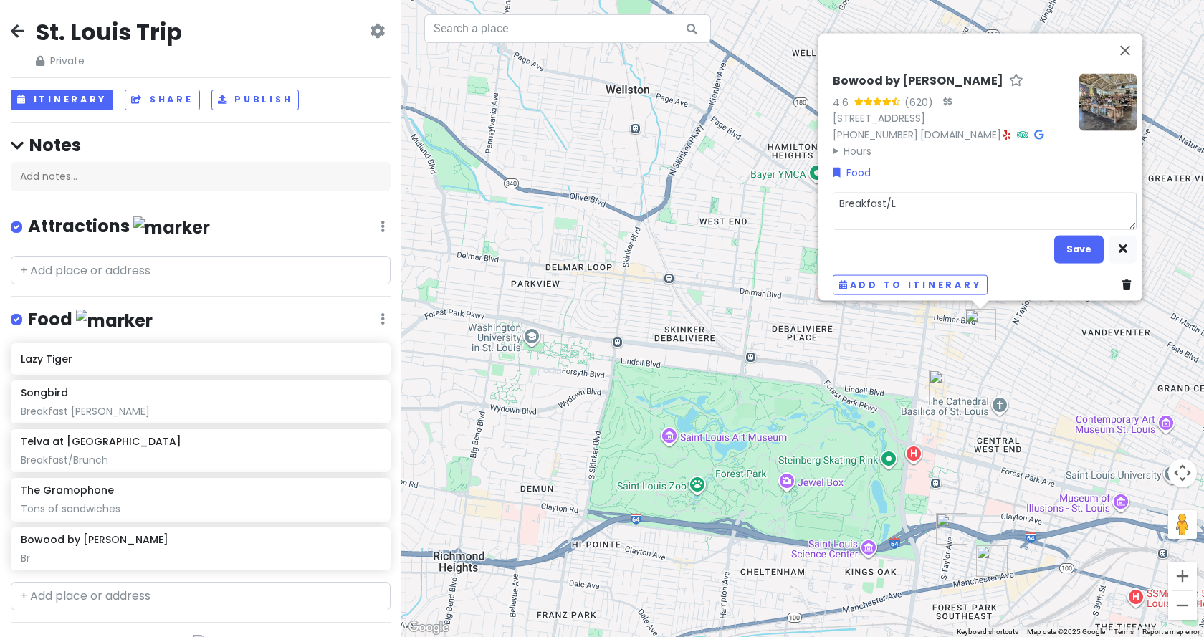
type textarea "Breakfast/"
type textarea "x"
type textarea "Breakfast/l"
type textarea "x"
type textarea "Breakfast/lu"
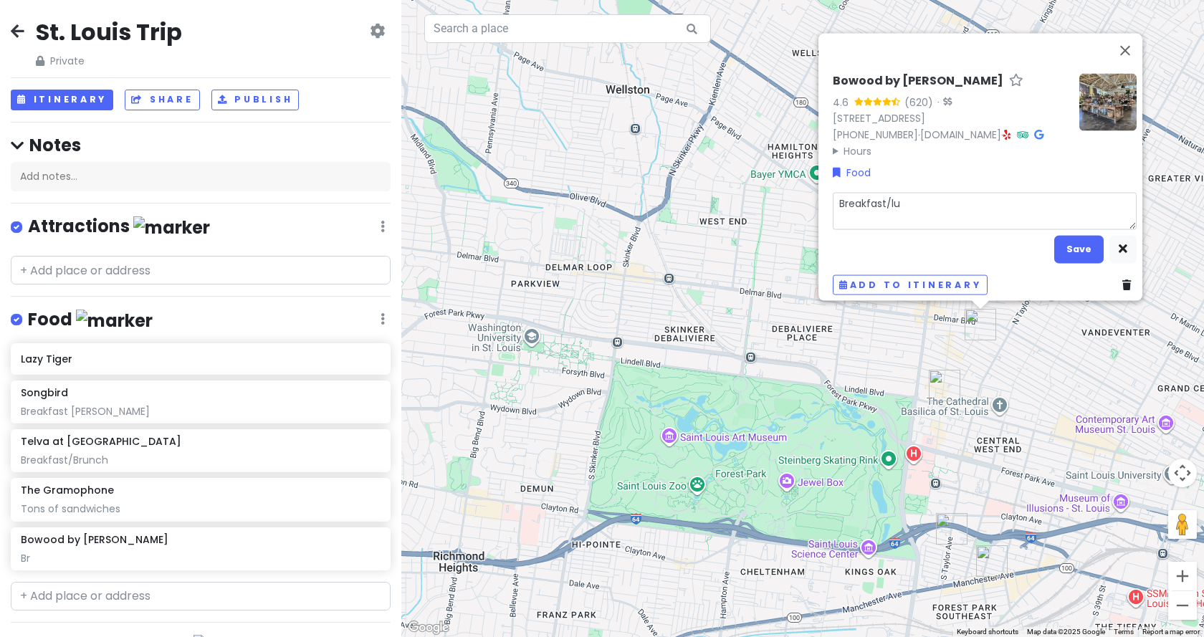
type textarea "x"
type textarea "Breakfast/luc"
type textarea "x"
type textarea "Breakfast/lu"
type textarea "x"
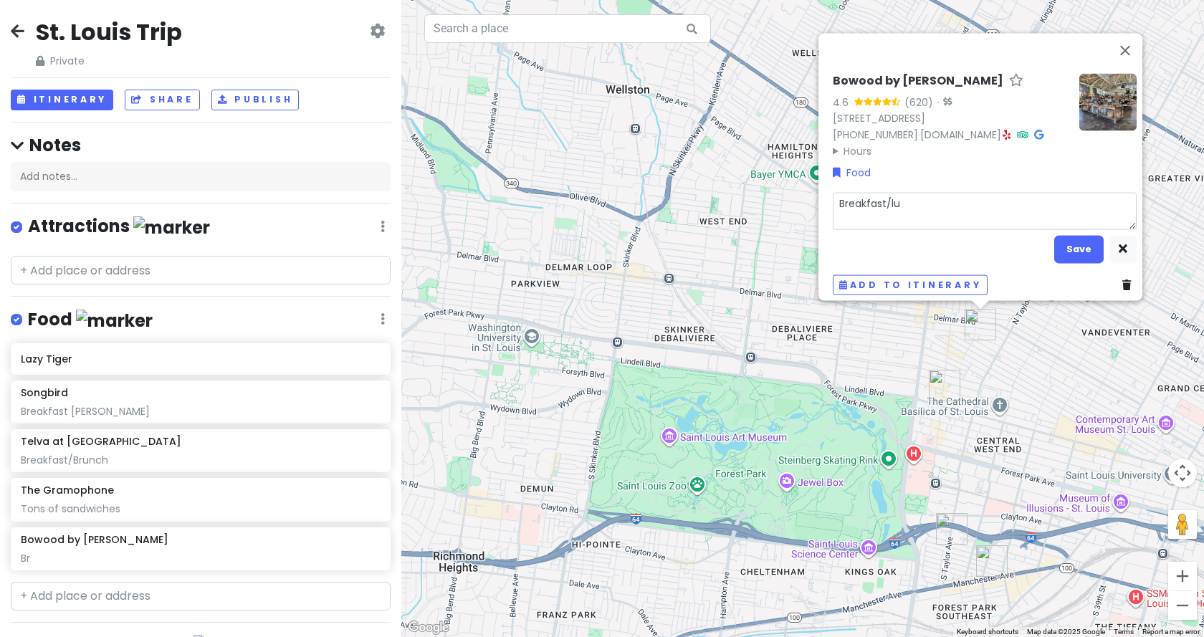
type textarea "Breakfast/lun"
type textarea "x"
type textarea "Breakfast/lunc"
type textarea "x"
type textarea "Breakfast/lunch"
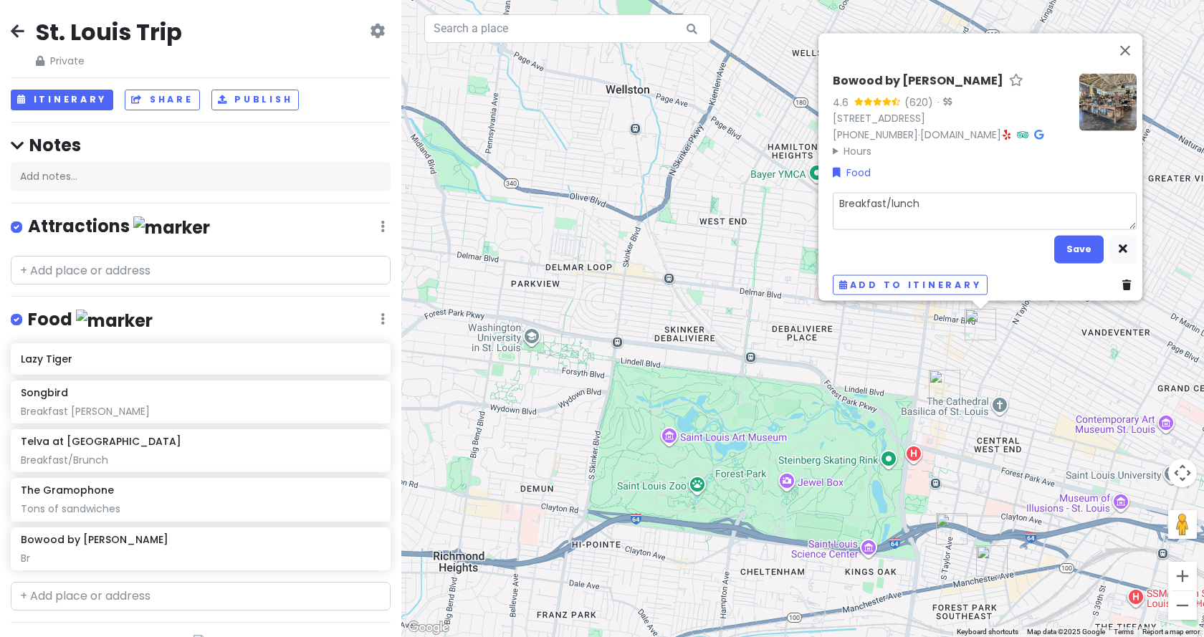
type textarea "x"
type textarea "Breakfast/lunch"
type textarea "x"
type textarea "Breakfast/lunch"
click at [1073, 238] on button "Save" at bounding box center [1078, 249] width 49 height 28
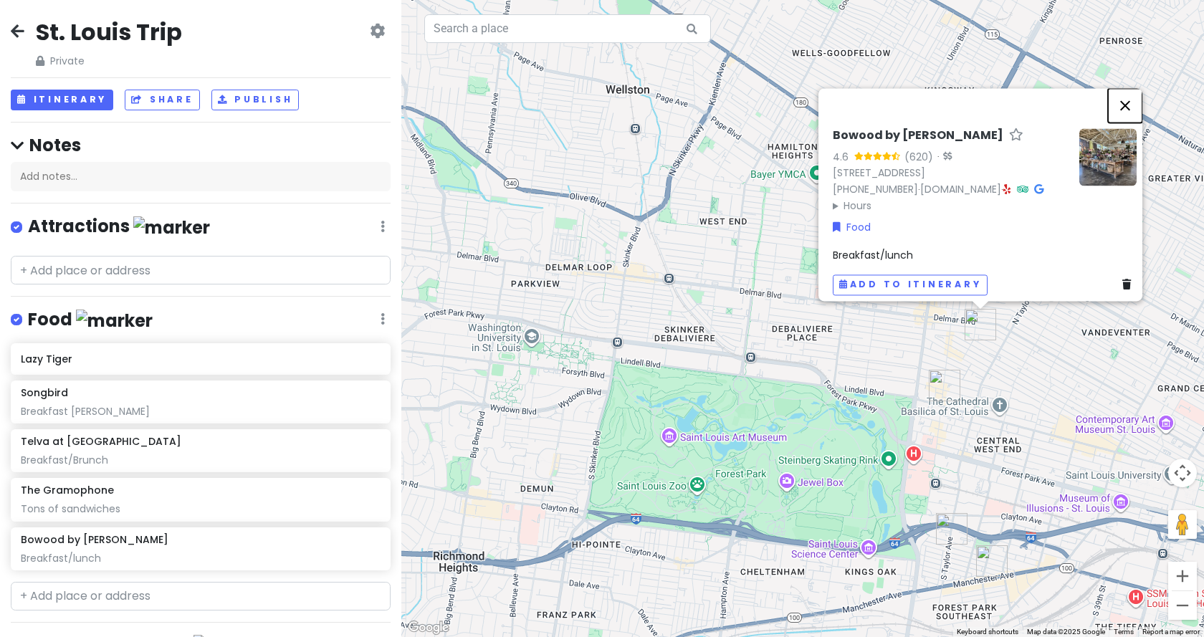
click at [1130, 88] on button "Close" at bounding box center [1125, 105] width 34 height 34
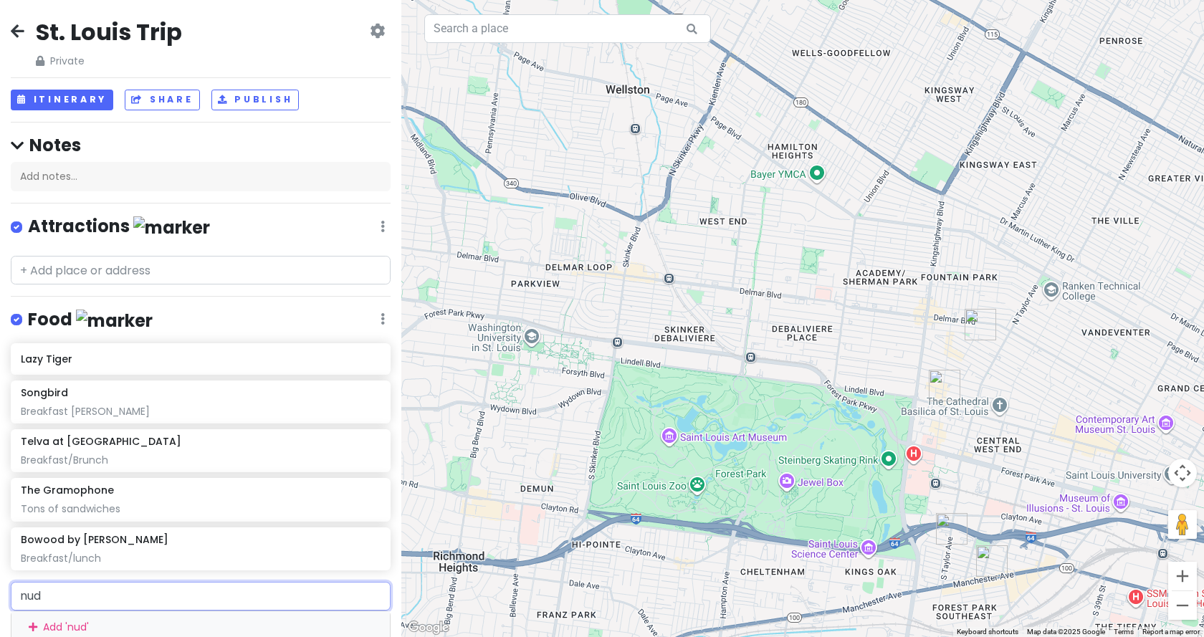
type input "nudo"
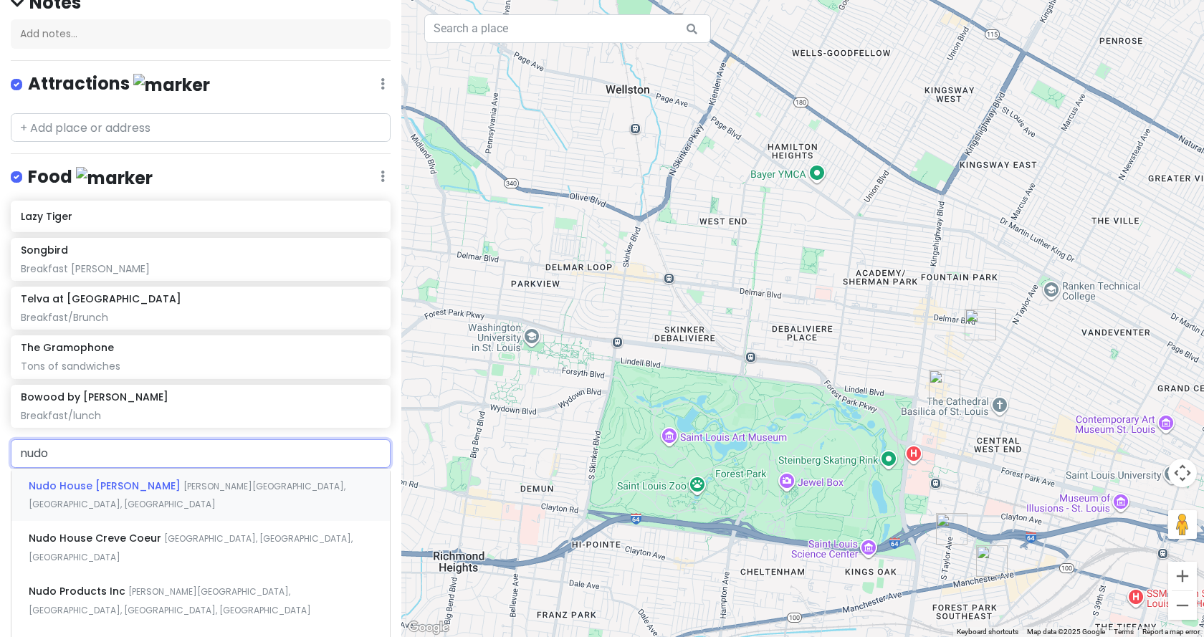
scroll to position [143, 0]
click at [139, 480] on span "Delmar Boulevard, St. Louis, MO, USA" at bounding box center [187, 495] width 317 height 31
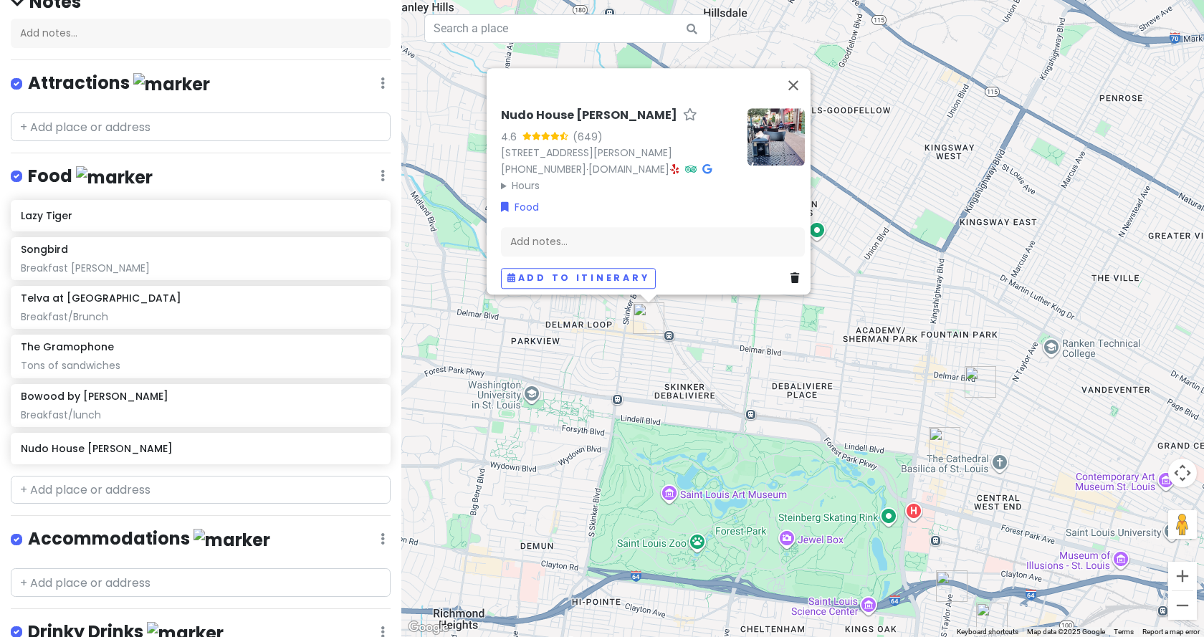
click at [558, 188] on div "Nudo House Delmar 4.6 (649) 6105-A Delmar Blvd, St. Louis, MO 63112, USA (314) …" at bounding box center [652, 198] width 315 height 192
click at [530, 237] on div "Add notes..." at bounding box center [653, 241] width 304 height 30
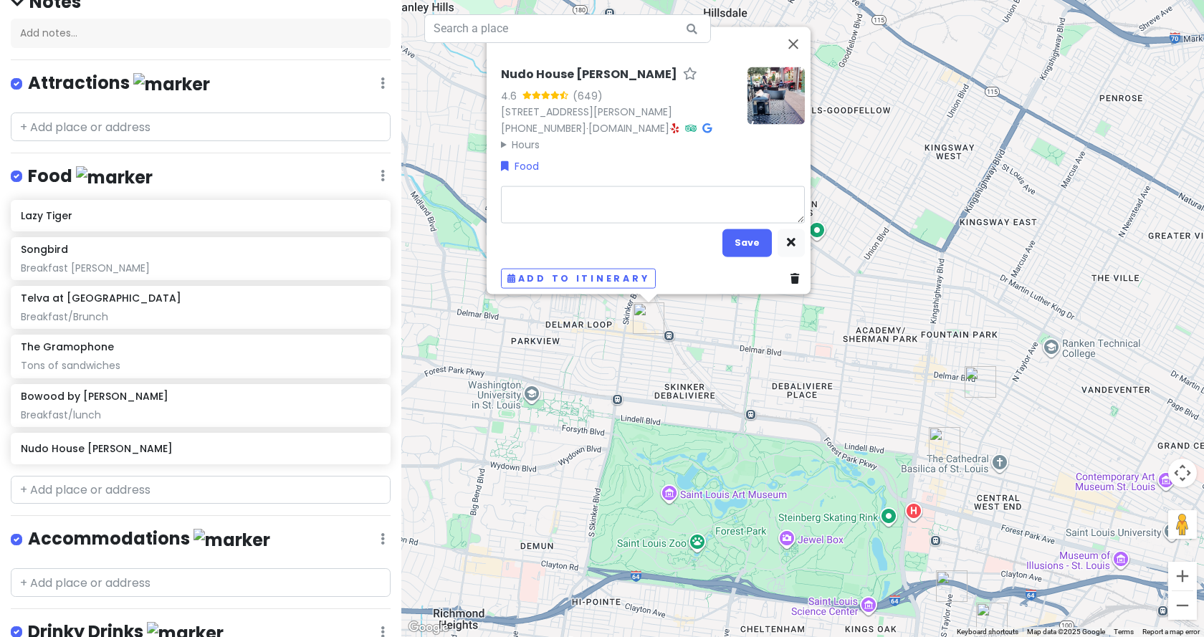
type textarea "x"
type textarea "R"
type textarea "x"
click at [739, 232] on button "Save" at bounding box center [746, 243] width 49 height 28
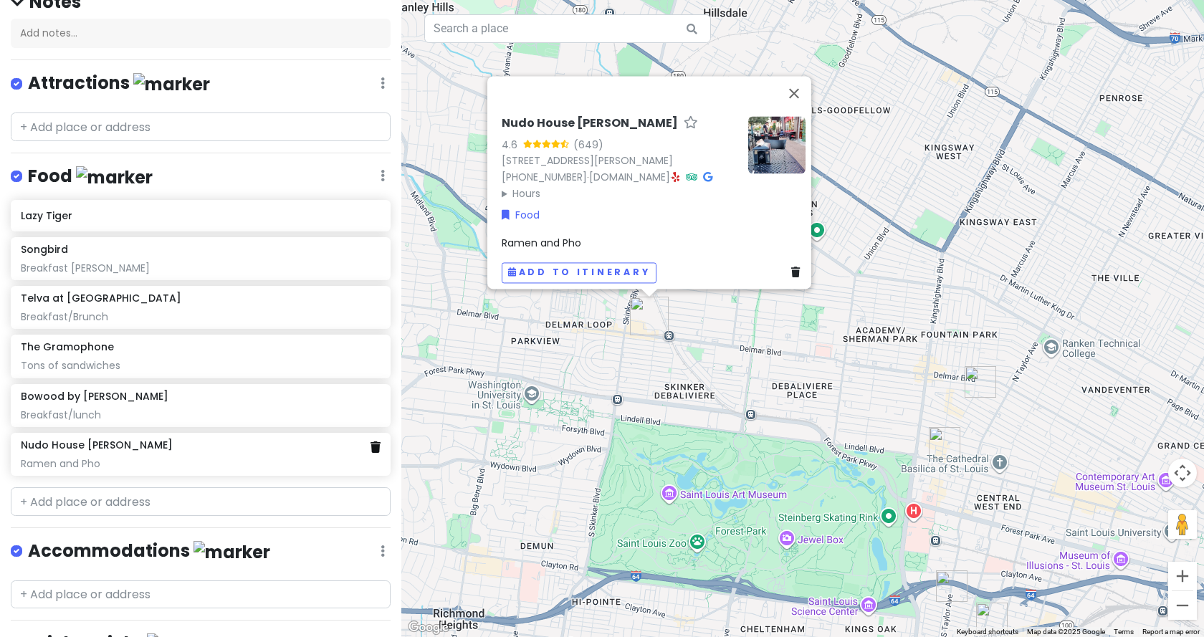
click at [371, 449] on icon at bounding box center [376, 447] width 10 height 11
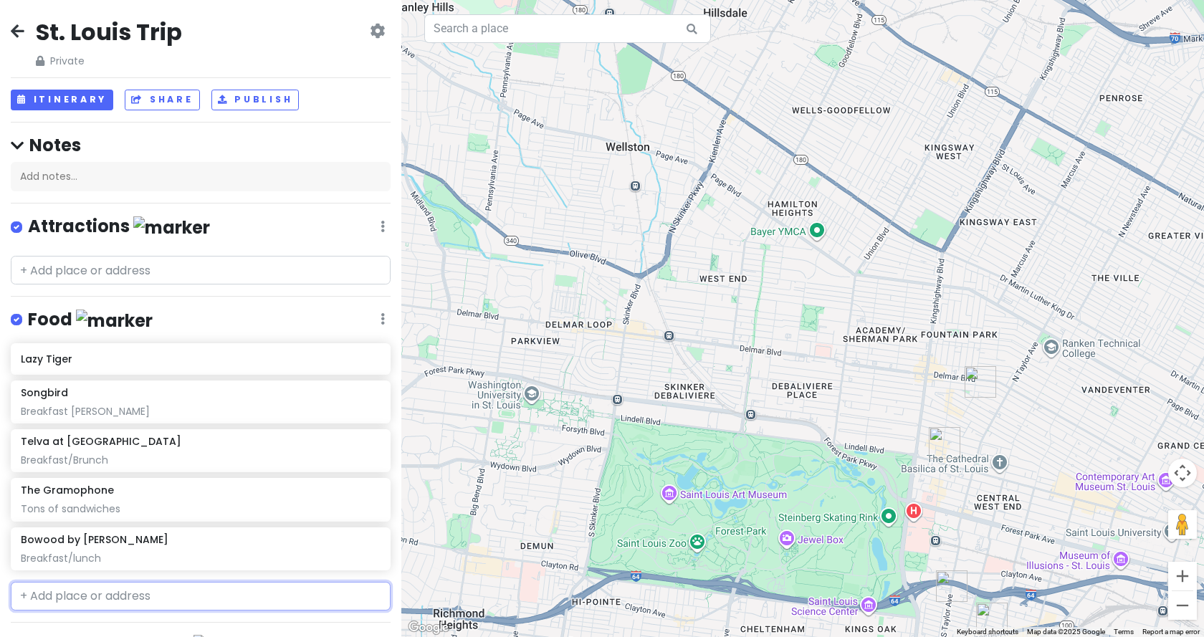
scroll to position [72, 0]
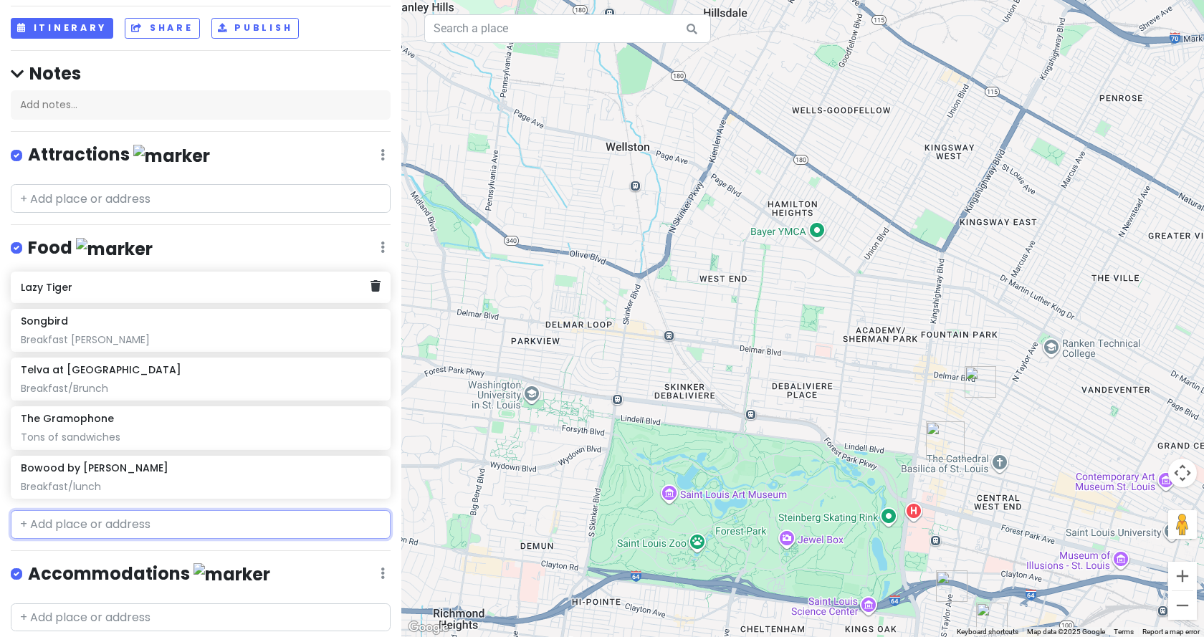
click at [109, 288] on h6 "Lazy Tiger" at bounding box center [195, 287] width 349 height 13
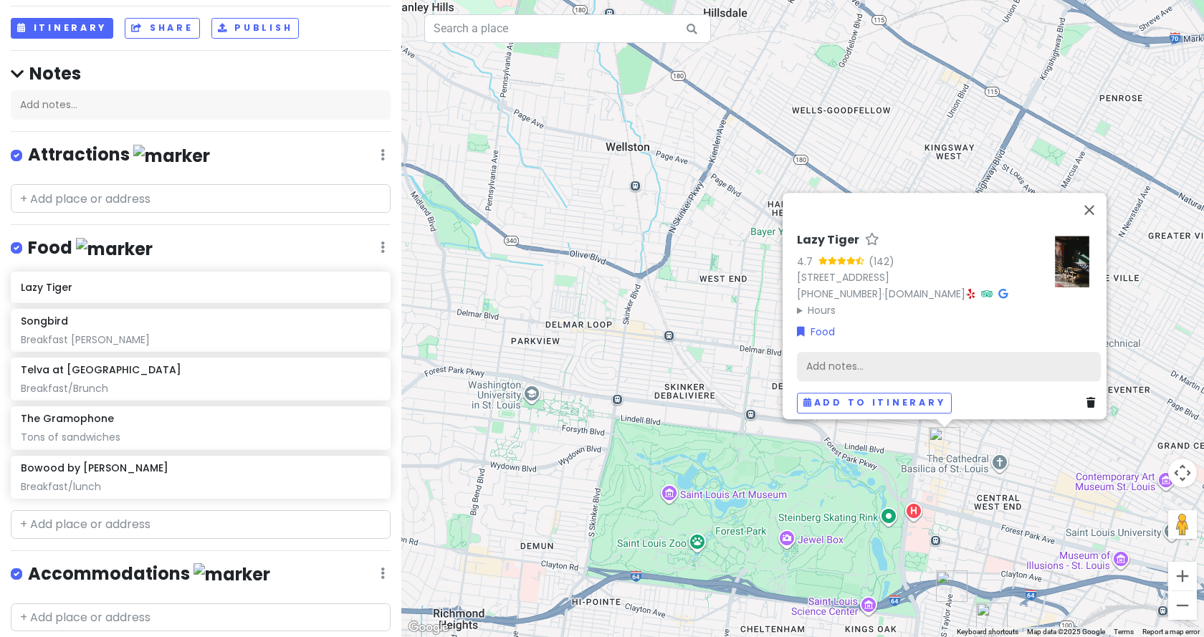
click at [872, 355] on div "Add notes..." at bounding box center [949, 366] width 304 height 30
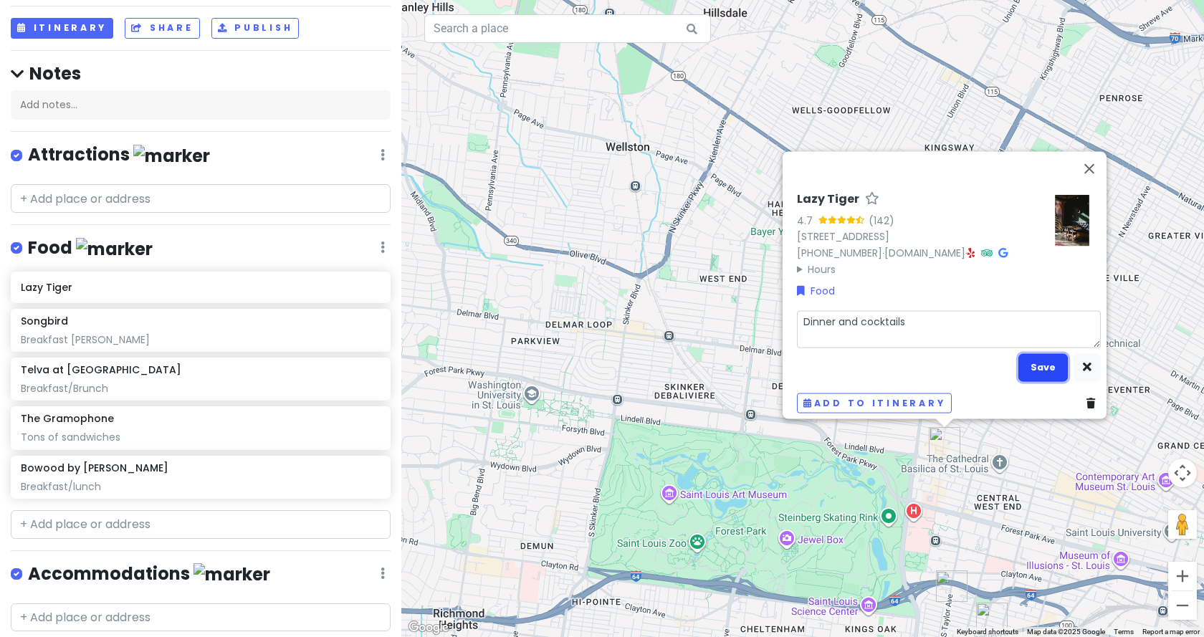
click at [1034, 353] on button "Save" at bounding box center [1042, 367] width 49 height 28
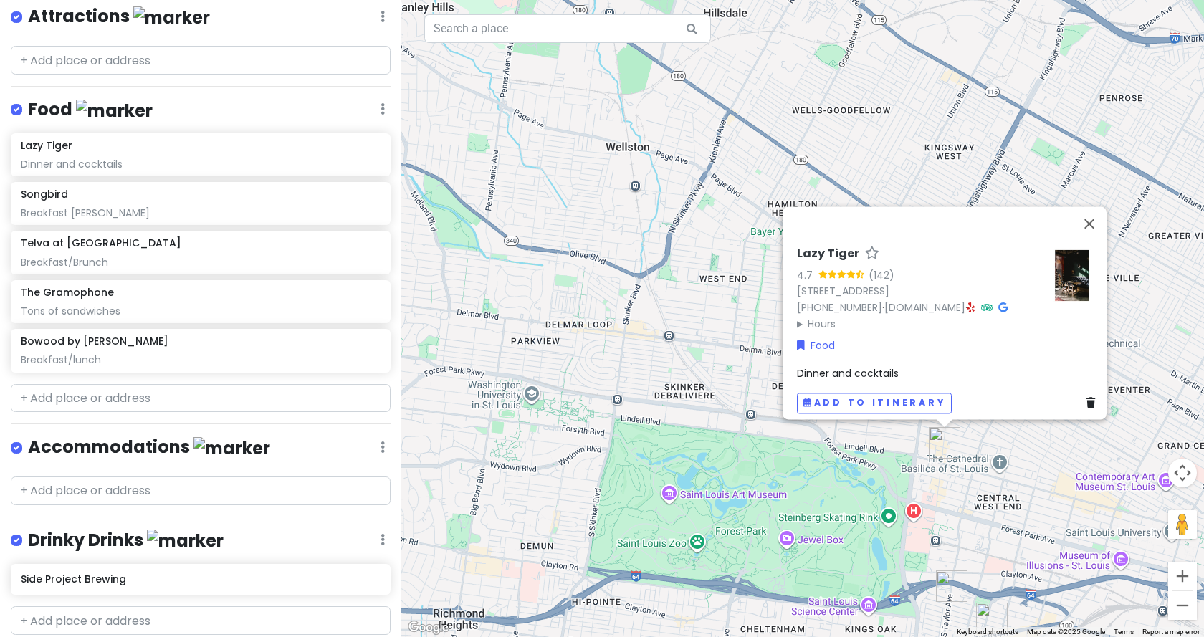
scroll to position [256, 0]
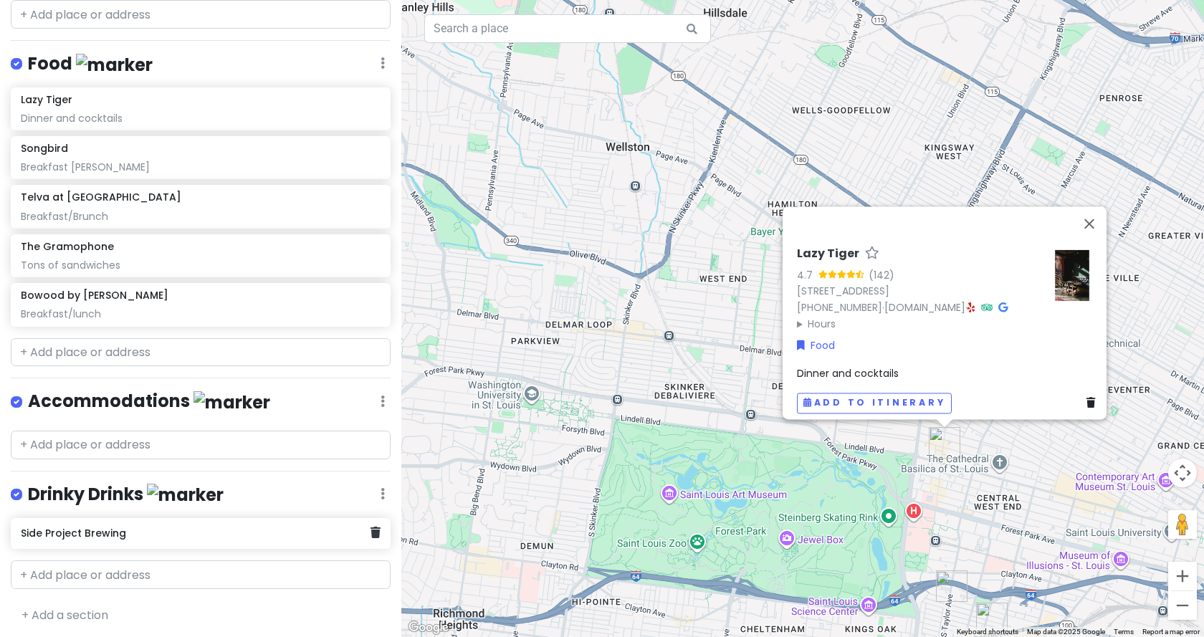
click at [73, 528] on h6 "Side Project Brewing" at bounding box center [195, 533] width 349 height 13
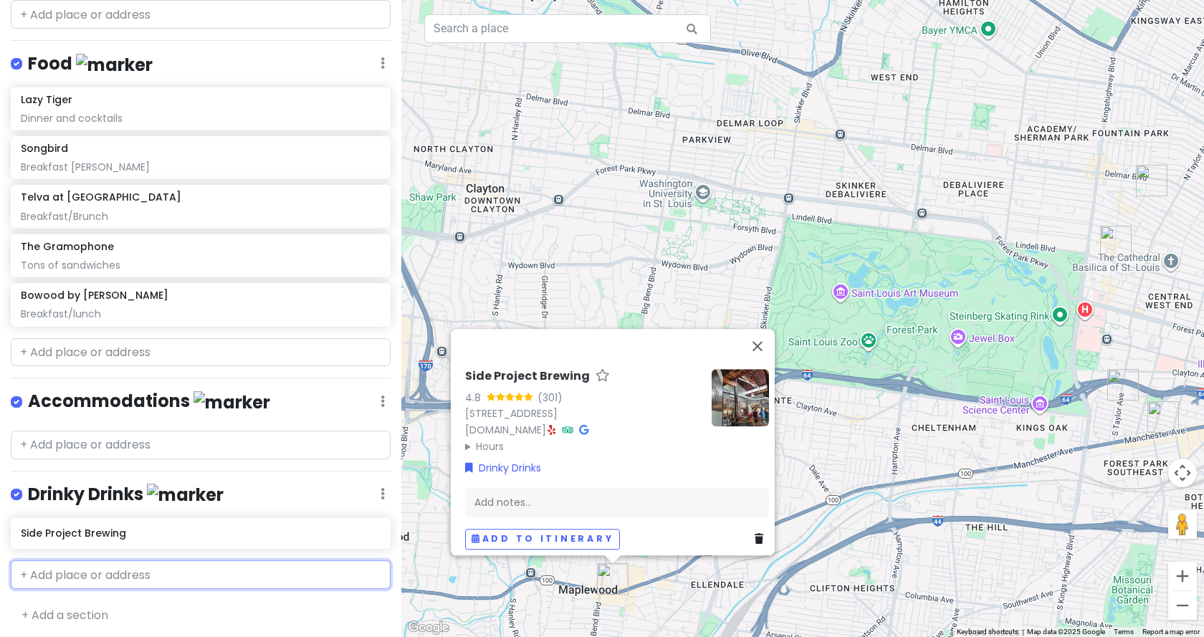
click at [68, 581] on input "text" at bounding box center [201, 574] width 380 height 29
click at [97, 600] on span "The Gin Room" at bounding box center [67, 607] width 76 height 14
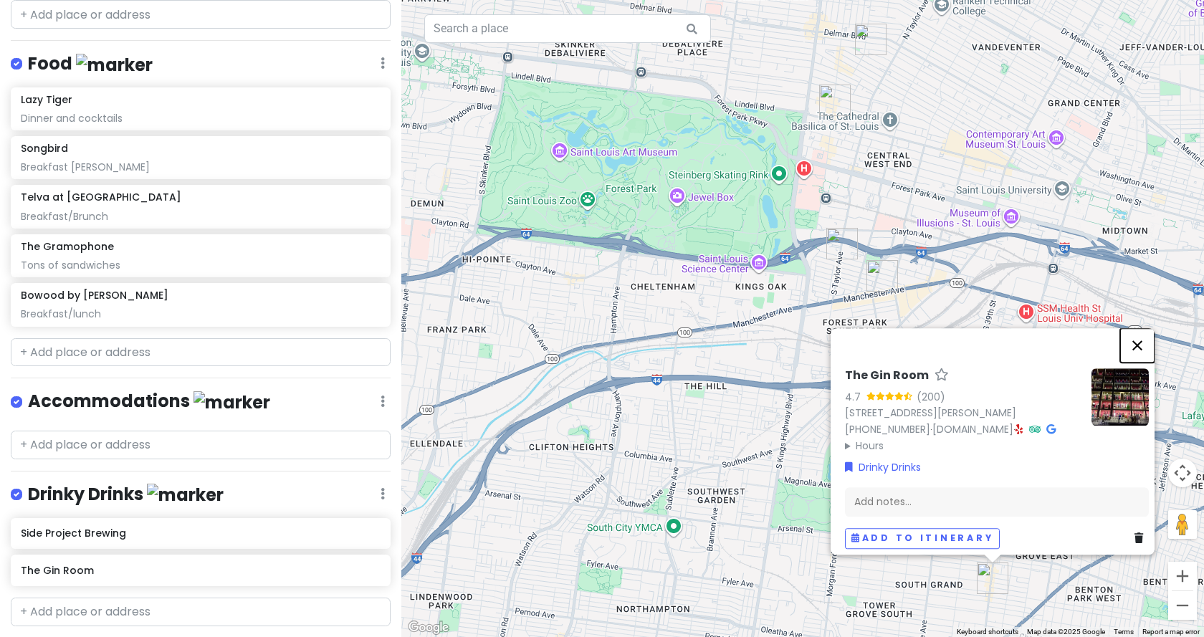
click at [1141, 328] on button "Close" at bounding box center [1137, 345] width 34 height 34
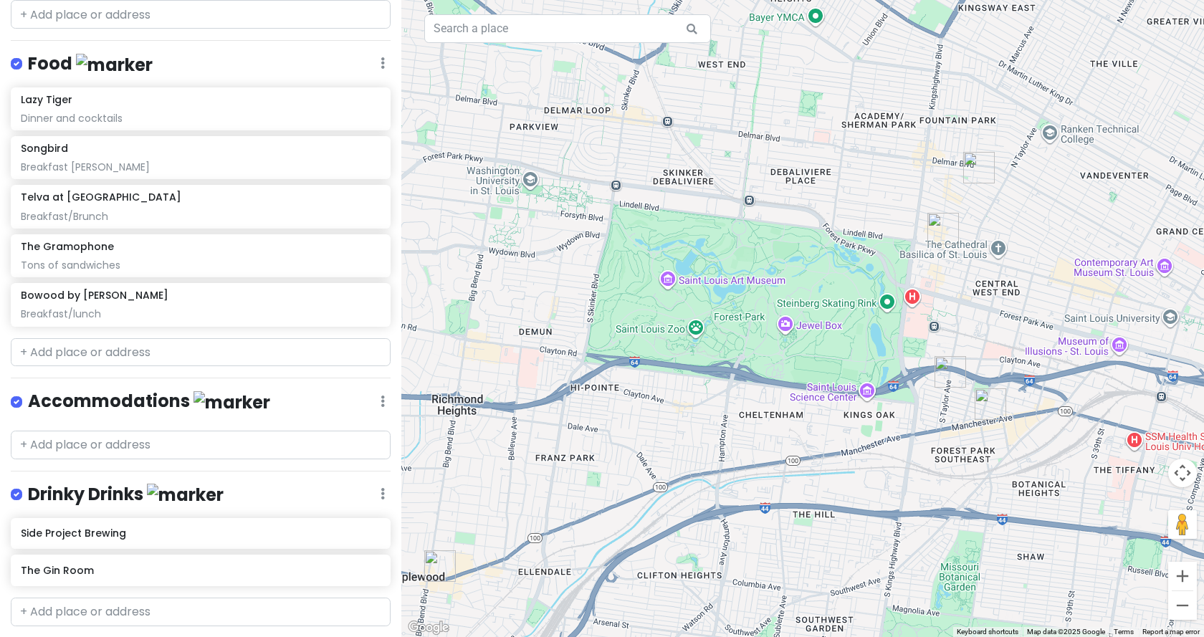
drag, startPoint x: 583, startPoint y: 285, endPoint x: 700, endPoint y: 412, distance: 173.5
click at [700, 412] on div at bounding box center [802, 318] width 803 height 637
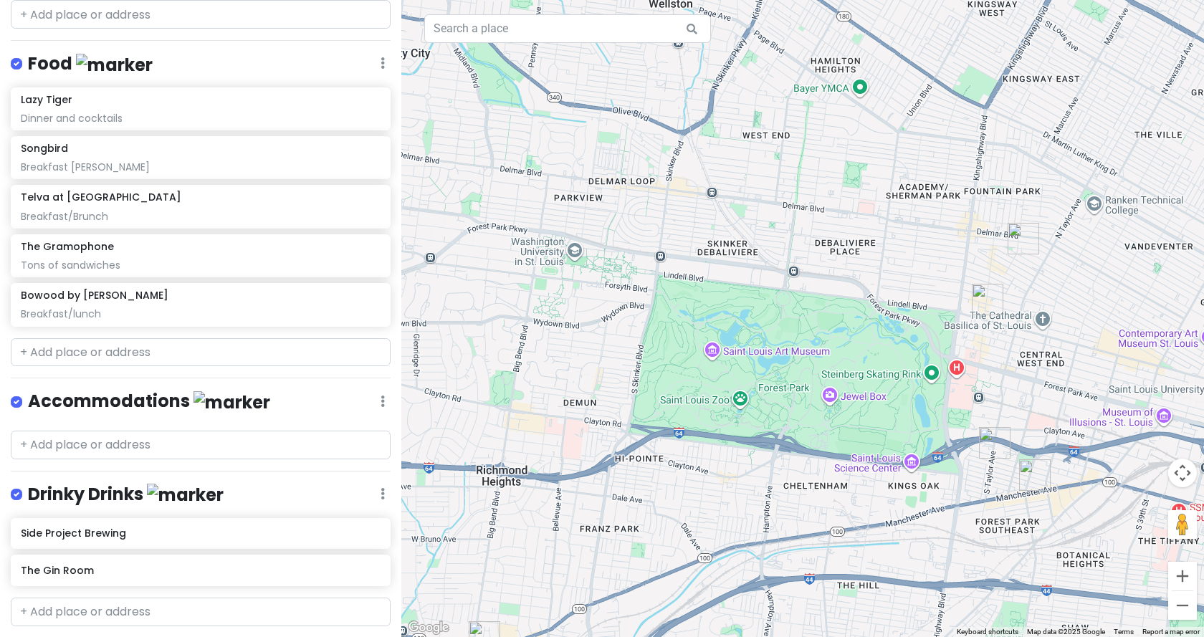
click at [719, 355] on div at bounding box center [802, 318] width 803 height 637
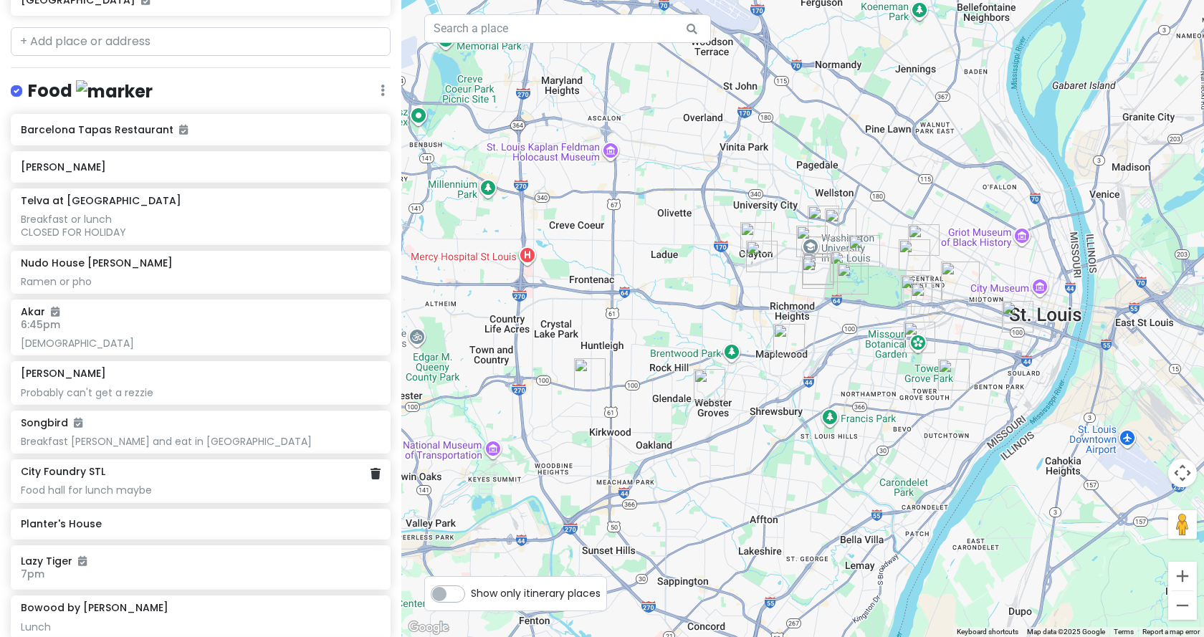
scroll to position [430, 0]
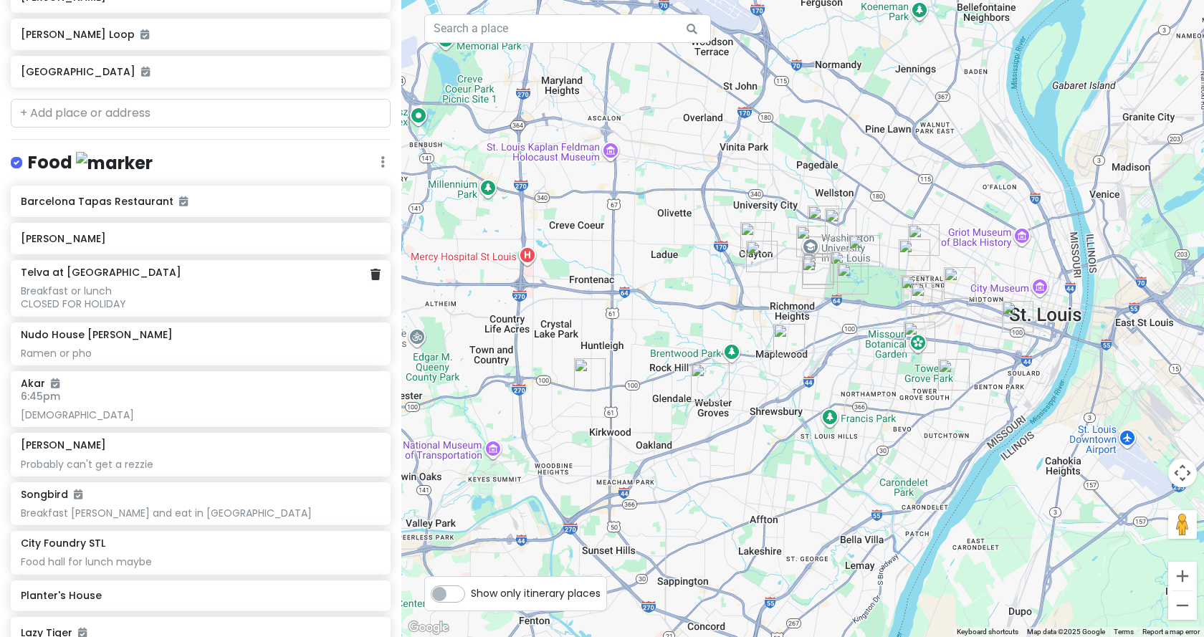
click at [75, 285] on div "Breakfast or lunch CLOSED FOR HOLIDAY" at bounding box center [200, 298] width 359 height 26
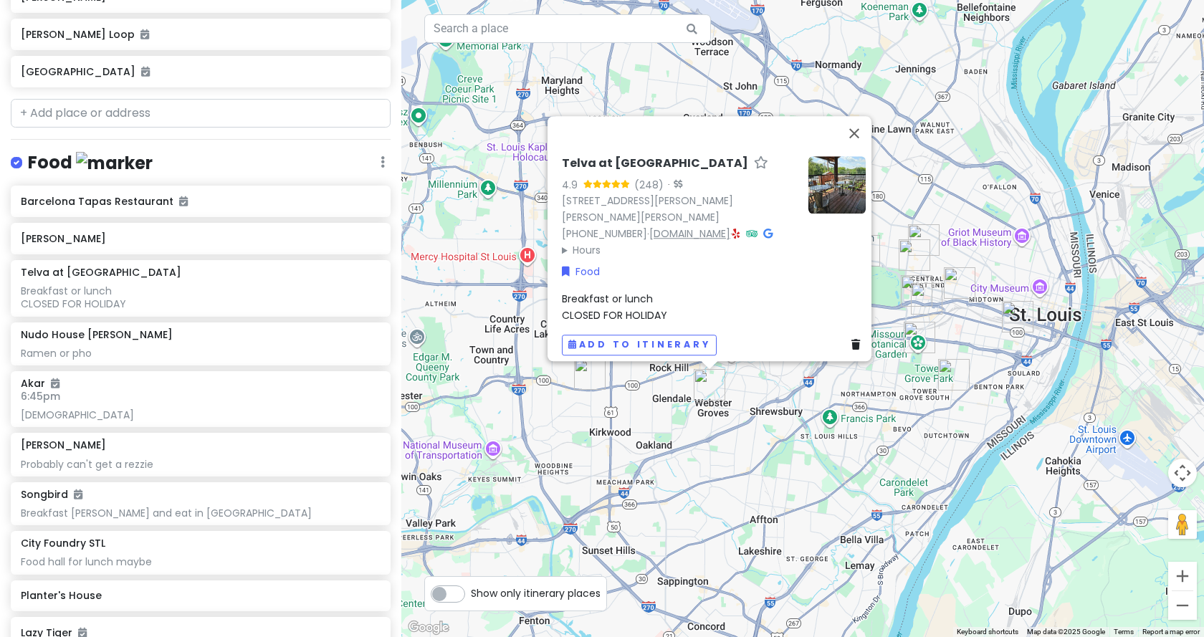
click at [676, 226] on link "www.telvastl.com" at bounding box center [689, 233] width 81 height 14
click at [857, 116] on button "Close" at bounding box center [854, 133] width 34 height 34
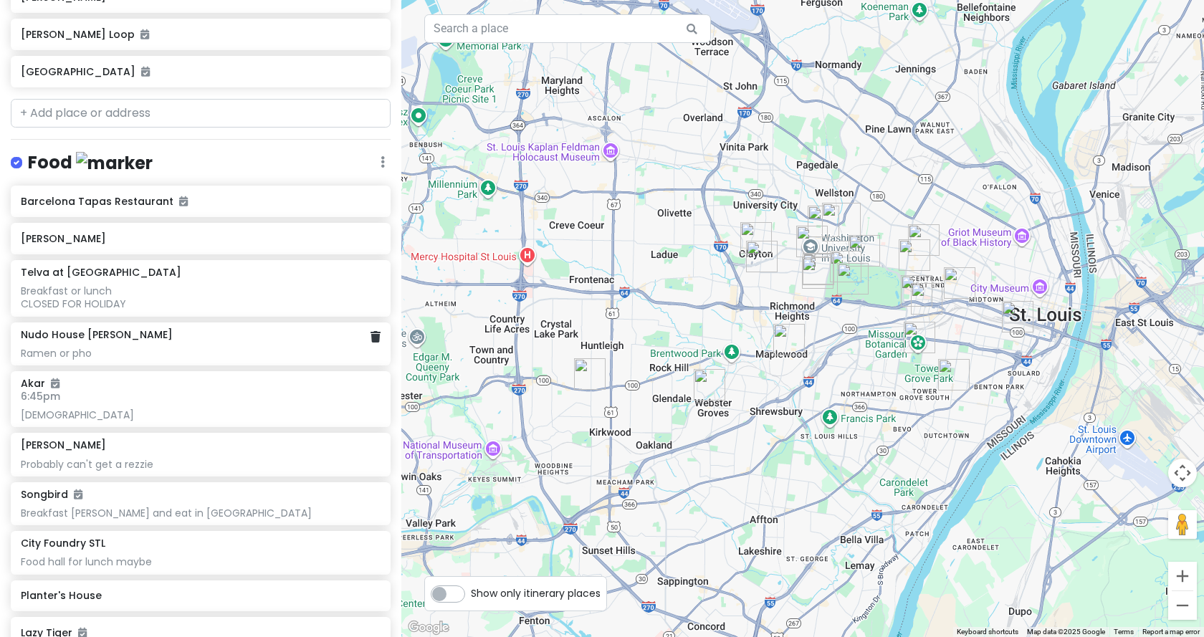
click at [181, 328] on div "Nudo House Delmar Ramen or pho" at bounding box center [200, 344] width 359 height 32
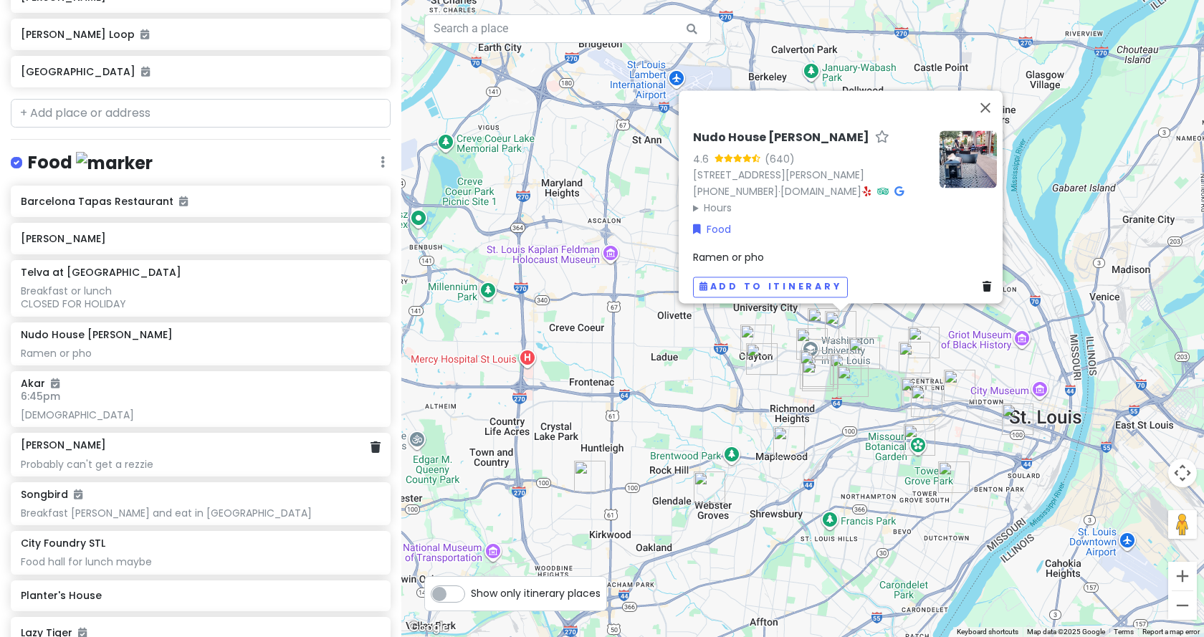
click at [90, 458] on div "Probably can't get a rezzie" at bounding box center [200, 464] width 359 height 13
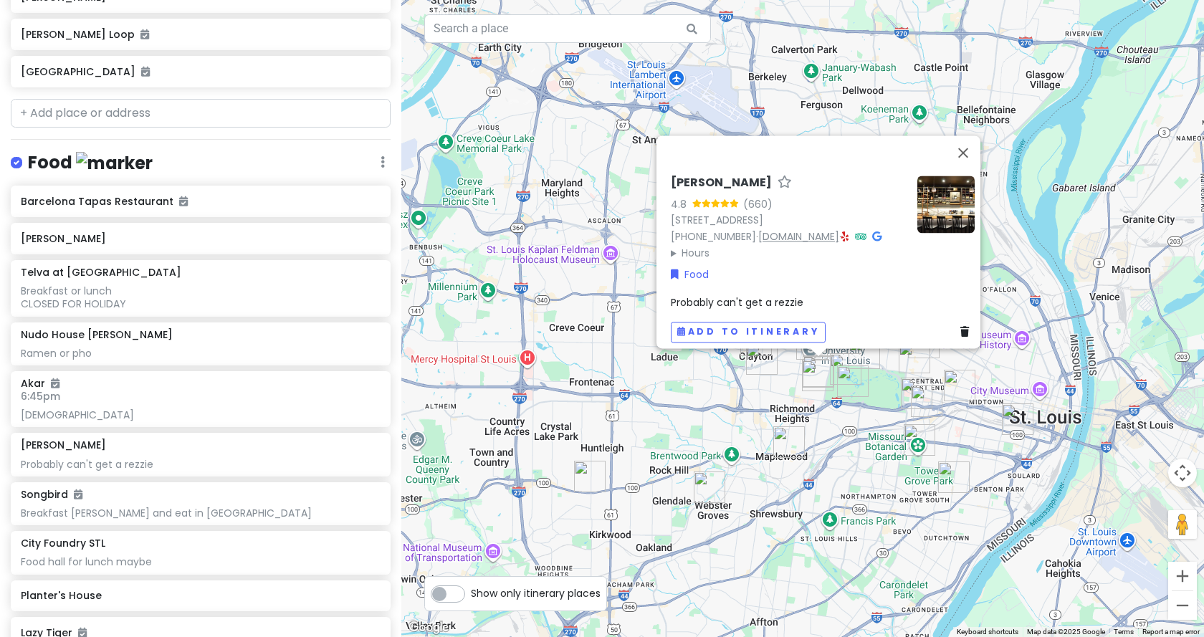
click at [782, 229] on link "louiedemun.com" at bounding box center [798, 236] width 81 height 14
click at [85, 390] on h6 "6:45pm" at bounding box center [200, 396] width 359 height 13
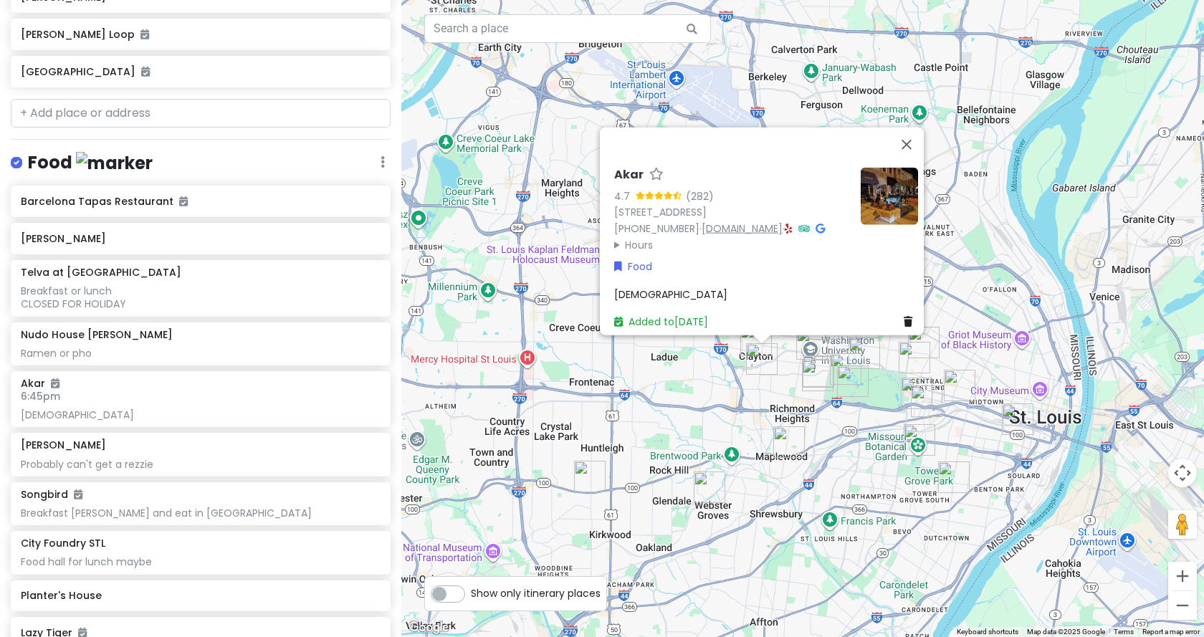
click at [717, 221] on link "akarstl.com" at bounding box center [742, 228] width 81 height 14
click at [723, 221] on link "akarstl.com" at bounding box center [742, 228] width 81 height 14
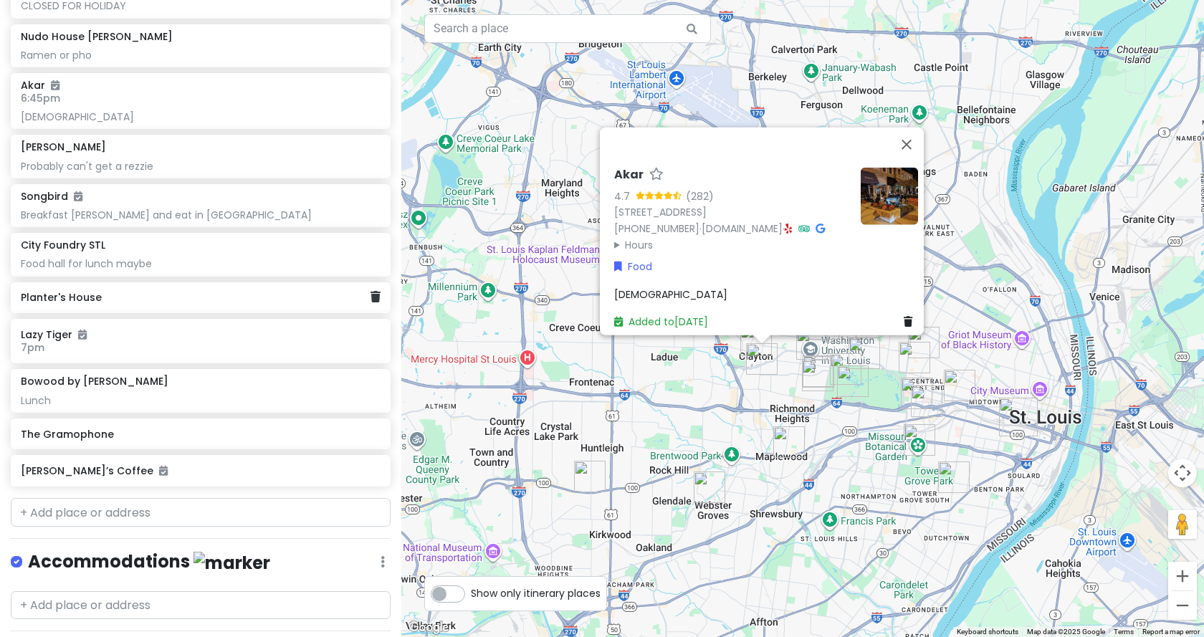
scroll to position [788, 0]
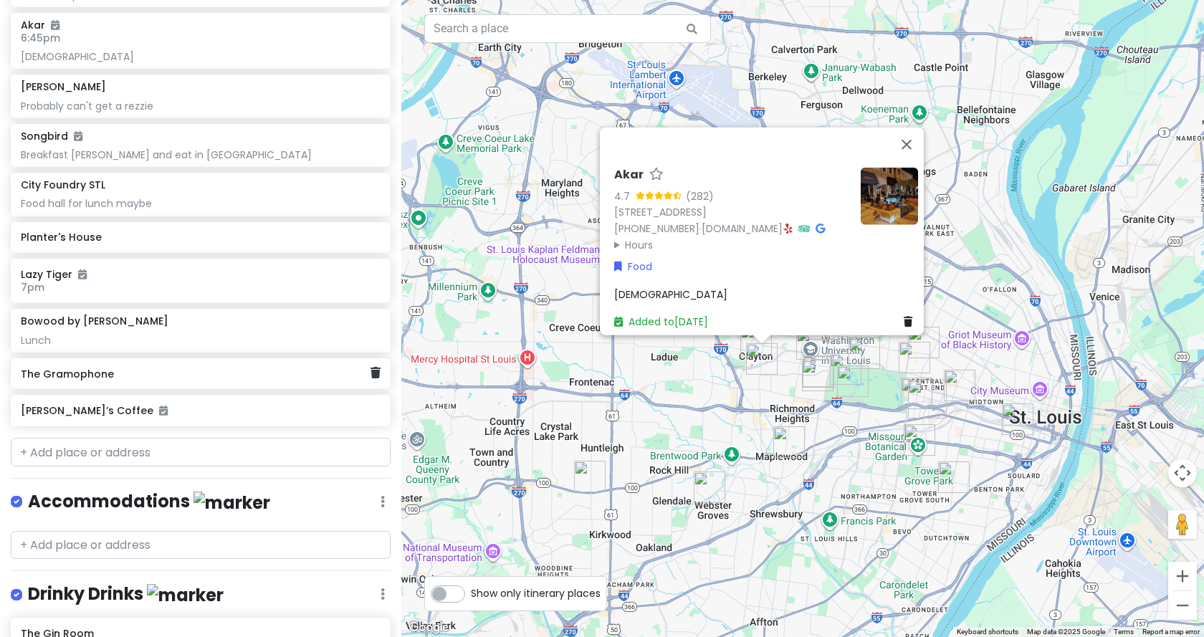
click at [61, 368] on h6 "The Gramophone" at bounding box center [195, 374] width 349 height 13
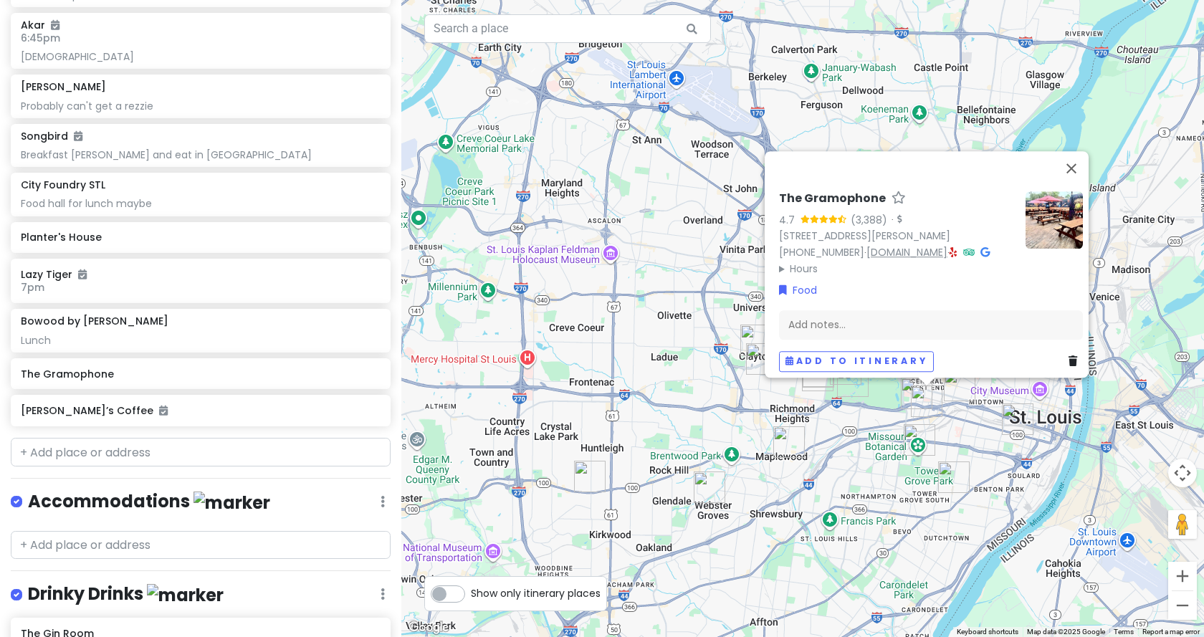
click at [908, 245] on link "thegramophone.toast.site" at bounding box center [907, 252] width 81 height 14
click at [981, 247] on icon at bounding box center [985, 252] width 9 height 10
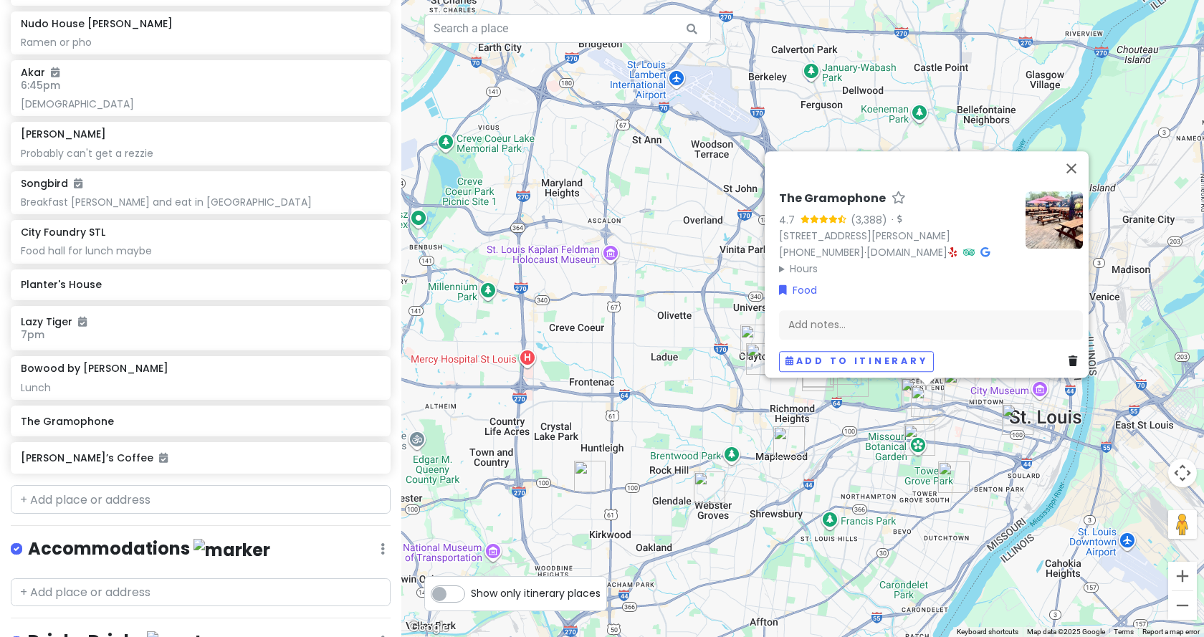
scroll to position [717, 0]
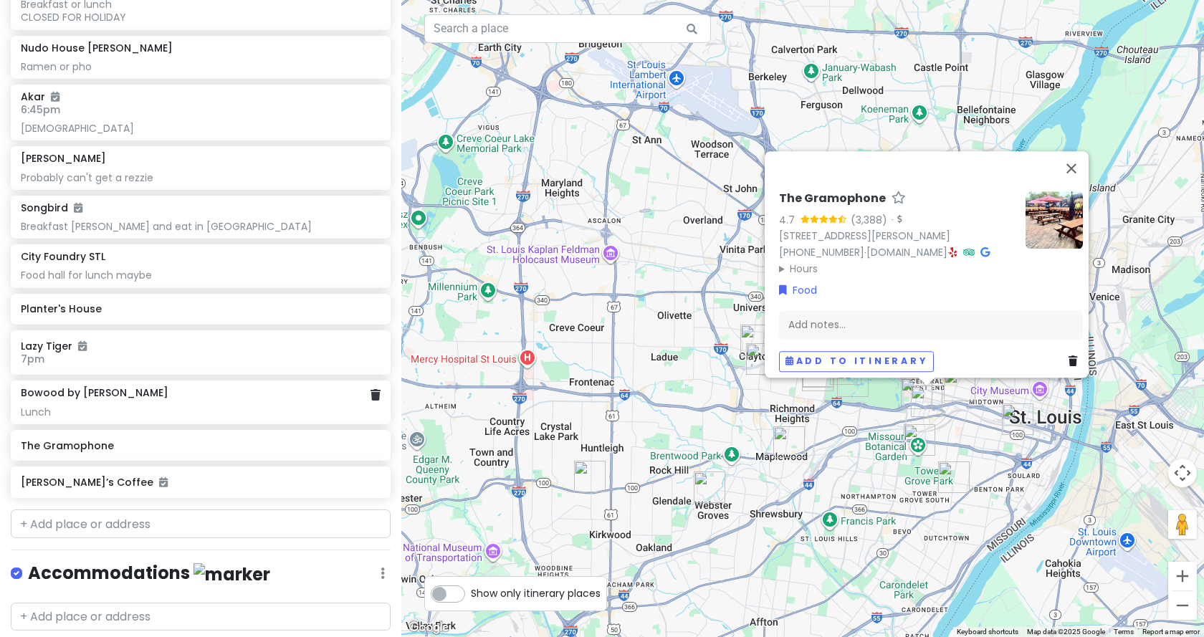
click at [100, 406] on div "Lunch" at bounding box center [200, 412] width 359 height 13
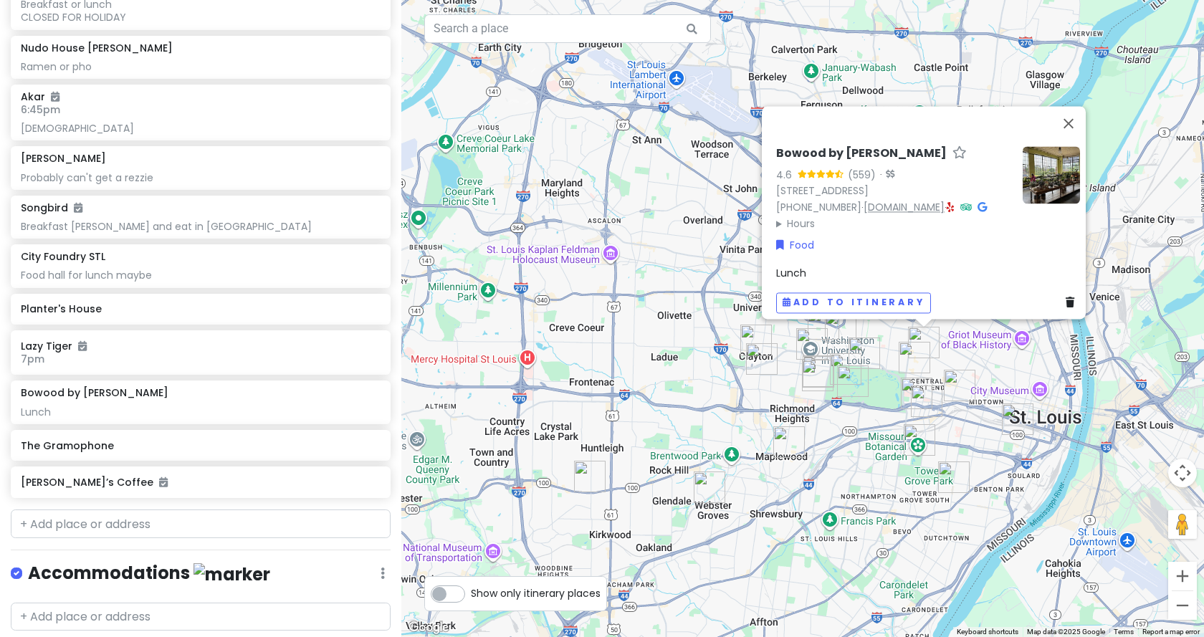
click at [887, 200] on link "bowoodbyniche.com" at bounding box center [904, 207] width 81 height 14
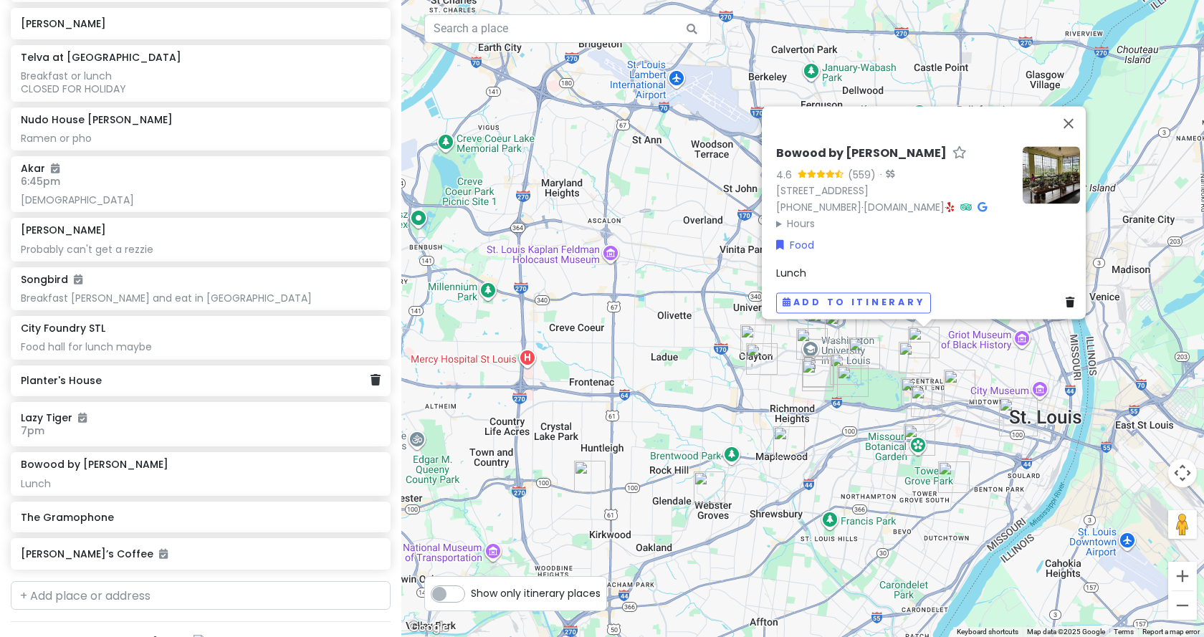
click at [70, 374] on h6 "Planter's House" at bounding box center [195, 380] width 349 height 13
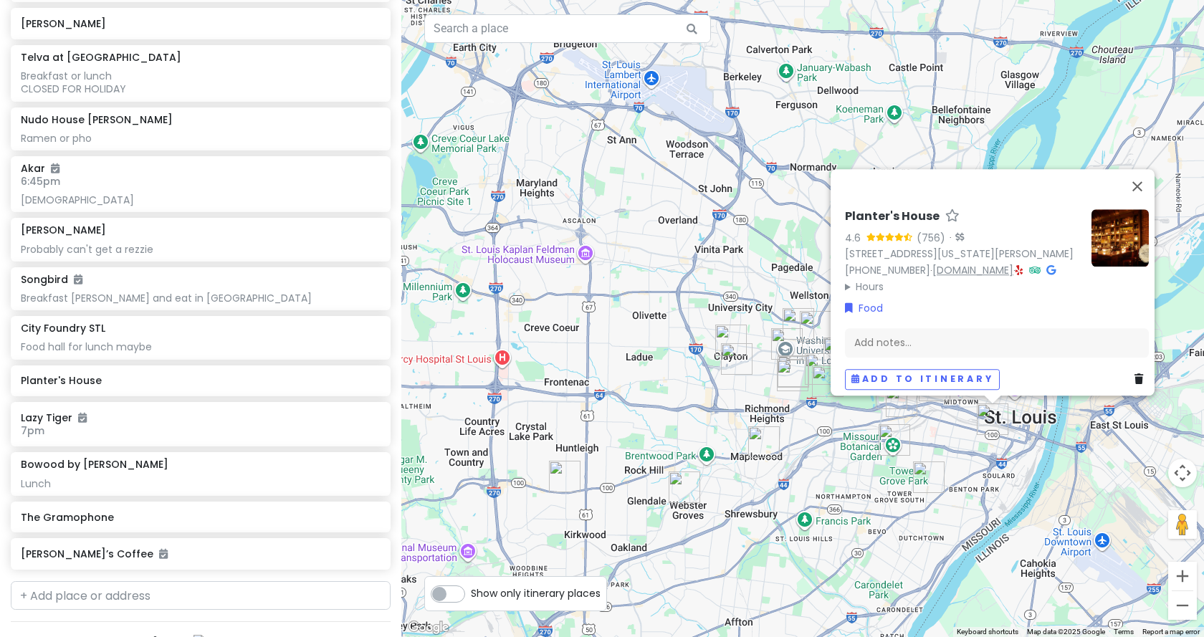
click at [995, 263] on link "www.plantershousestl.com" at bounding box center [972, 270] width 81 height 14
click at [1146, 169] on button "Close" at bounding box center [1137, 186] width 34 height 34
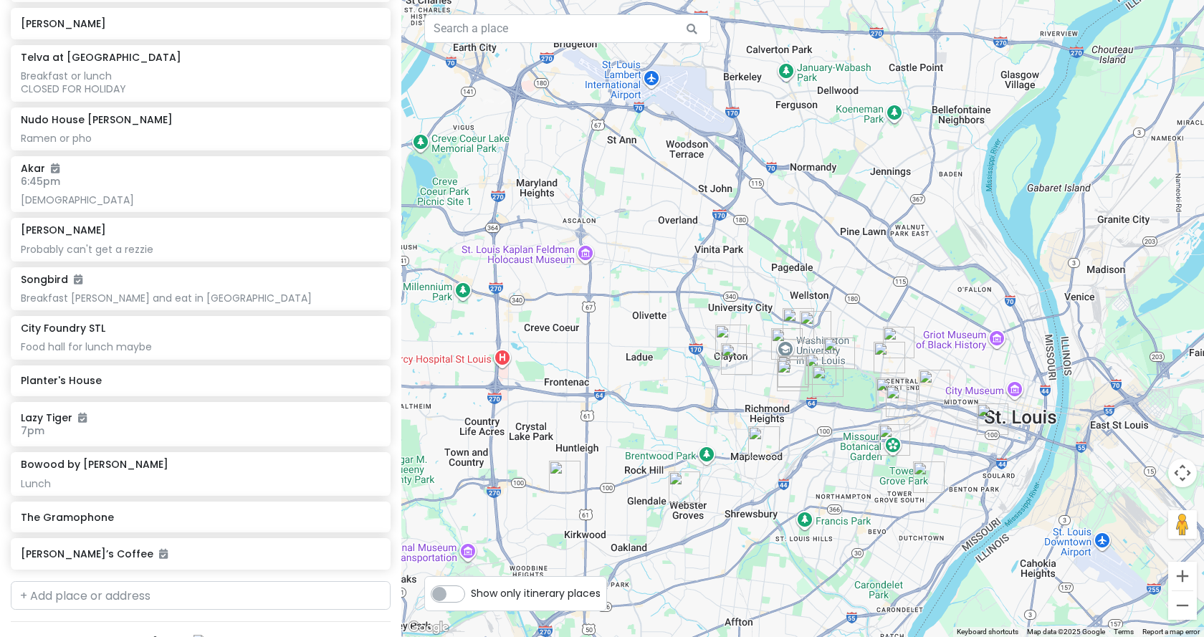
click at [993, 420] on img "Planter's House" at bounding box center [993, 420] width 32 height 32
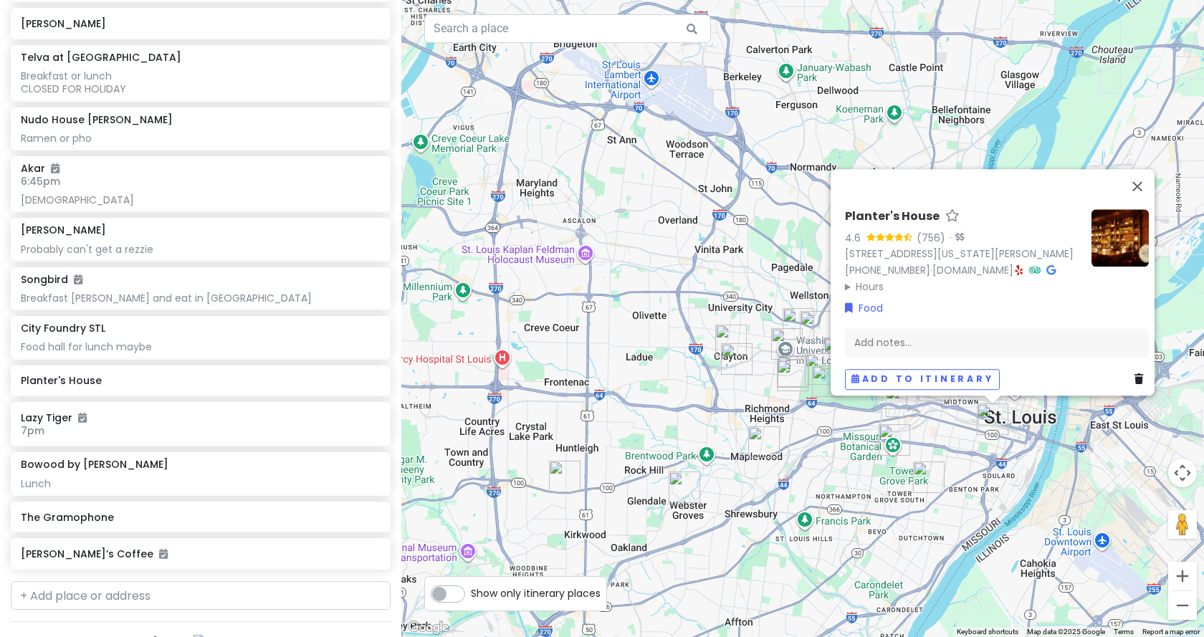
click at [954, 419] on div "Planter's House 4.6 (756) · 1000 Mississippi Ave, St. Louis, MO 63104, USA (314…" at bounding box center [802, 318] width 803 height 637
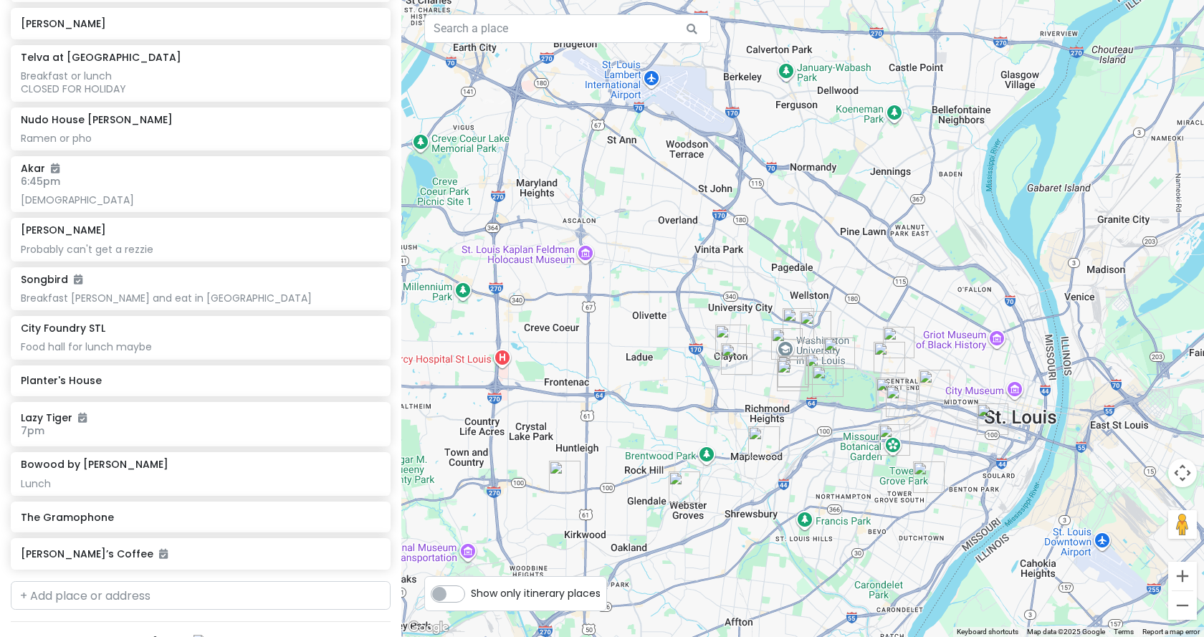
click at [988, 412] on img "Planter's House" at bounding box center [993, 420] width 32 height 32
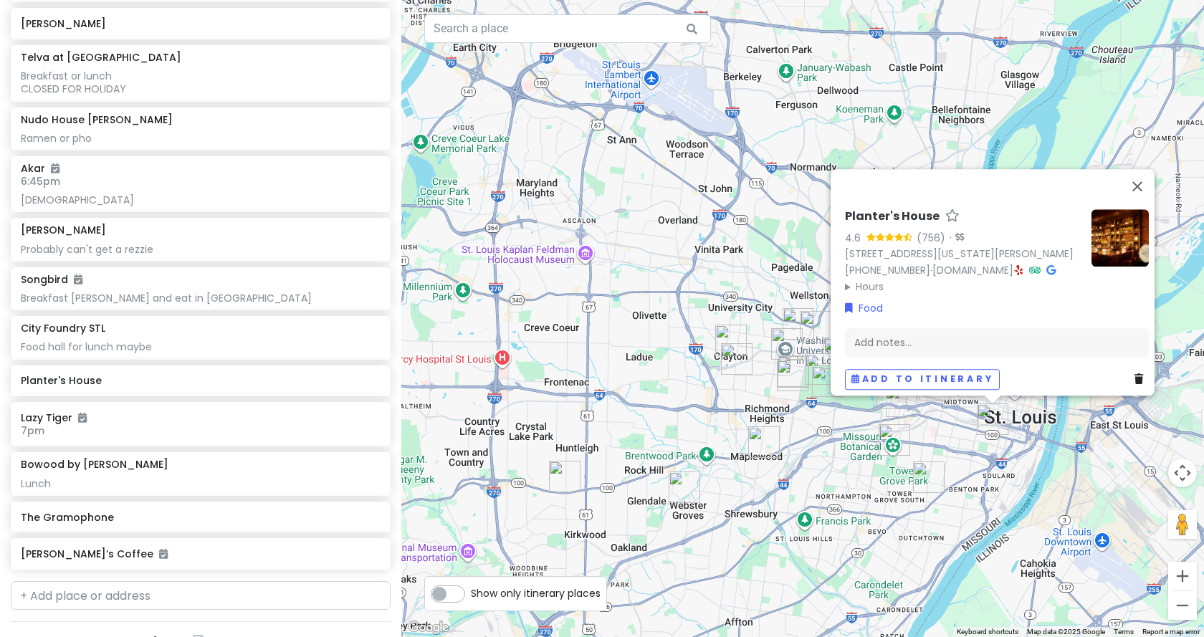
click at [933, 434] on div "Planter's House 4.6 (756) · 1000 Mississippi Ave, St. Louis, MO 63104, USA (314…" at bounding box center [802, 318] width 803 height 637
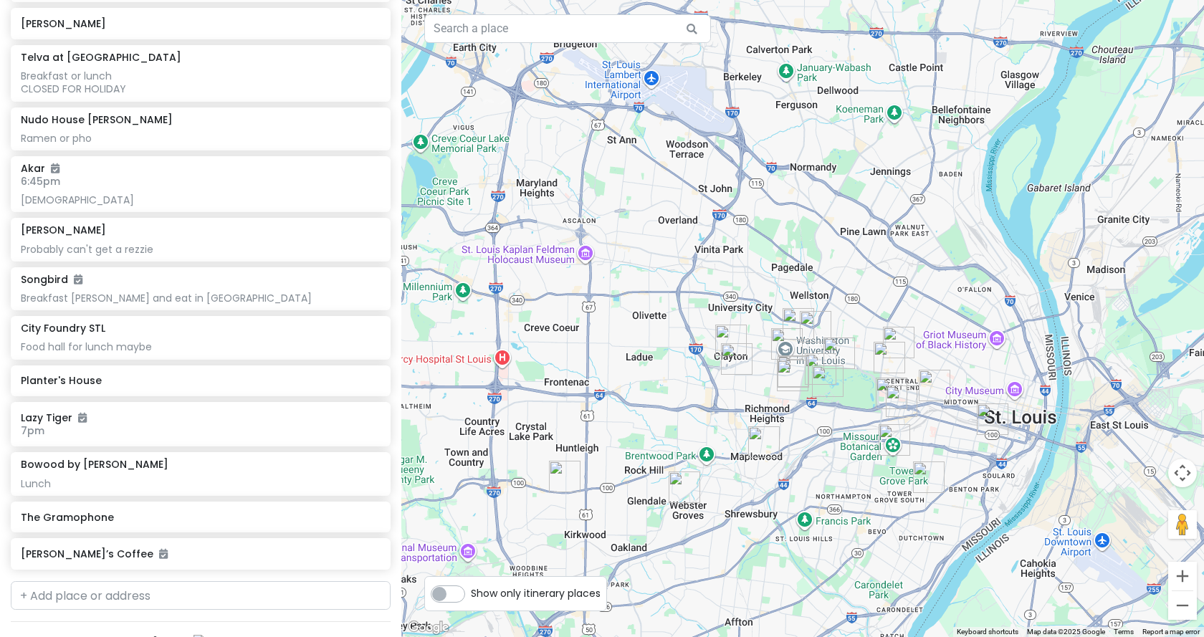
click at [933, 389] on img "City Foundry STL" at bounding box center [935, 386] width 32 height 32
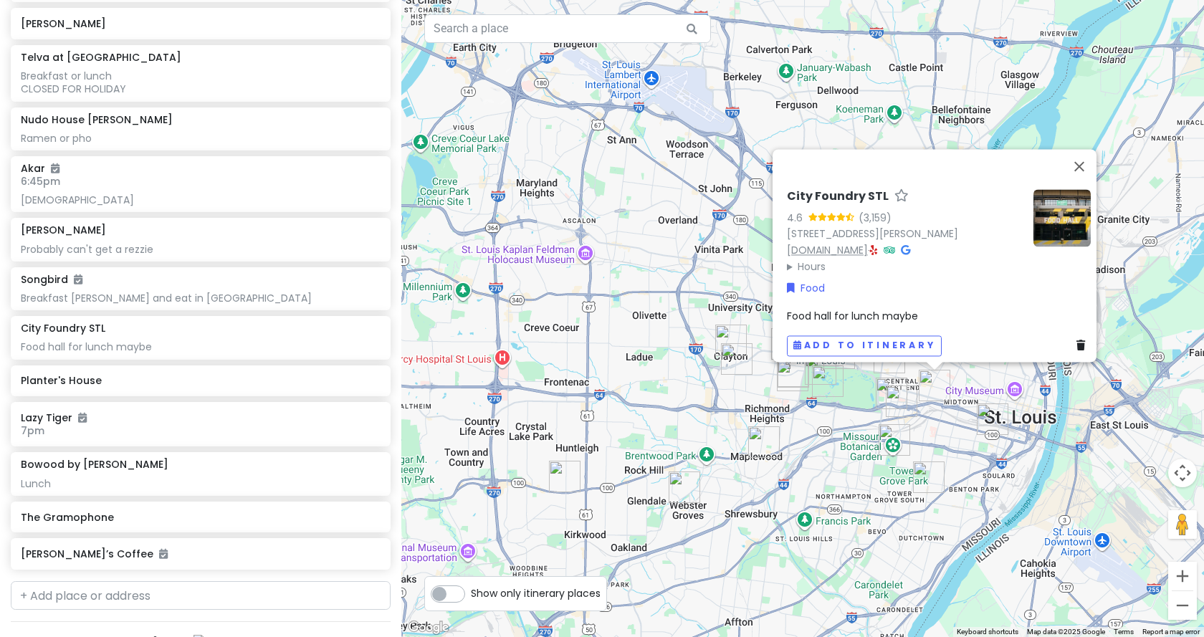
click at [846, 243] on link "www.cityfoundrystl.com" at bounding box center [827, 250] width 81 height 14
click at [1089, 165] on button "Close" at bounding box center [1079, 166] width 34 height 34
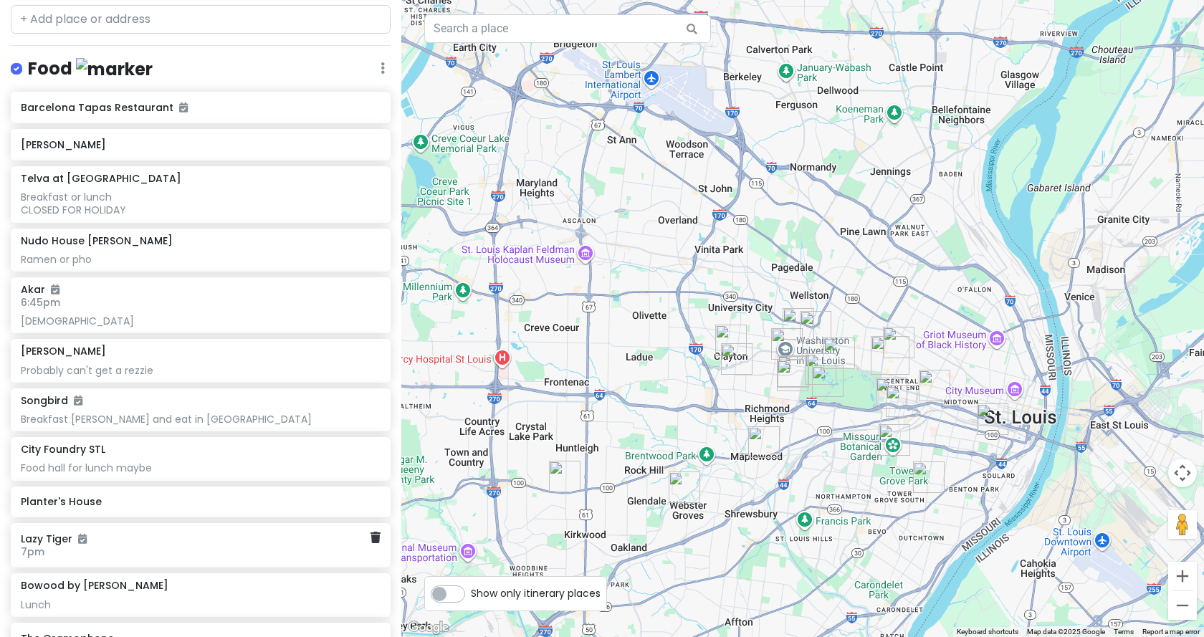
scroll to position [502, 0]
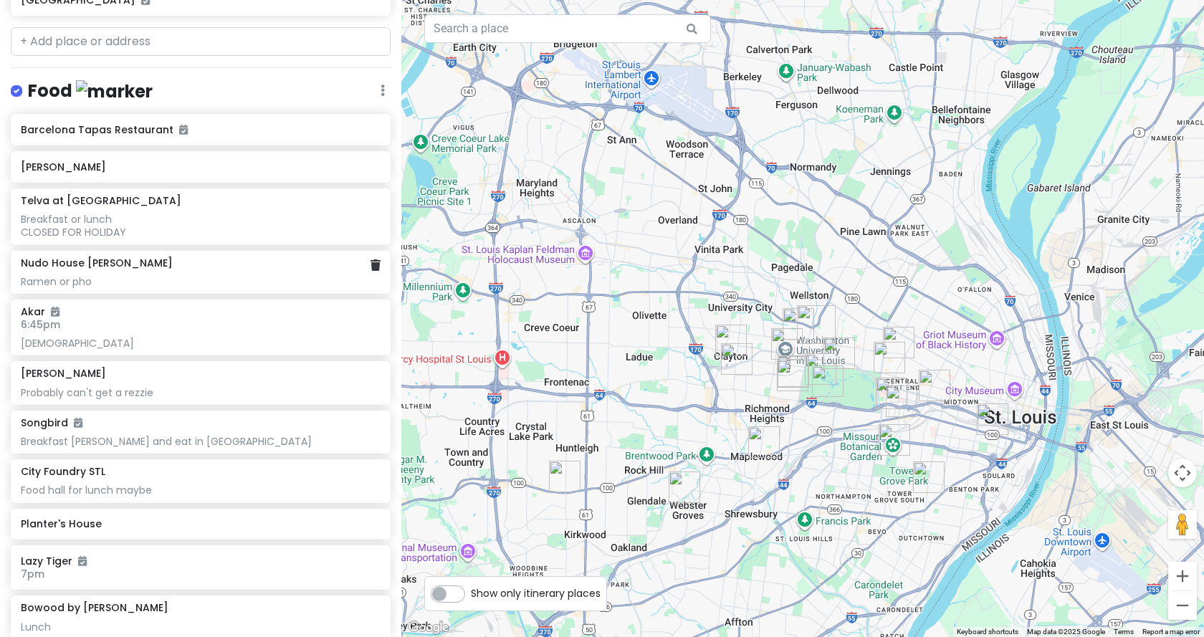
click at [126, 257] on div "Nudo House Delmar" at bounding box center [200, 263] width 359 height 13
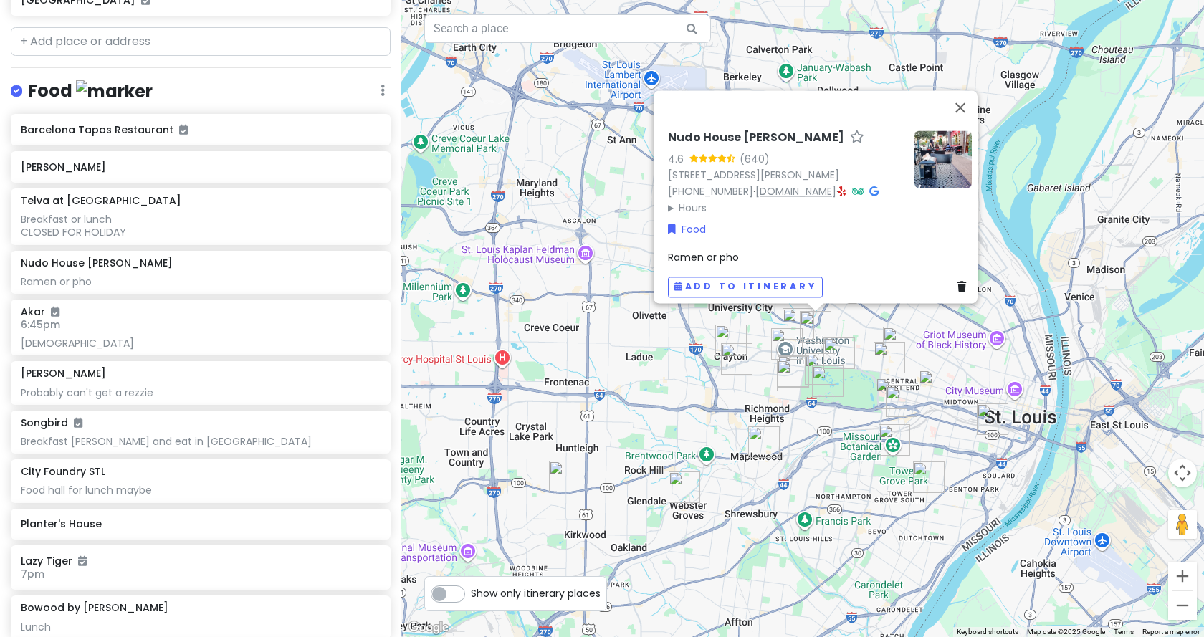
click at [788, 184] on link "www.nudohousestl.com" at bounding box center [795, 191] width 81 height 14
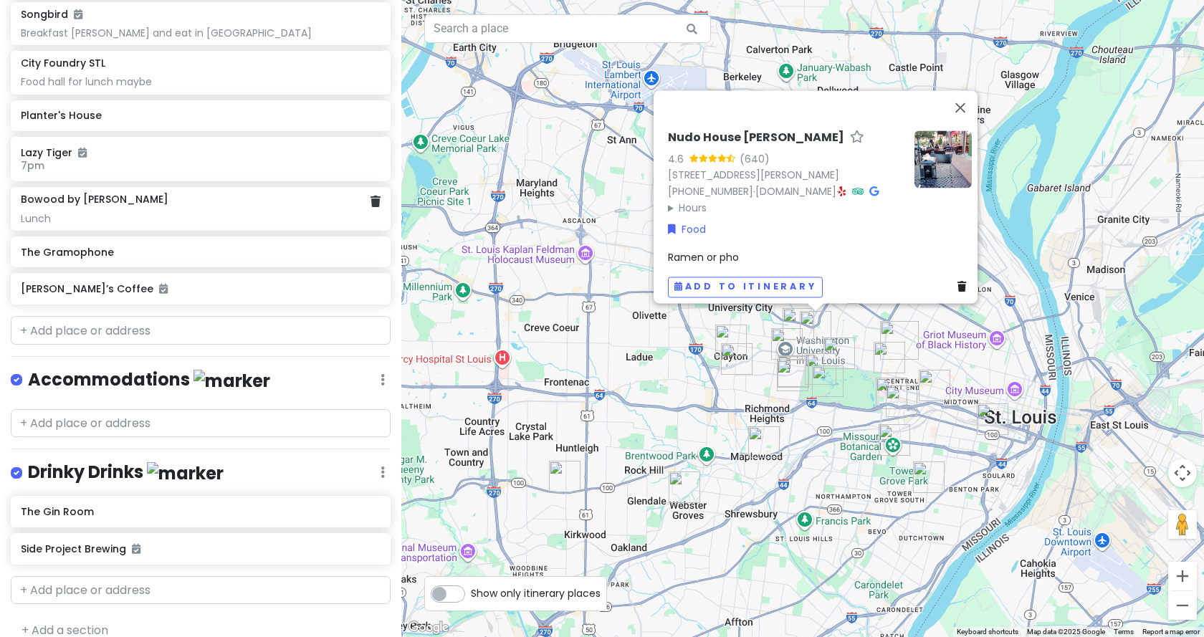
scroll to position [912, 0]
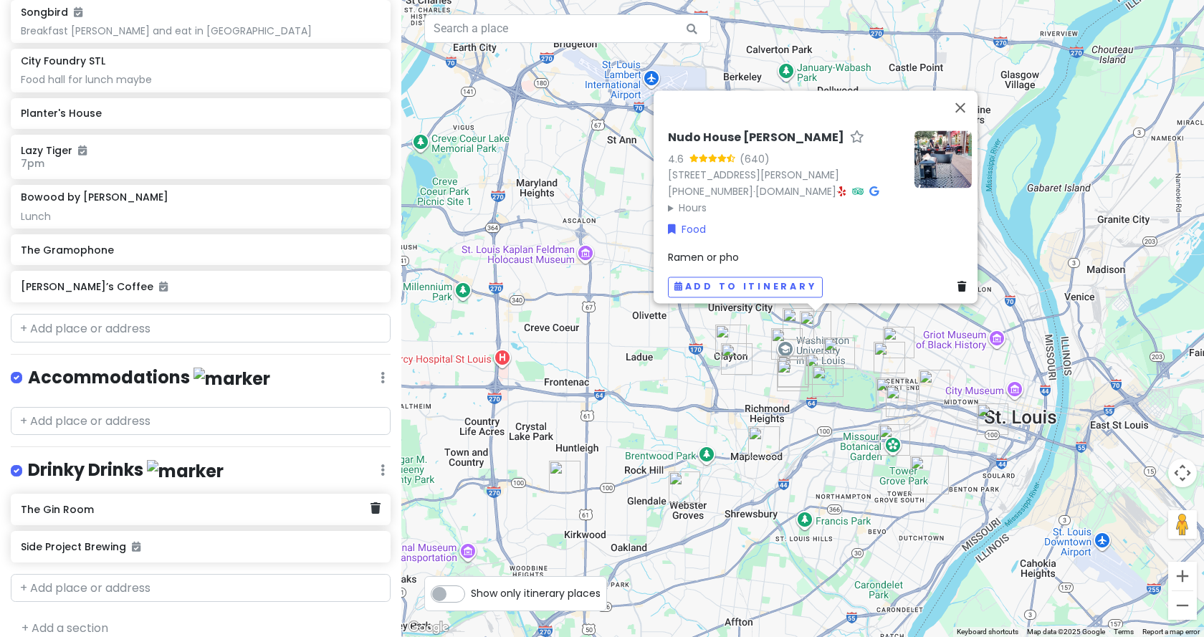
click at [158, 502] on div "The Gin Room" at bounding box center [201, 510] width 380 height 32
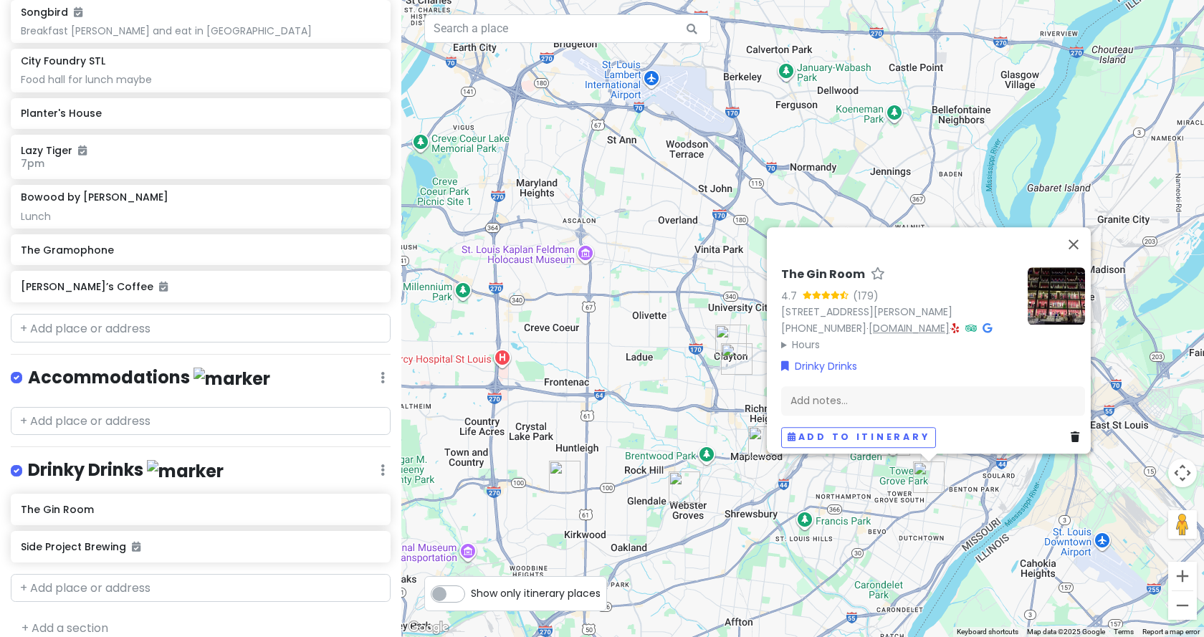
click at [917, 321] on link "www.natashasginroom.com" at bounding box center [909, 328] width 81 height 14
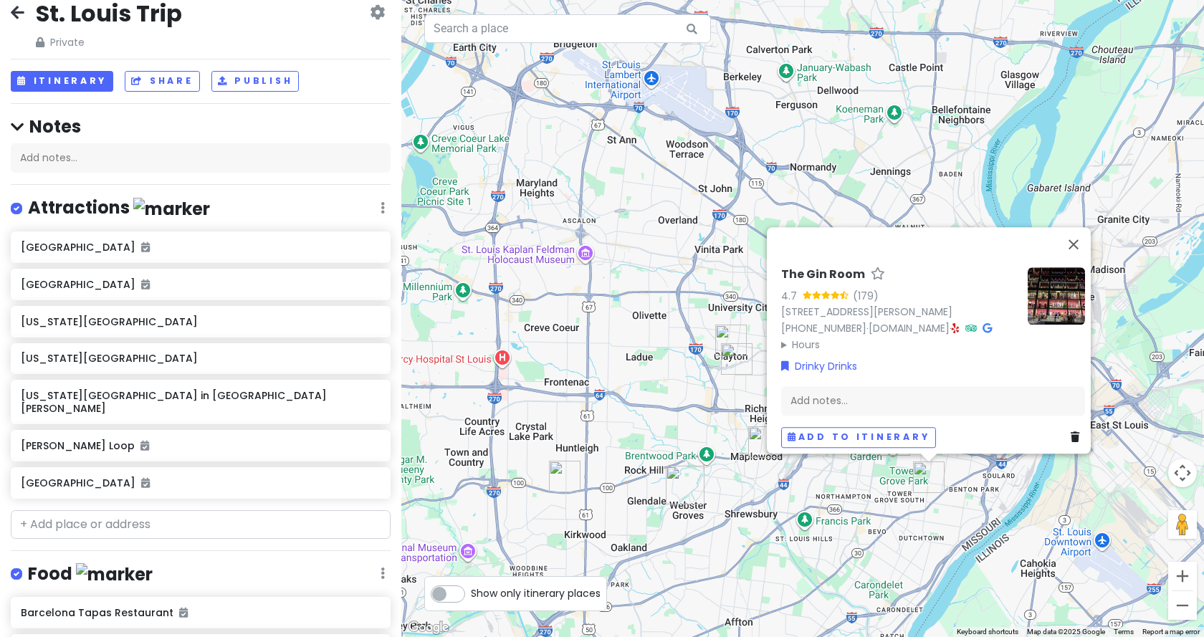
scroll to position [0, 0]
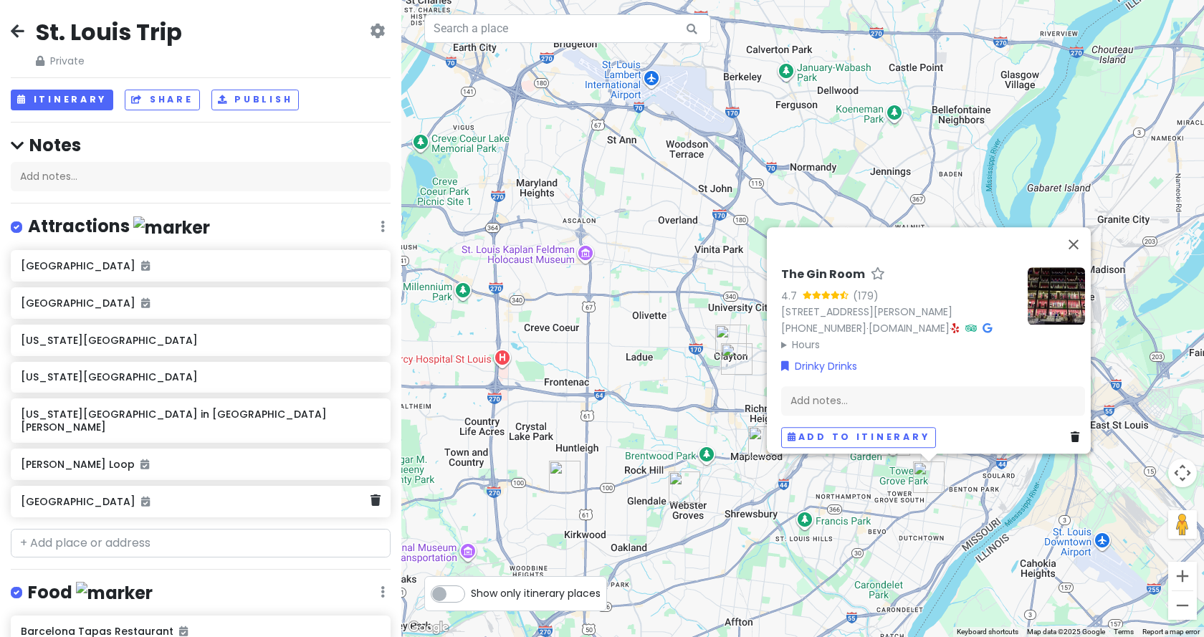
click at [143, 495] on h6 "DeMun Park" at bounding box center [195, 501] width 349 height 13
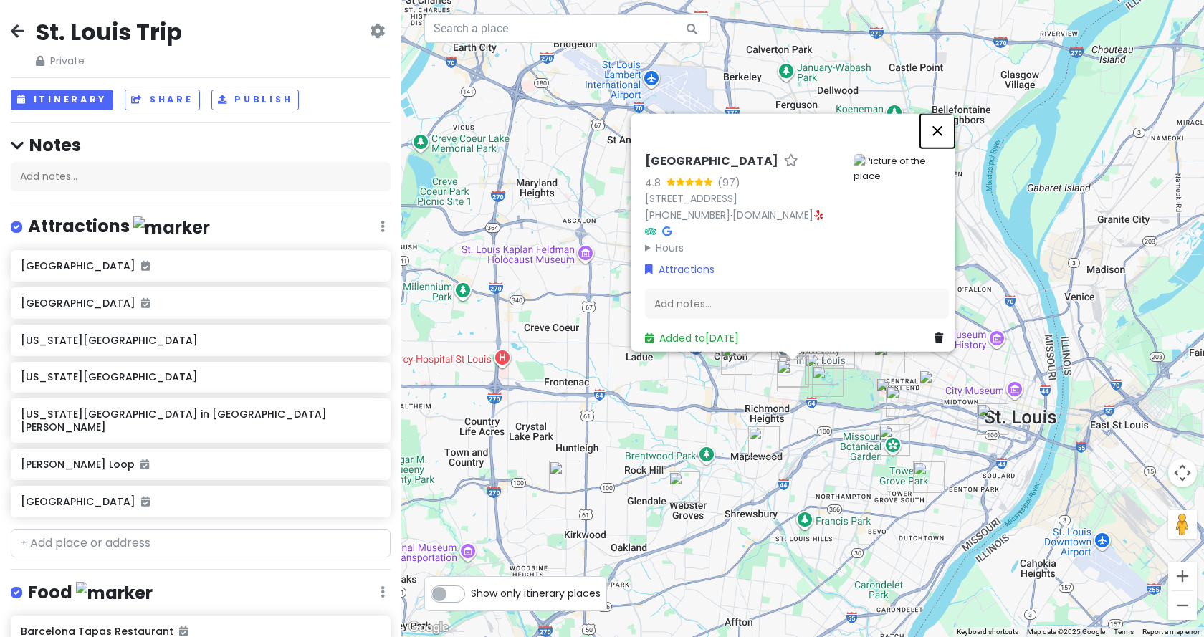
click at [948, 128] on button "Close" at bounding box center [937, 130] width 34 height 34
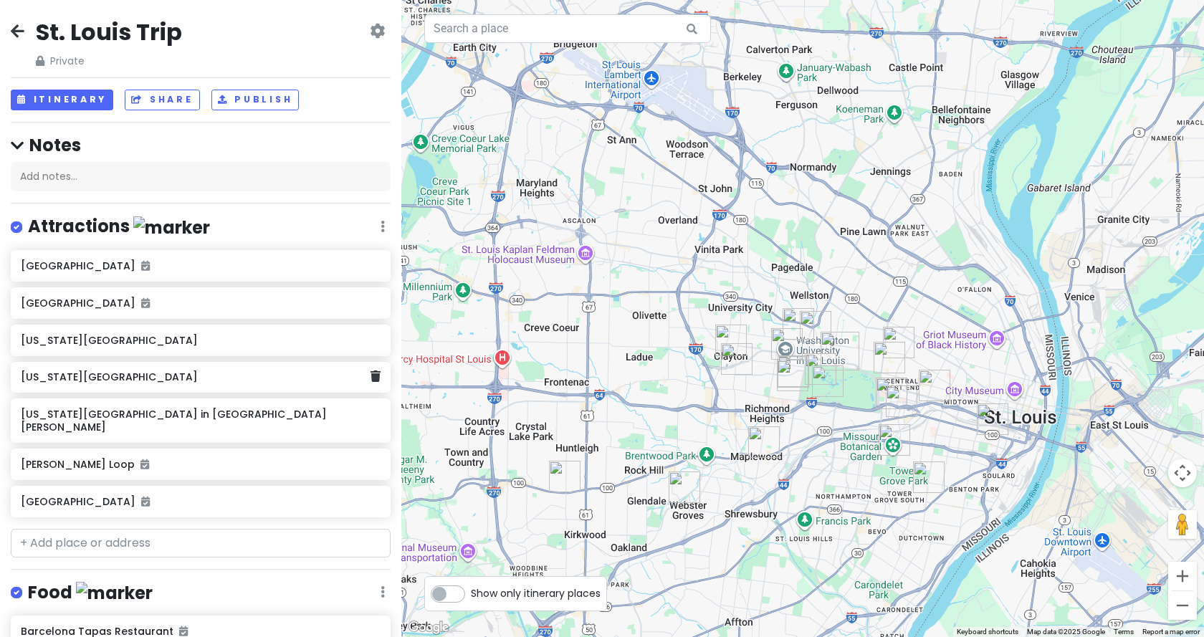
click at [171, 381] on h6 "Missouri History Museum" at bounding box center [195, 377] width 349 height 13
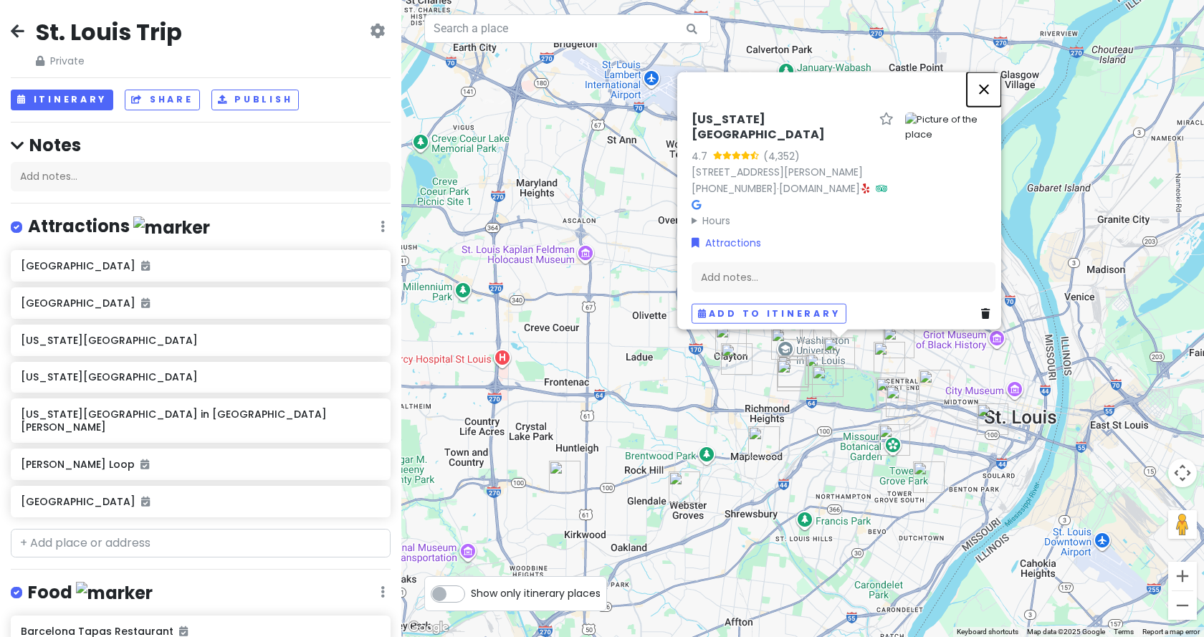
click at [996, 97] on button "Close" at bounding box center [984, 89] width 34 height 34
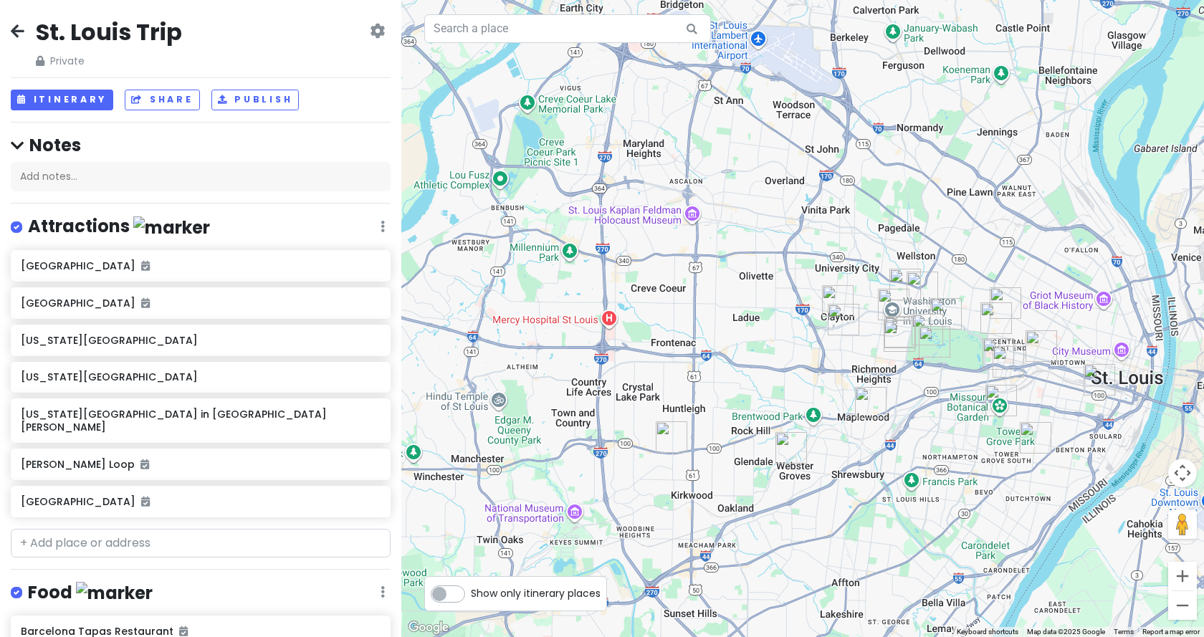
drag, startPoint x: 756, startPoint y: 353, endPoint x: 841, endPoint y: 329, distance: 88.5
click at [841, 329] on img "Akar" at bounding box center [844, 320] width 32 height 32
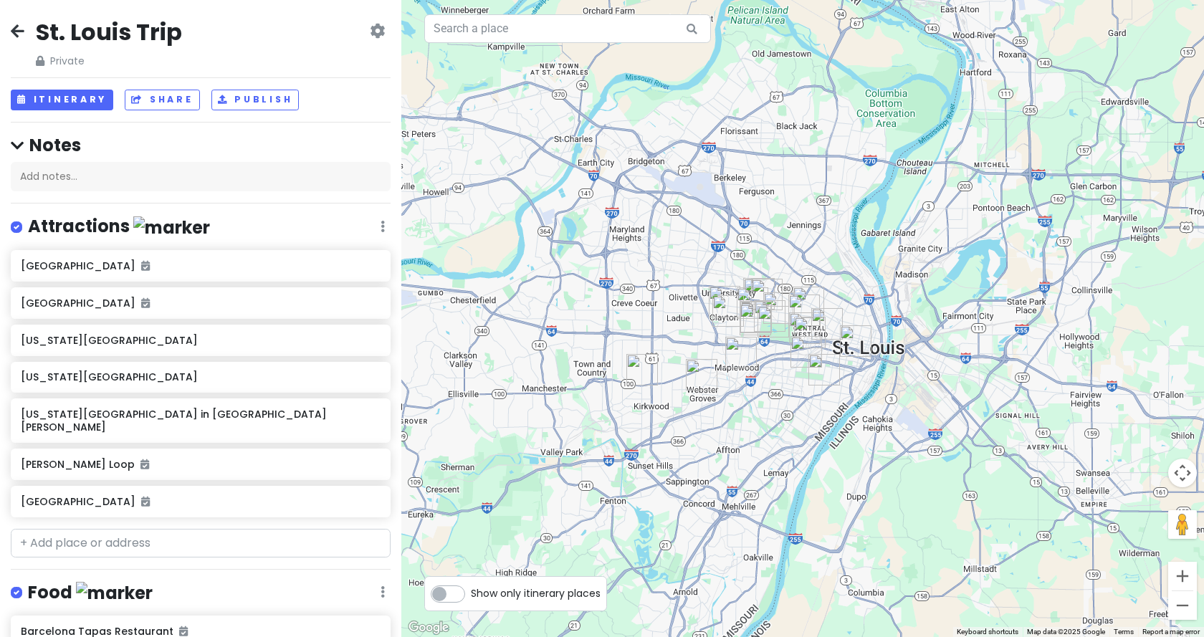
drag, startPoint x: 802, startPoint y: 350, endPoint x: 694, endPoint y: 342, distance: 108.5
click at [694, 342] on div at bounding box center [802, 318] width 803 height 637
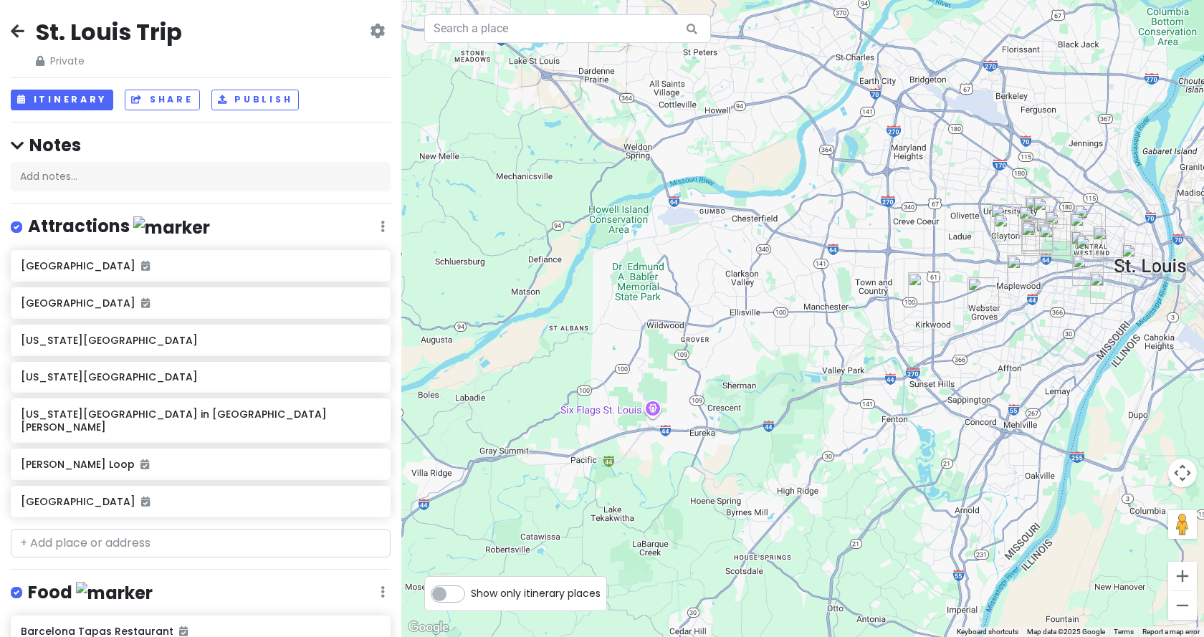
drag, startPoint x: 668, startPoint y: 427, endPoint x: 957, endPoint y: 343, distance: 301.0
click at [957, 343] on div at bounding box center [802, 318] width 803 height 637
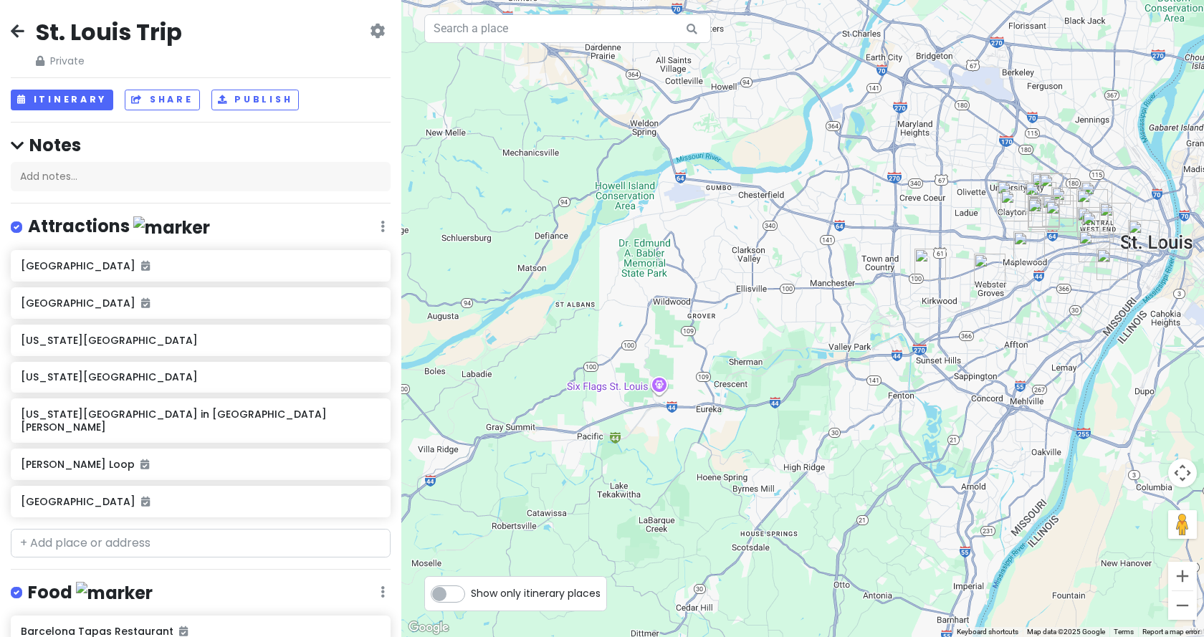
drag, startPoint x: 618, startPoint y: 451, endPoint x: 629, endPoint y: 428, distance: 25.3
click at [629, 428] on div at bounding box center [802, 318] width 803 height 637
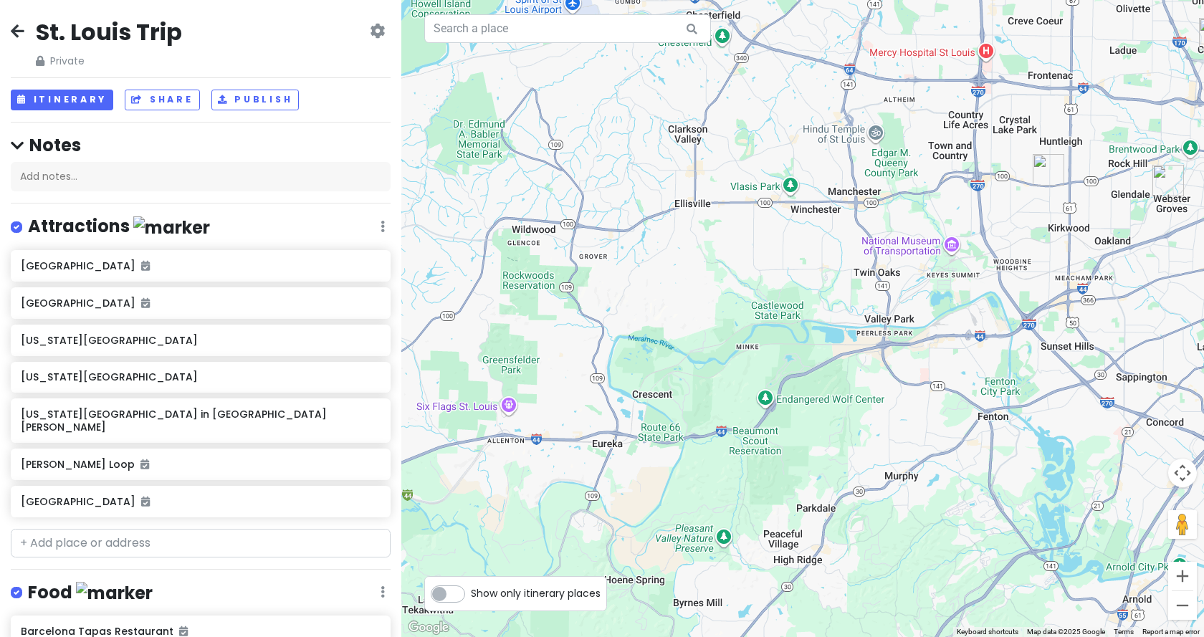
drag, startPoint x: 790, startPoint y: 517, endPoint x: 808, endPoint y: 520, distance: 18.8
click at [808, 520] on div at bounding box center [802, 318] width 803 height 637
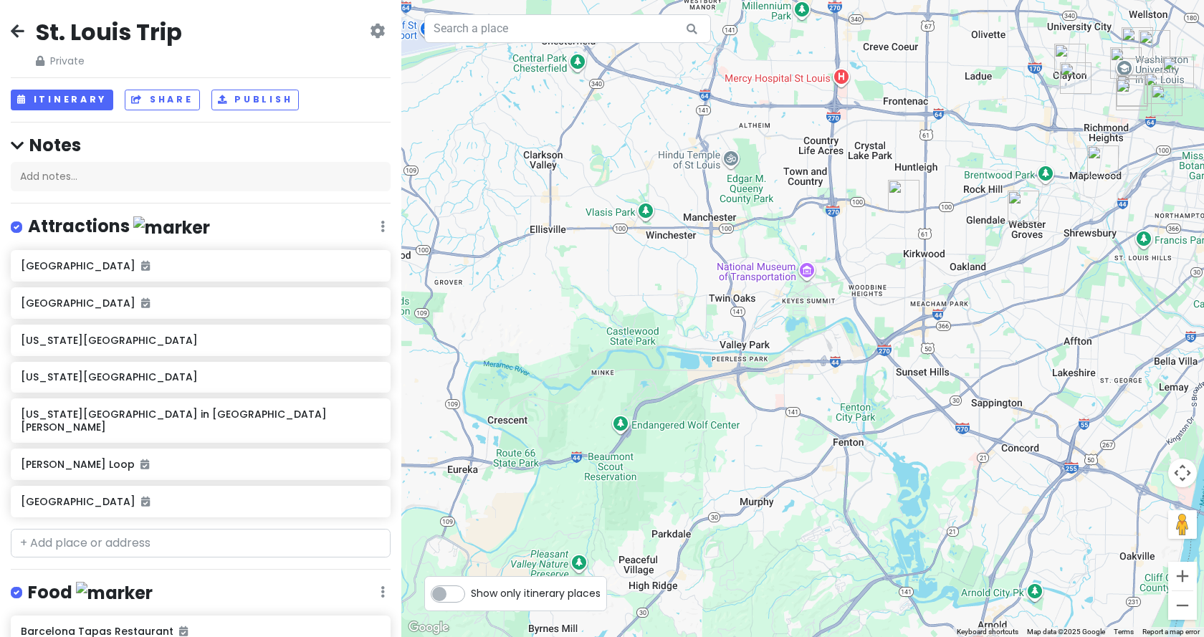
drag, startPoint x: 960, startPoint y: 361, endPoint x: 800, endPoint y: 392, distance: 162.8
click at [799, 392] on div at bounding box center [802, 318] width 803 height 637
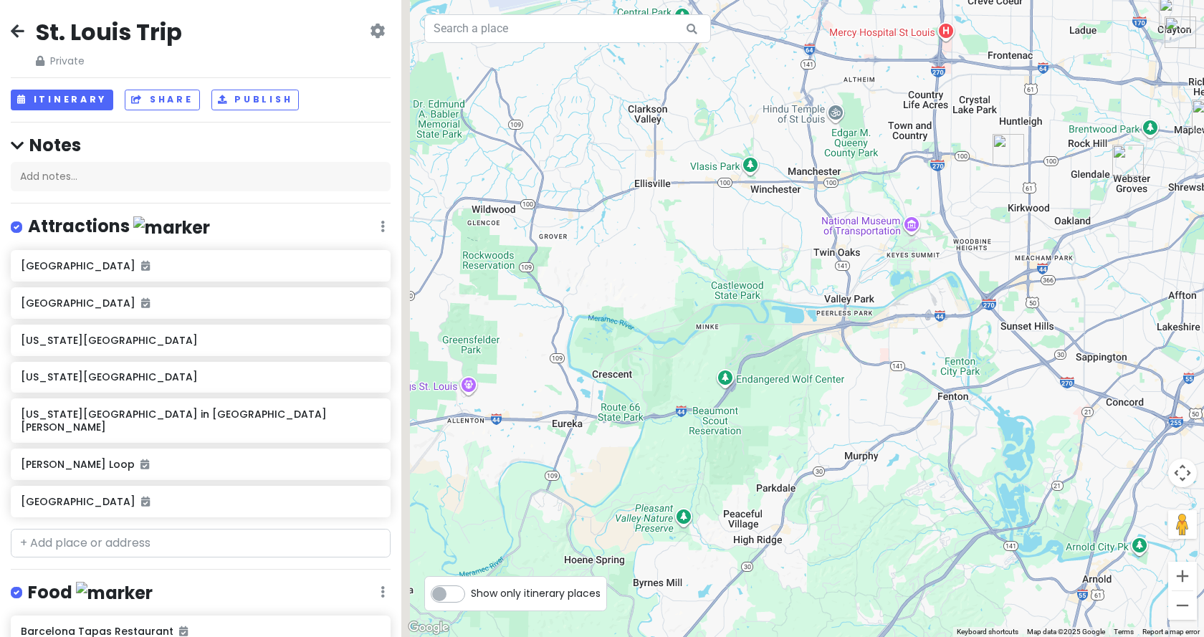
drag, startPoint x: 482, startPoint y: 494, endPoint x: 773, endPoint y: 396, distance: 307.1
click at [773, 396] on div at bounding box center [802, 318] width 803 height 637
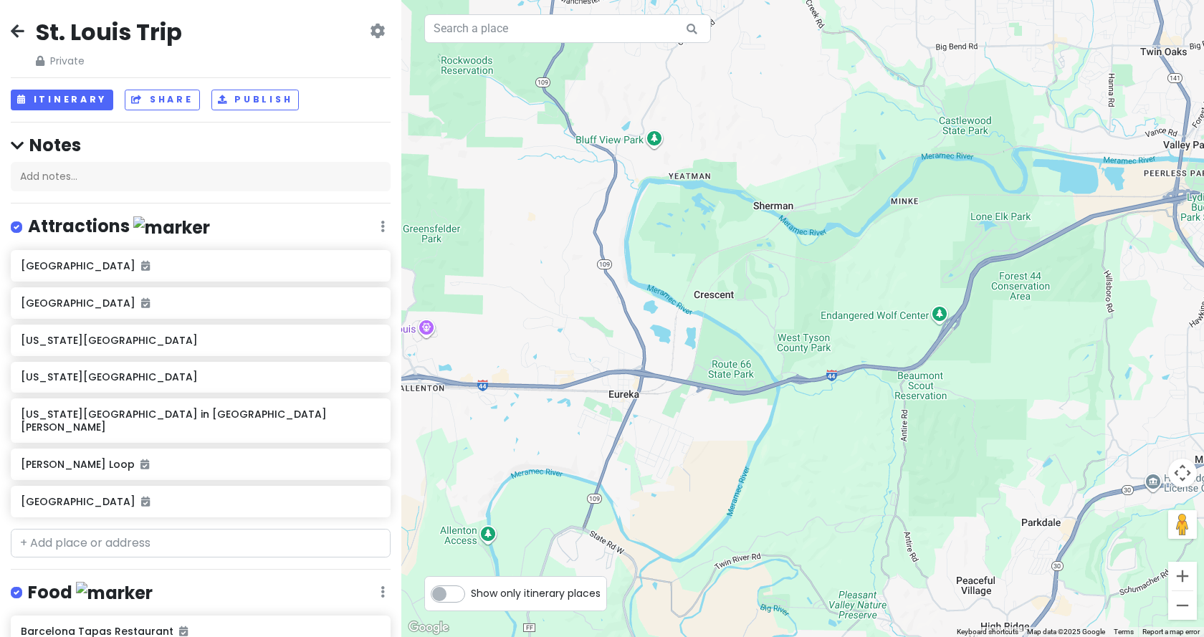
drag, startPoint x: 602, startPoint y: 421, endPoint x: 906, endPoint y: 415, distance: 304.0
click at [905, 415] on div at bounding box center [802, 318] width 803 height 637
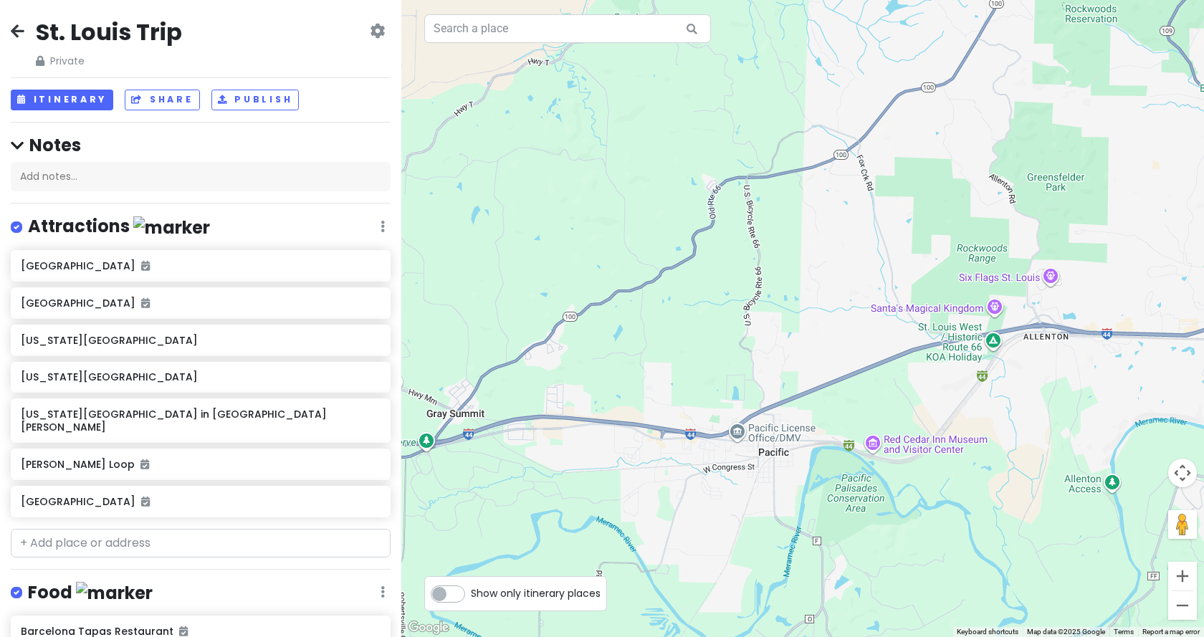
drag, startPoint x: 714, startPoint y: 427, endPoint x: 1000, endPoint y: 384, distance: 289.2
click at [1000, 384] on div at bounding box center [802, 318] width 803 height 637
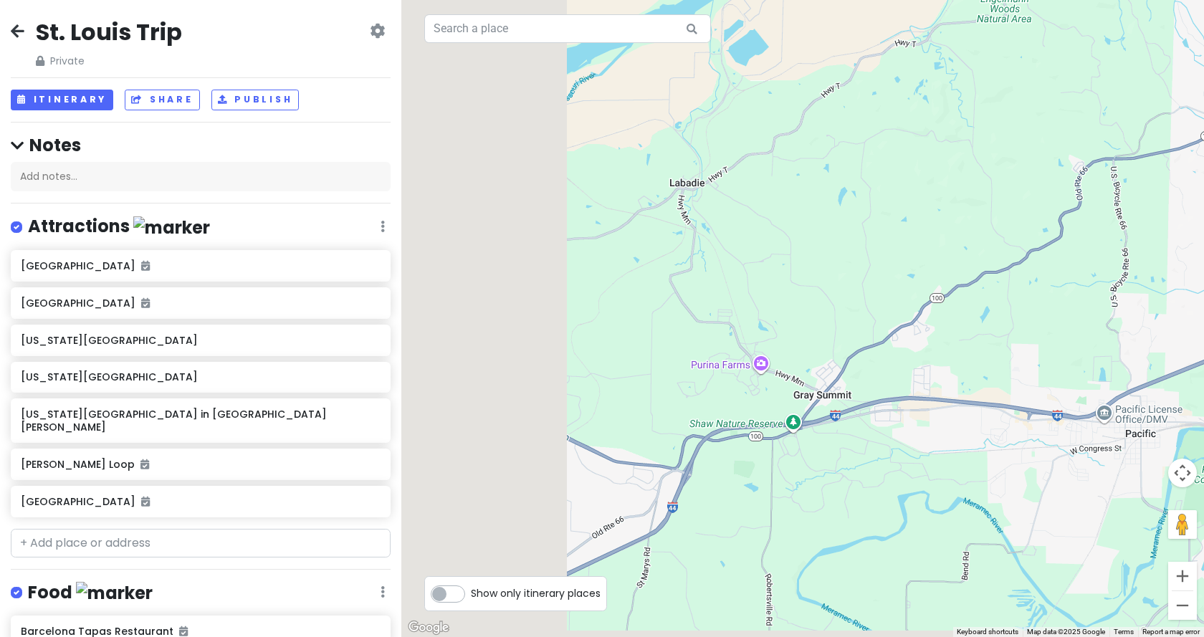
drag, startPoint x: 722, startPoint y: 418, endPoint x: 1037, endPoint y: 394, distance: 315.5
click at [1037, 394] on div at bounding box center [802, 318] width 803 height 637
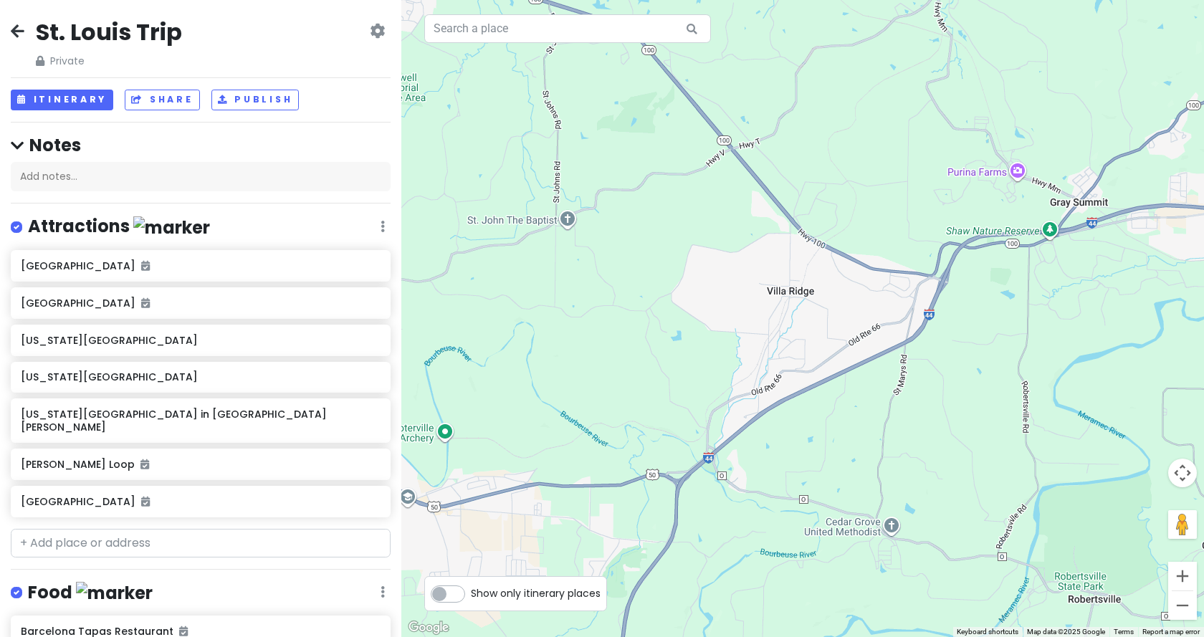
drag, startPoint x: 789, startPoint y: 417, endPoint x: 1022, endPoint y: 229, distance: 299.7
click at [1022, 229] on div at bounding box center [802, 318] width 803 height 637
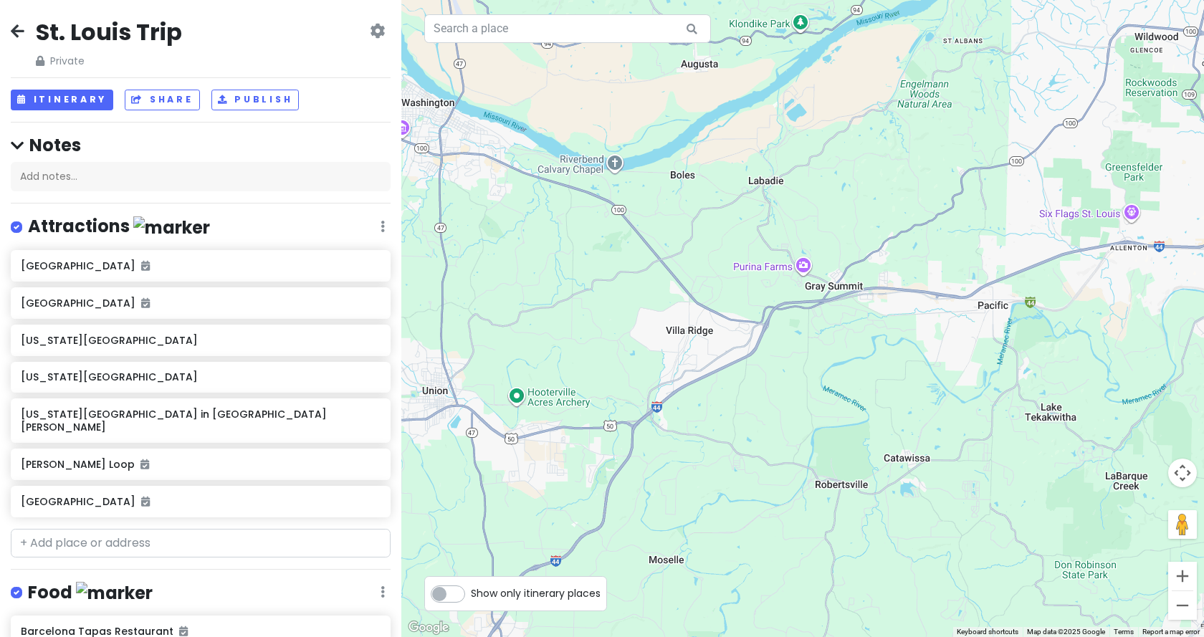
drag, startPoint x: 955, startPoint y: 306, endPoint x: 614, endPoint y: 348, distance: 344.4
click at [611, 350] on div at bounding box center [802, 318] width 803 height 637
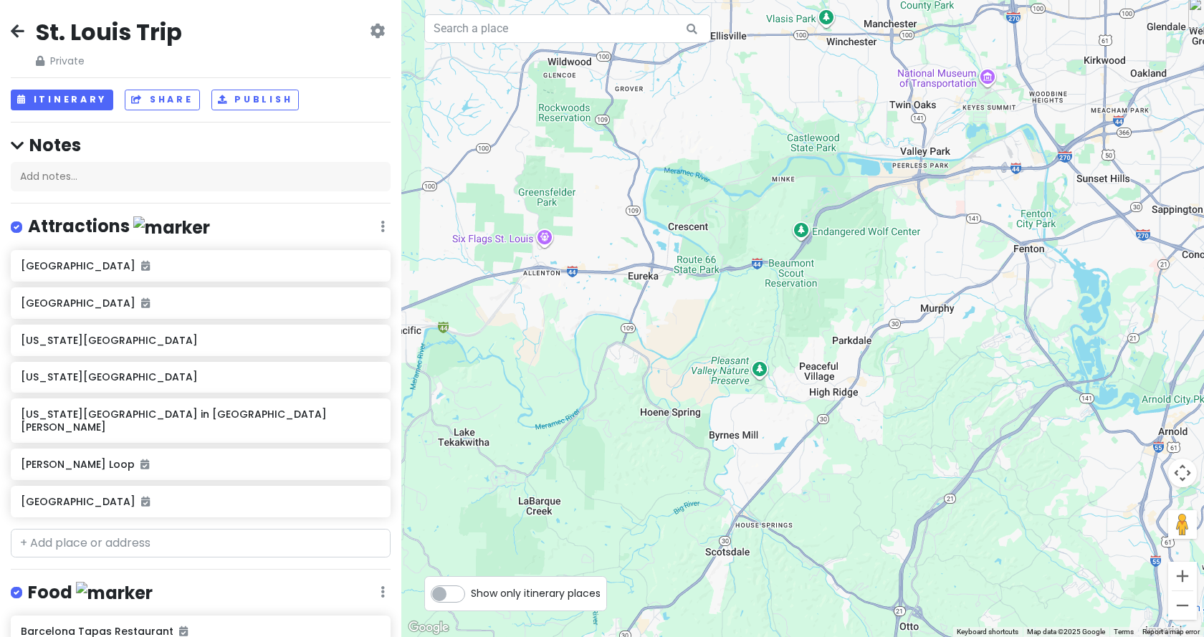
drag, startPoint x: 791, startPoint y: 356, endPoint x: 613, endPoint y: 340, distance: 179.2
click at [628, 341] on div at bounding box center [802, 318] width 803 height 637
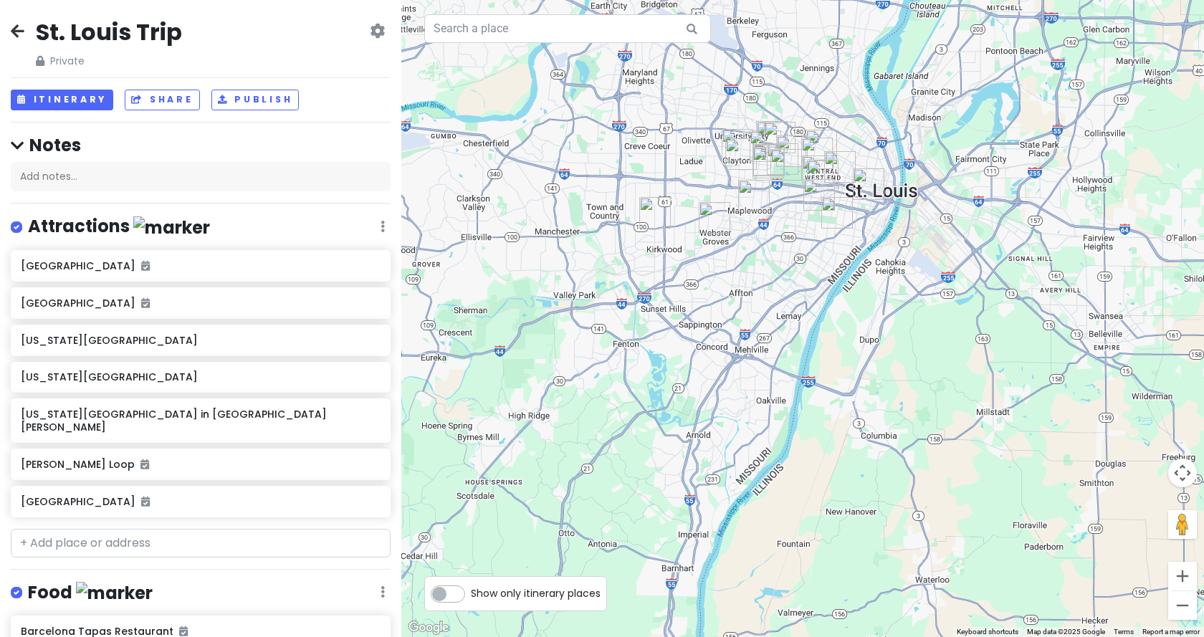
drag, startPoint x: 799, startPoint y: 314, endPoint x: 711, endPoint y: 367, distance: 102.9
click at [712, 366] on div at bounding box center [802, 318] width 803 height 637
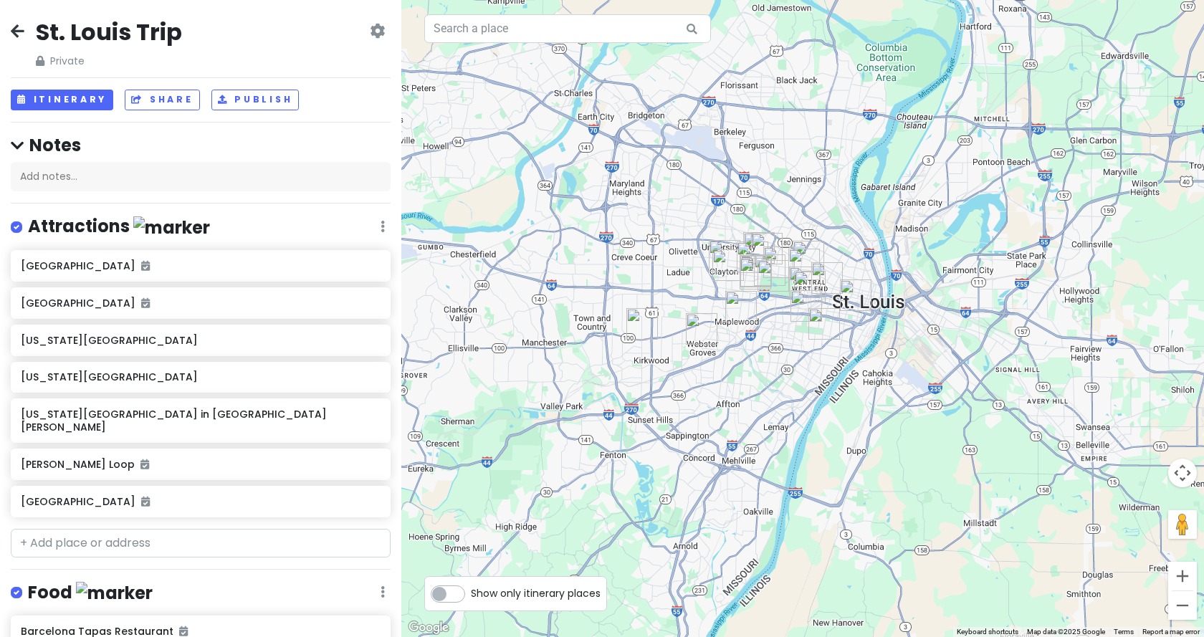
drag, startPoint x: 624, startPoint y: 304, endPoint x: 708, endPoint y: 310, distance: 84.8
click at [708, 310] on div at bounding box center [802, 318] width 803 height 637
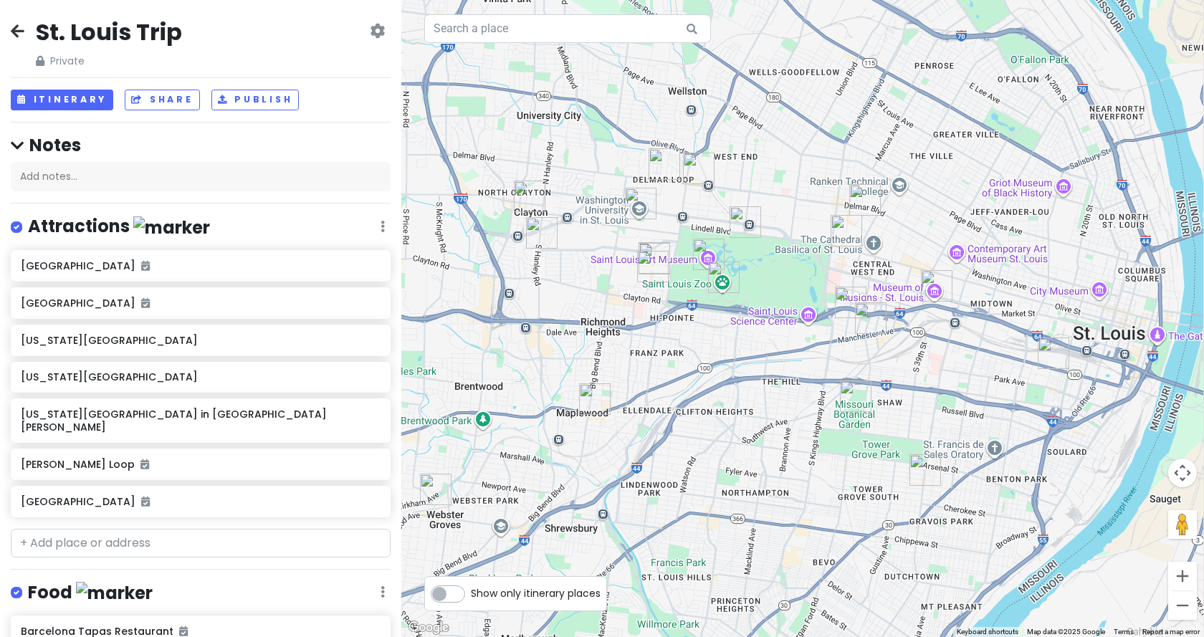
drag, startPoint x: 798, startPoint y: 344, endPoint x: 750, endPoint y: 315, distance: 56.3
click at [750, 315] on div at bounding box center [802, 318] width 803 height 637
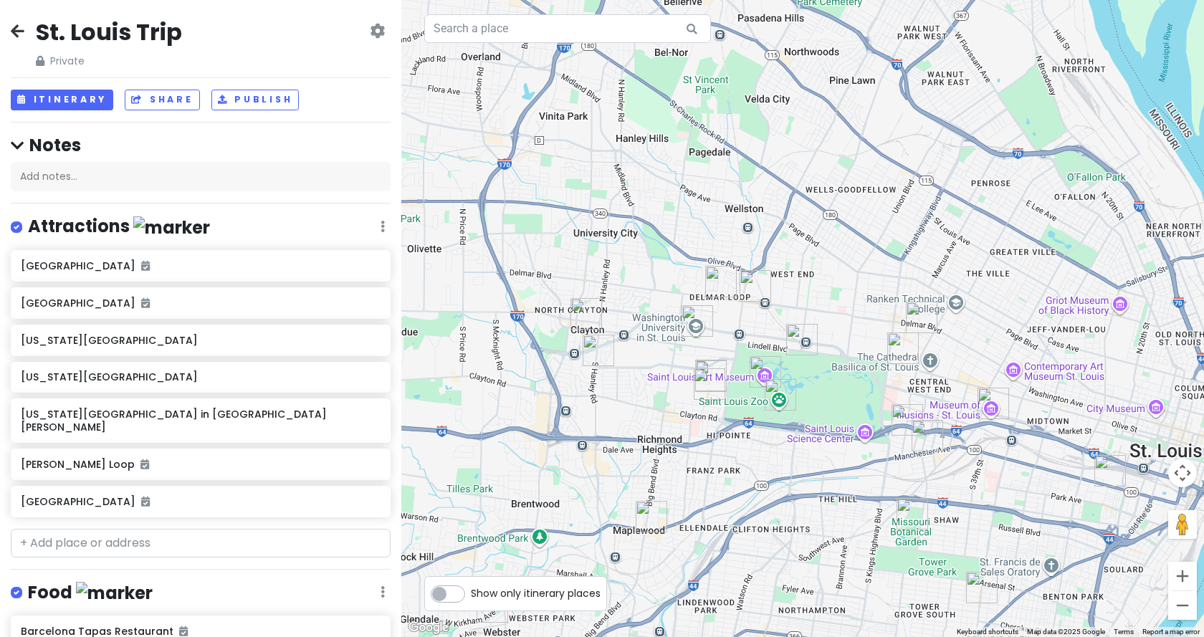
drag, startPoint x: 775, startPoint y: 293, endPoint x: 838, endPoint y: 419, distance: 141.0
